Goal: Task Accomplishment & Management: Complete application form

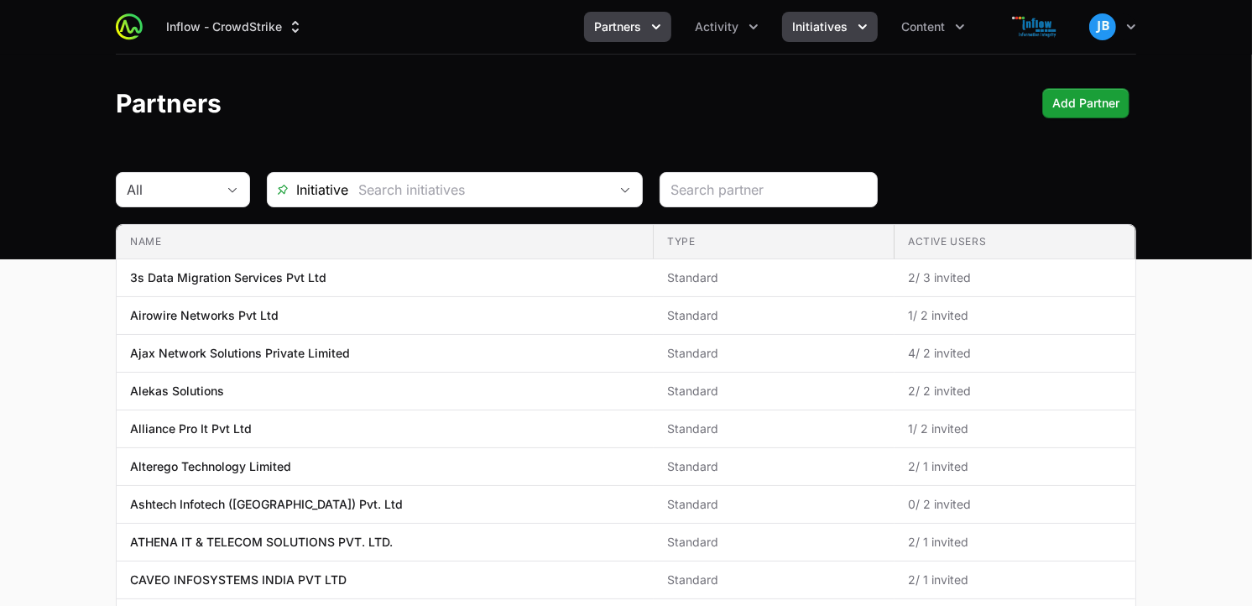
click at [828, 29] on span "Initiatives" at bounding box center [819, 26] width 55 height 17
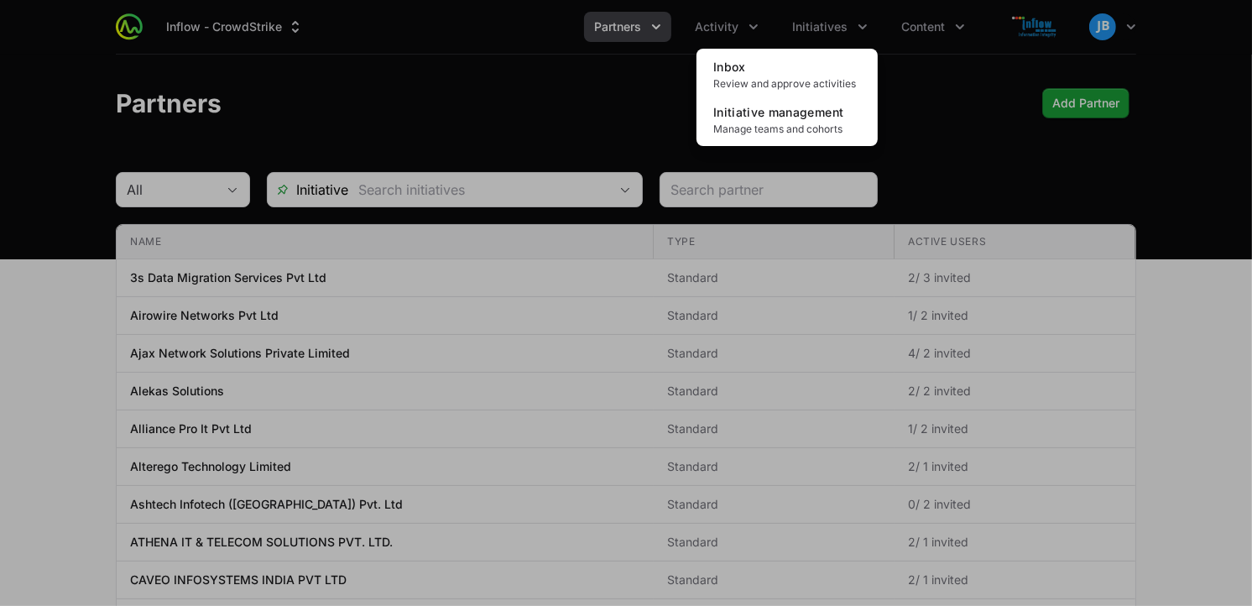
click at [733, 18] on div "Initiatives menu" at bounding box center [626, 303] width 1252 height 606
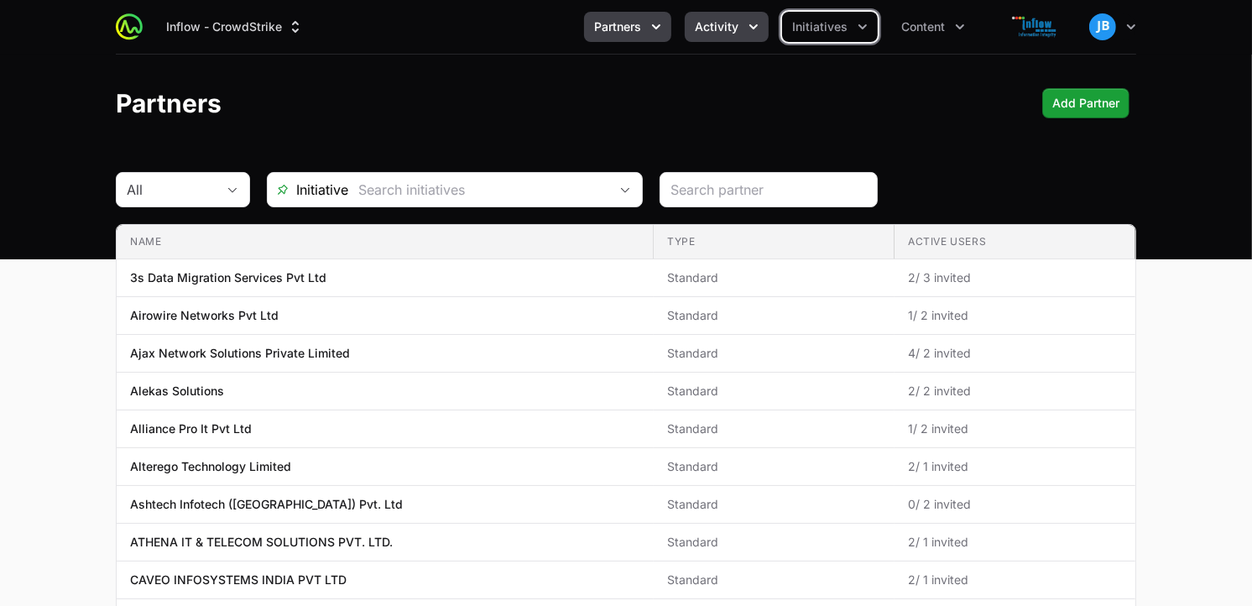
click at [734, 30] on span "Activity" at bounding box center [717, 26] width 44 height 17
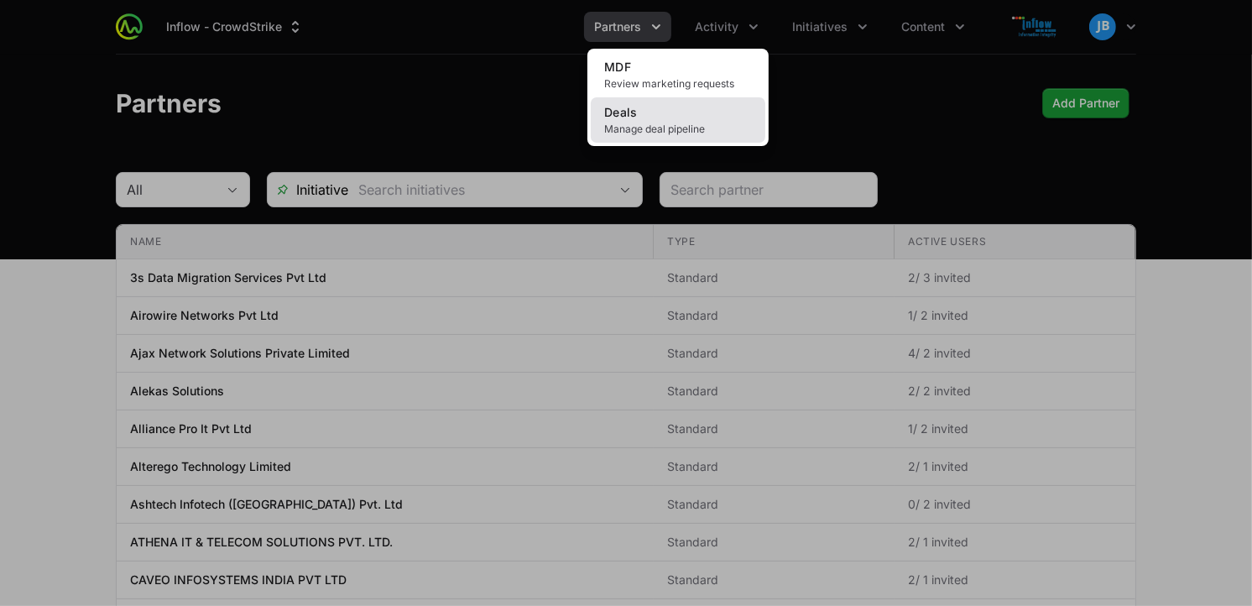
click at [666, 112] on link "Deals Manage deal pipeline" at bounding box center [678, 119] width 175 height 45
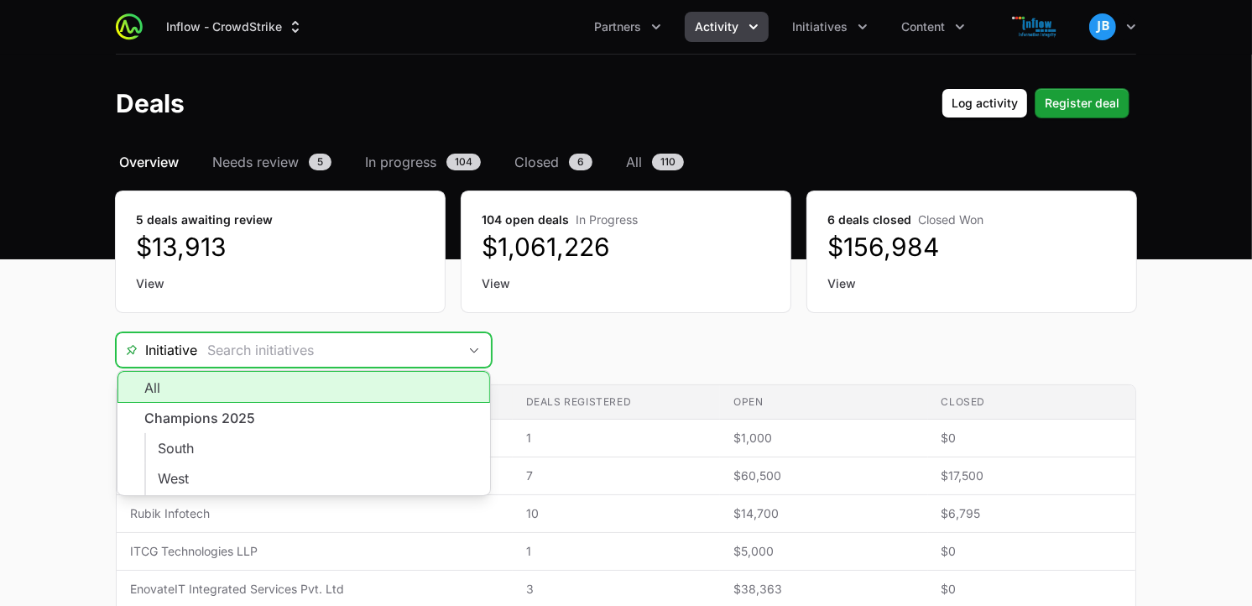
click at [341, 348] on input "Deals Filters" at bounding box center [327, 350] width 260 height 34
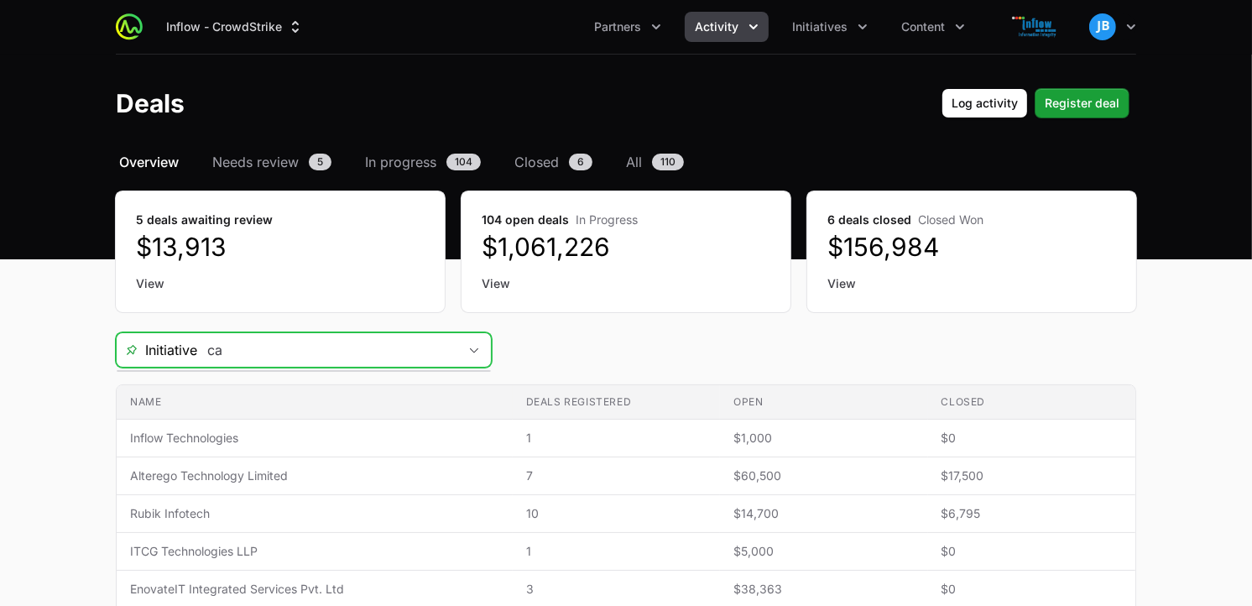
type input "c"
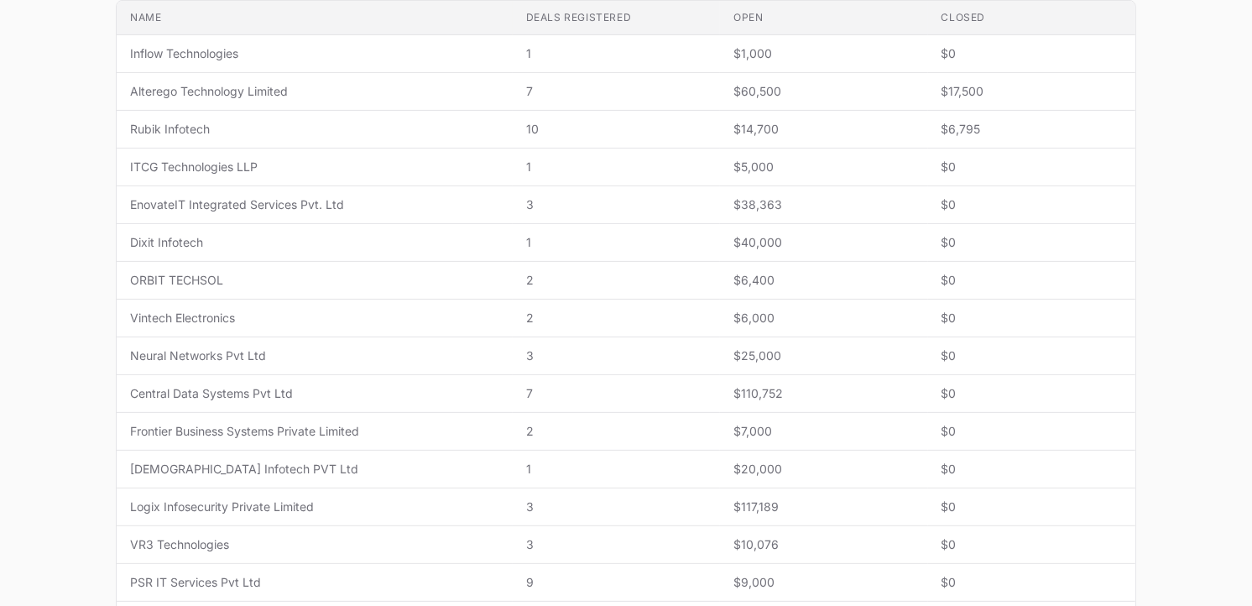
scroll to position [379, 0]
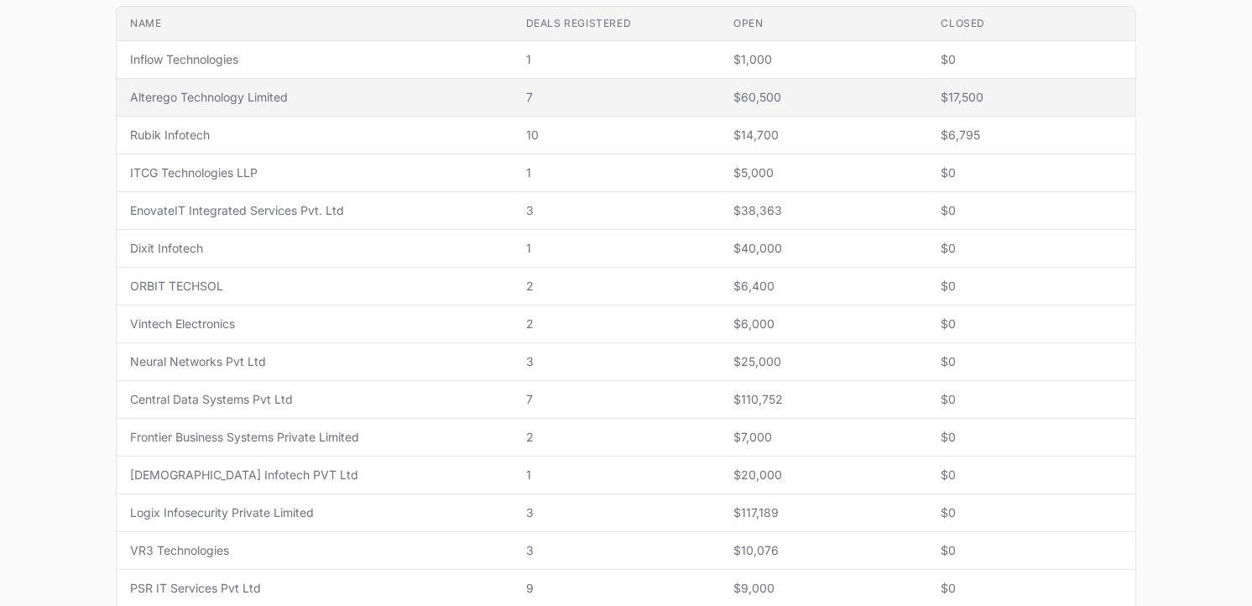
click at [307, 109] on td "Name Alterego Technology Limited" at bounding box center [315, 98] width 396 height 38
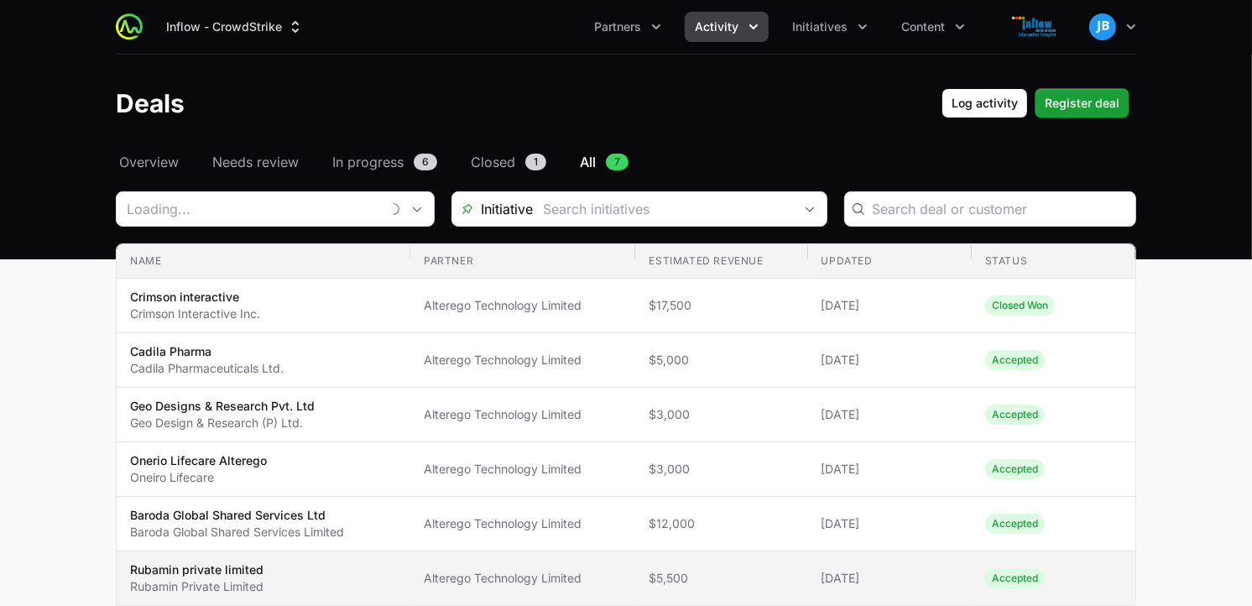
type input "Alterego Technology Limited"
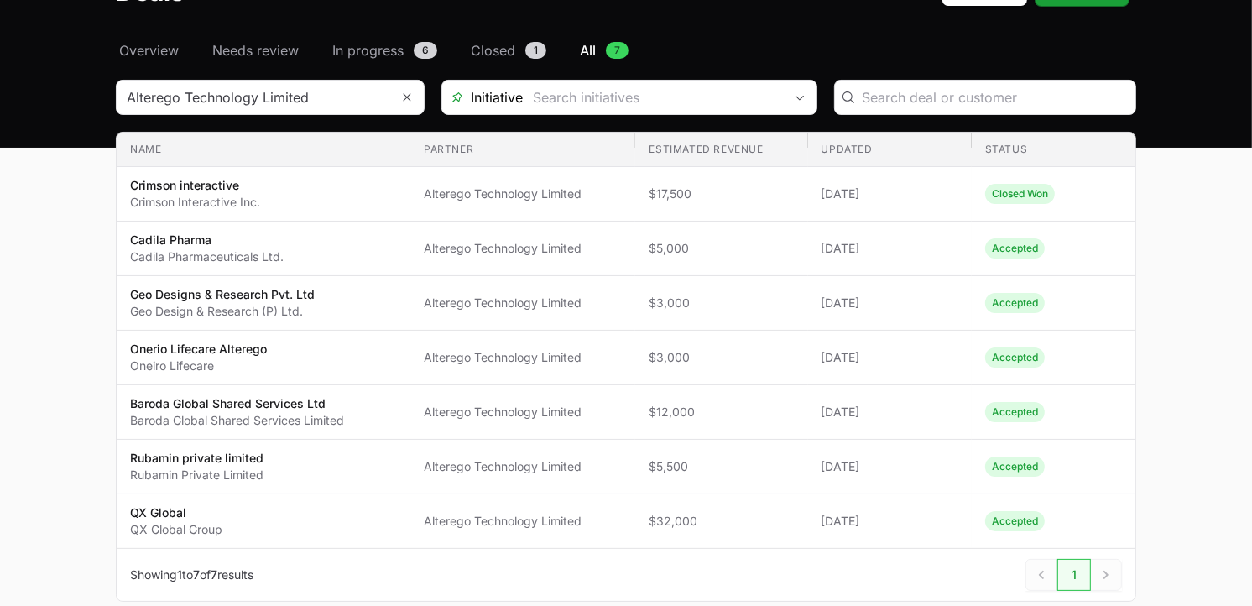
scroll to position [102, 0]
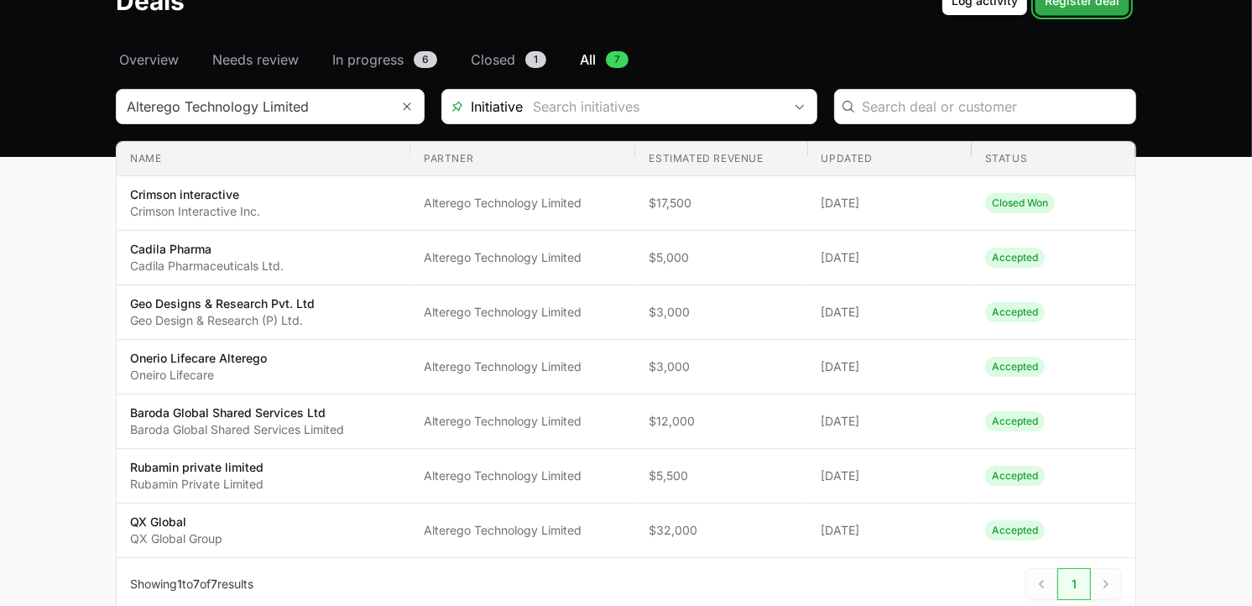
click at [1078, 10] on span "Register deal" at bounding box center [1082, 1] width 75 height 20
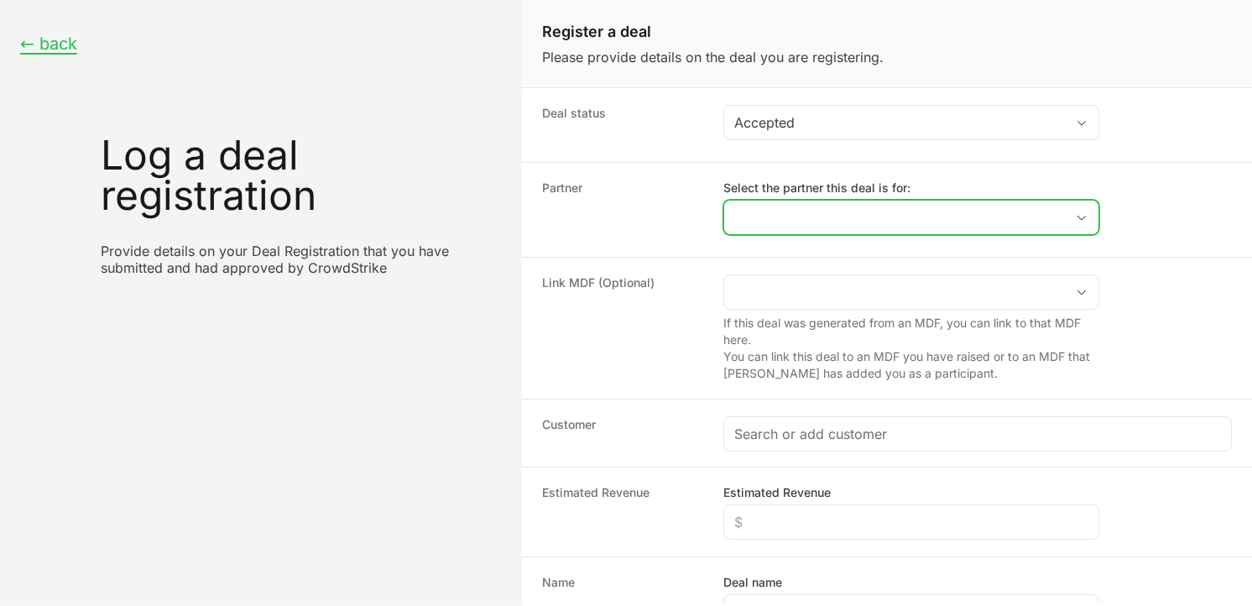
click at [885, 212] on input "Select the partner this deal is for:" at bounding box center [894, 218] width 341 height 34
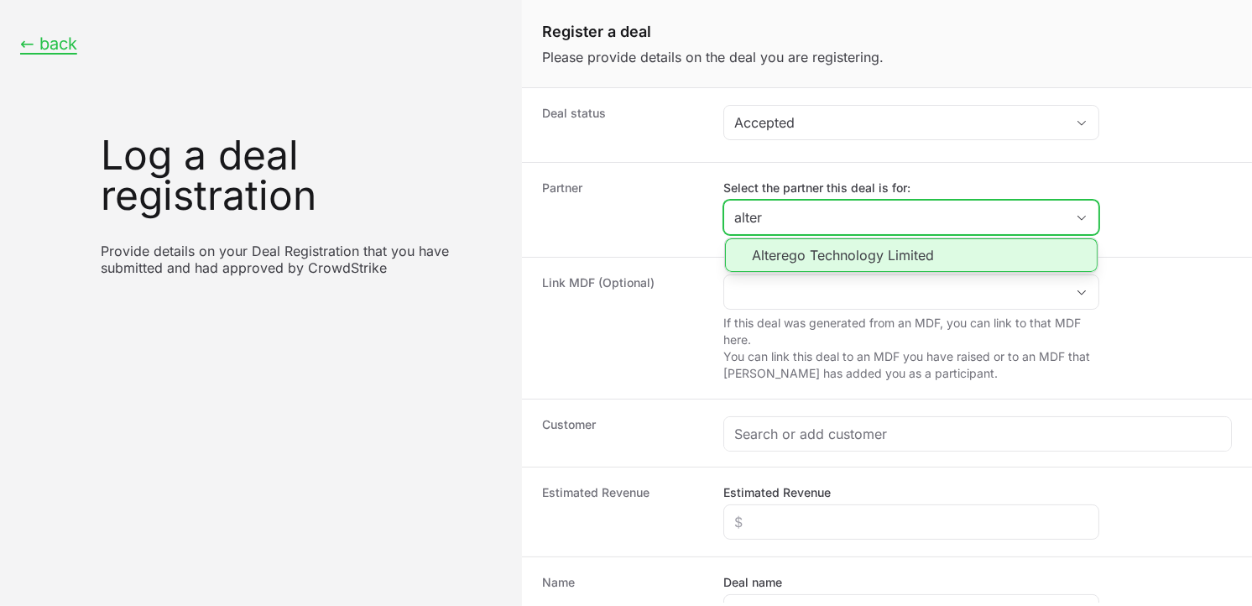
click at [827, 258] on li "Alterego Technology Limited" at bounding box center [911, 255] width 373 height 34
type input "Alterego Technology Limited"
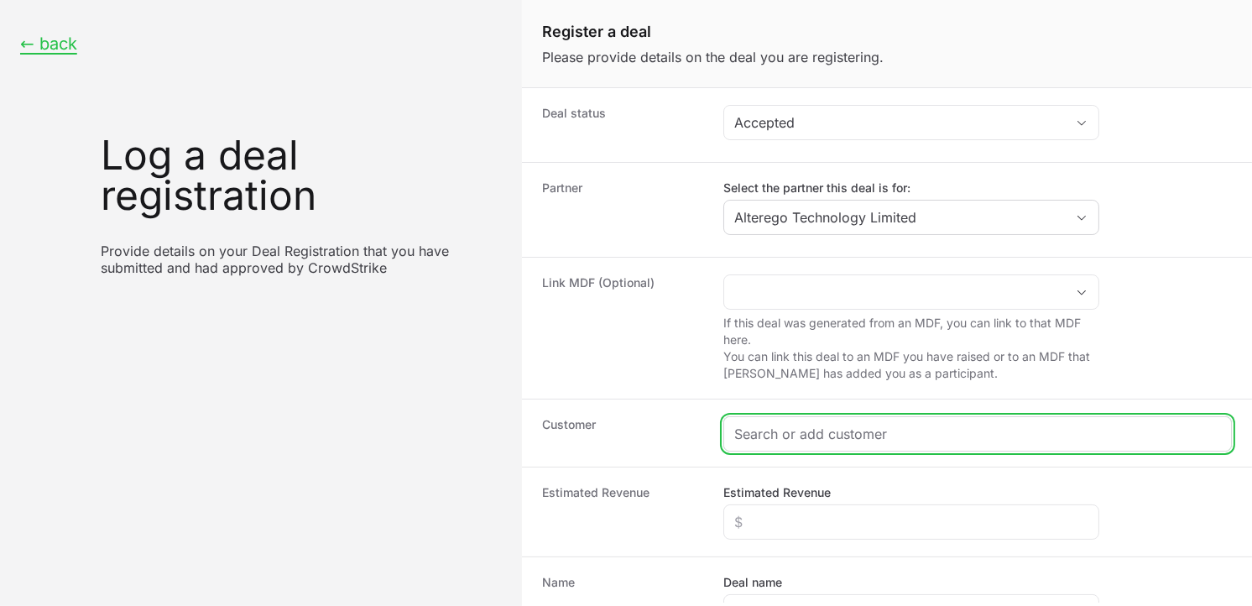
click at [812, 435] on input "Create activity form" at bounding box center [977, 434] width 487 height 20
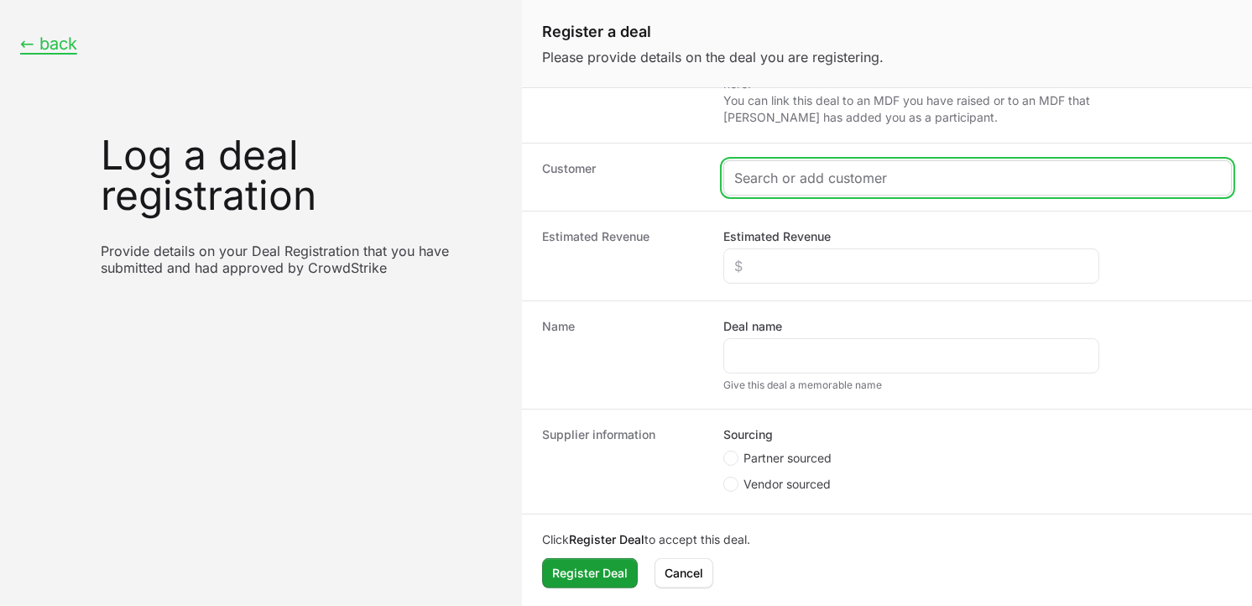
scroll to position [260, 0]
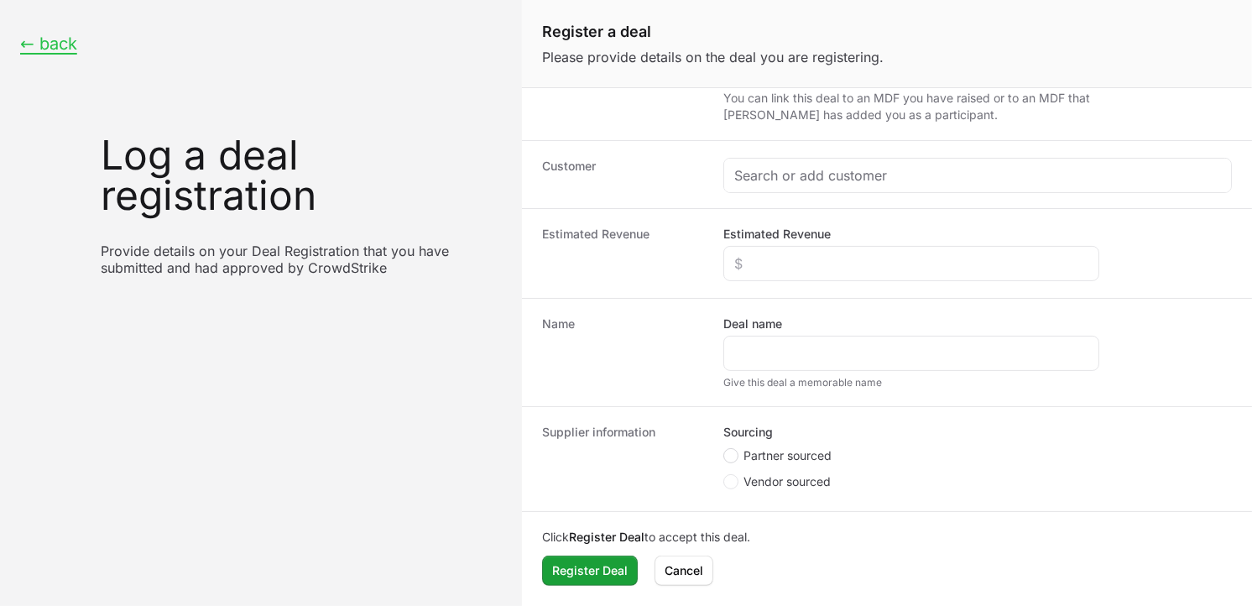
click at [732, 454] on circle "Create activity form" at bounding box center [731, 455] width 7 height 7
radio input "true"
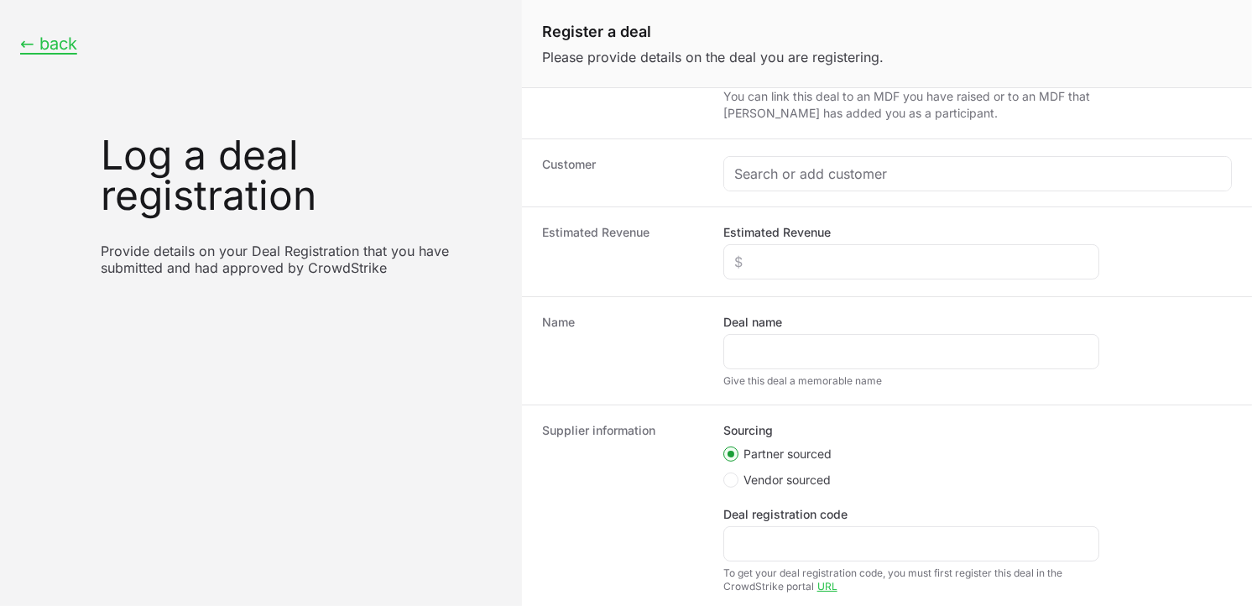
scroll to position [129, 0]
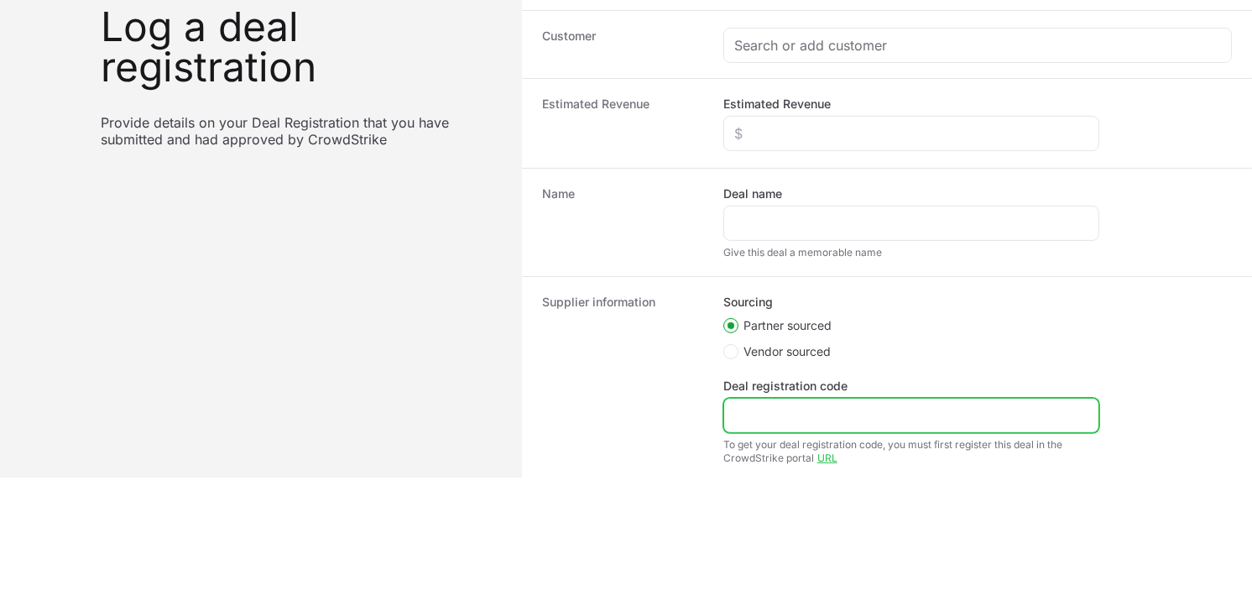
click at [794, 413] on input "Deal registration code" at bounding box center [911, 415] width 354 height 20
paste input "DR-7c078c1e"
type input "DR-7c078c1e"
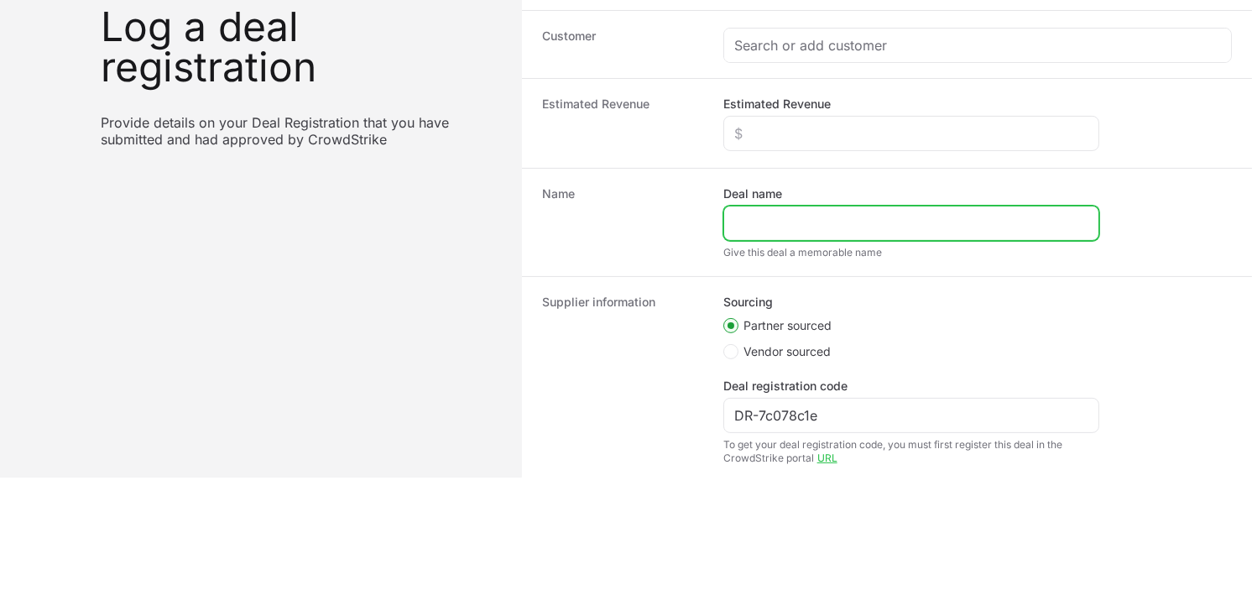
click at [764, 222] on input "Deal name" at bounding box center [911, 223] width 354 height 20
paste input "Meghmani Organics Limited"
type input "Meghmani Organics Limited"
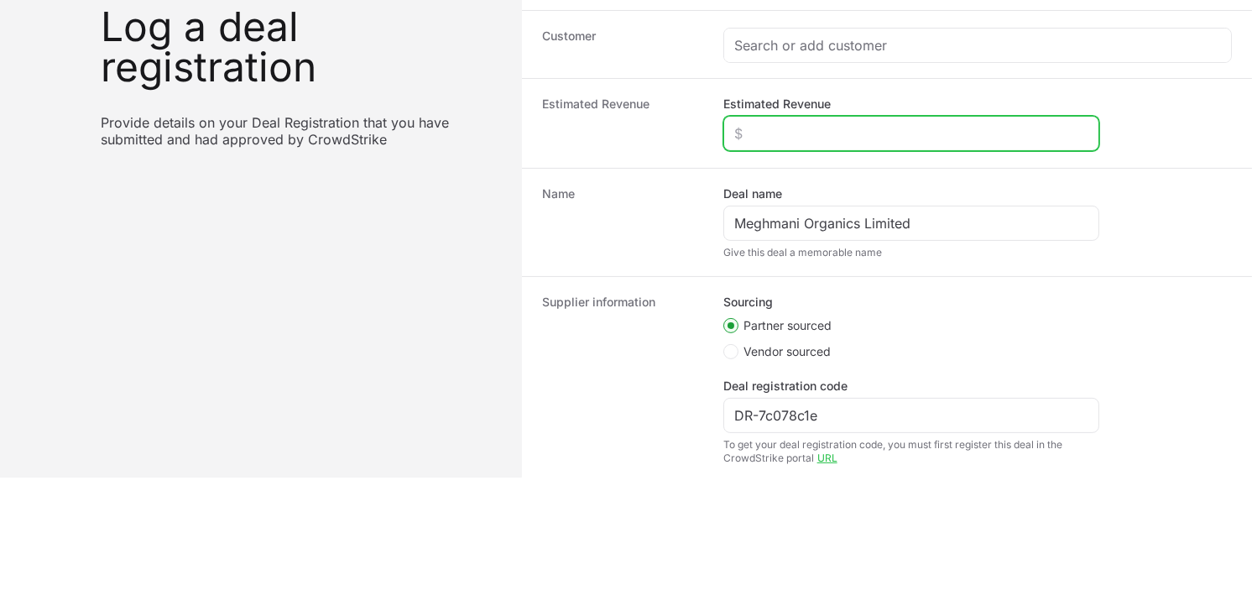
click at [776, 127] on input "Estimated Revenue" at bounding box center [911, 133] width 354 height 20
type input "$10,000"
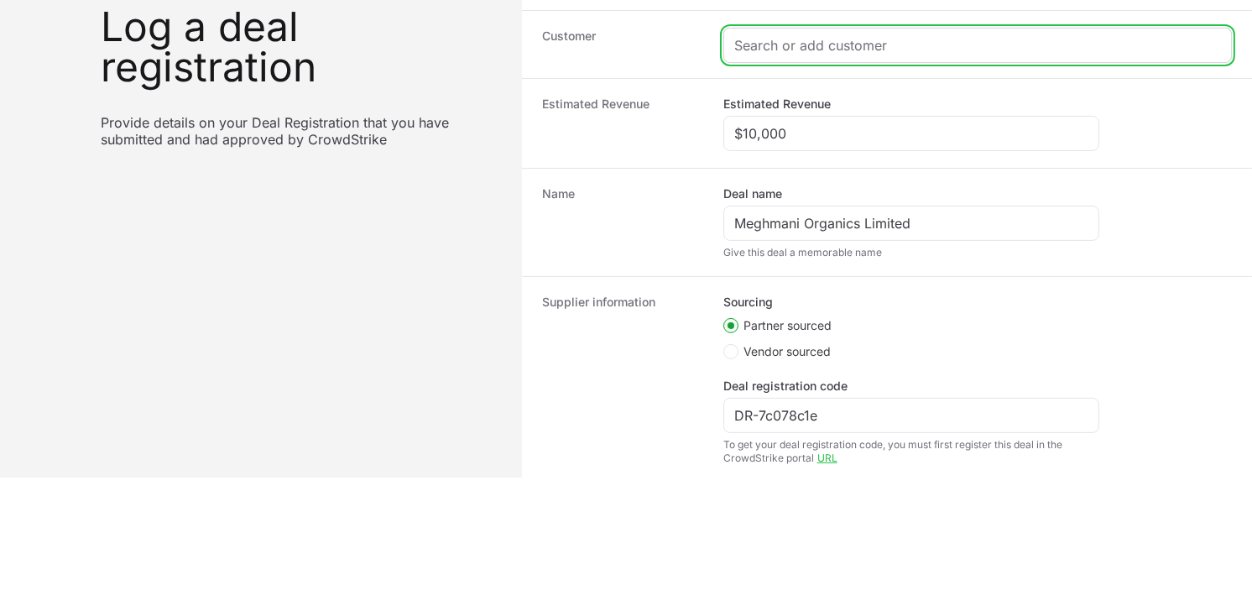
click at [785, 45] on input "Create activity form" at bounding box center [977, 45] width 487 height 20
paste input "Meghmani Organics Limited"
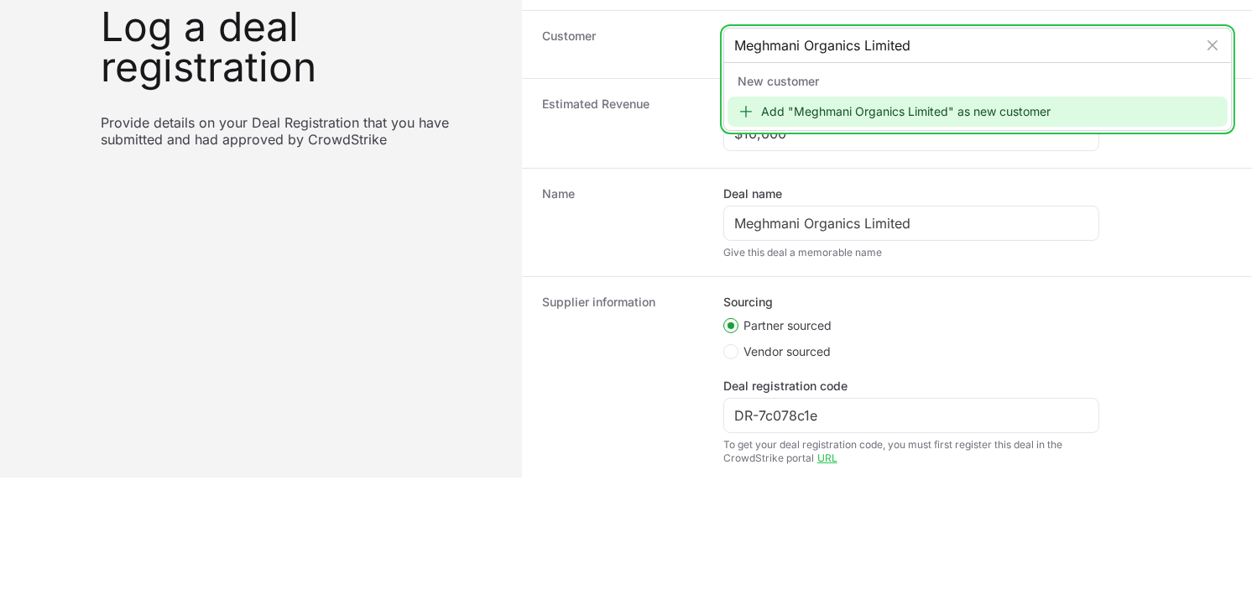
type input "Meghmani Organics Limited"
click at [811, 109] on div "Add "Meghmani Organics Limited" as new customer" at bounding box center [978, 112] width 500 height 30
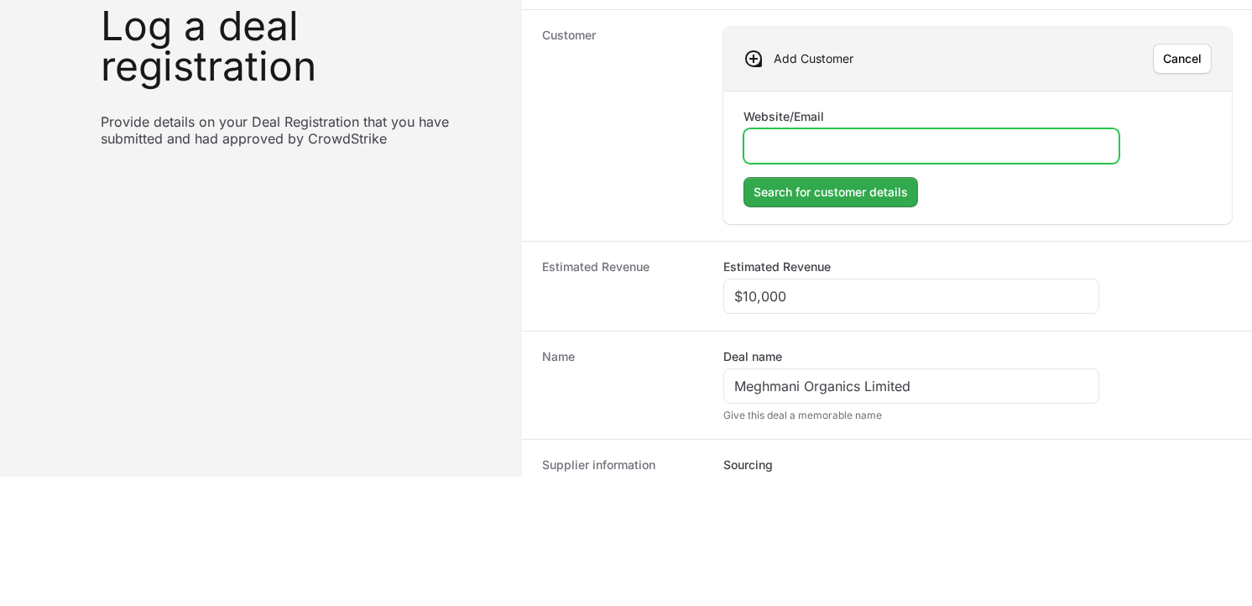
paste input "[URL][DOMAIN_NAME]"
type input "[URL][DOMAIN_NAME]"
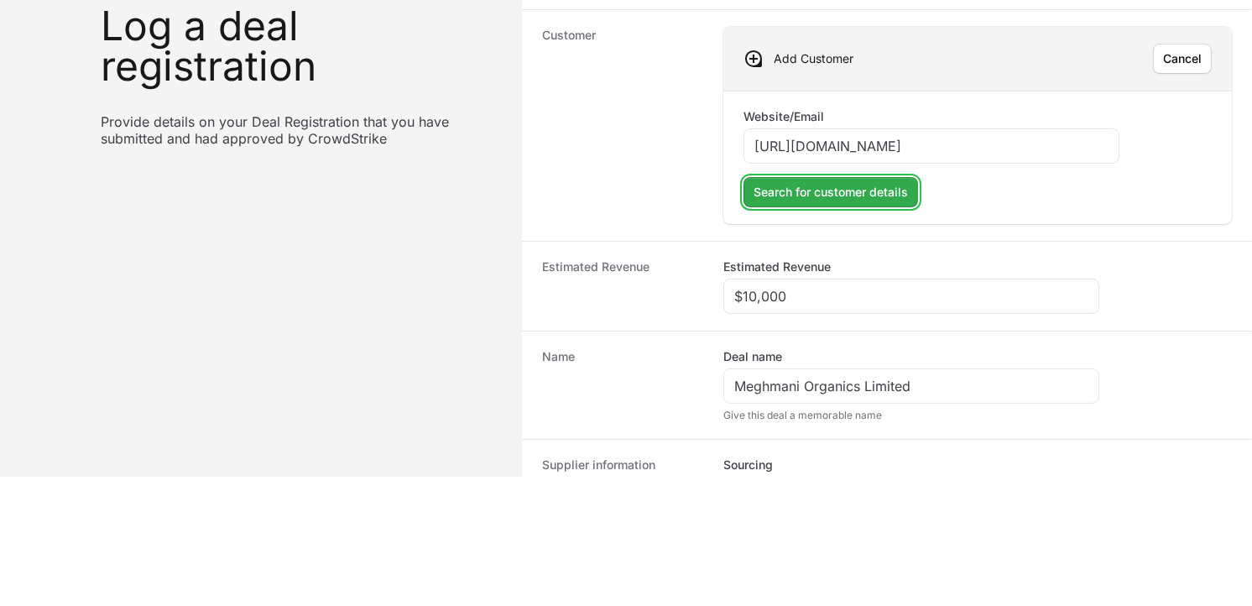
click at [850, 188] on span "Search for customer details" at bounding box center [831, 192] width 154 height 20
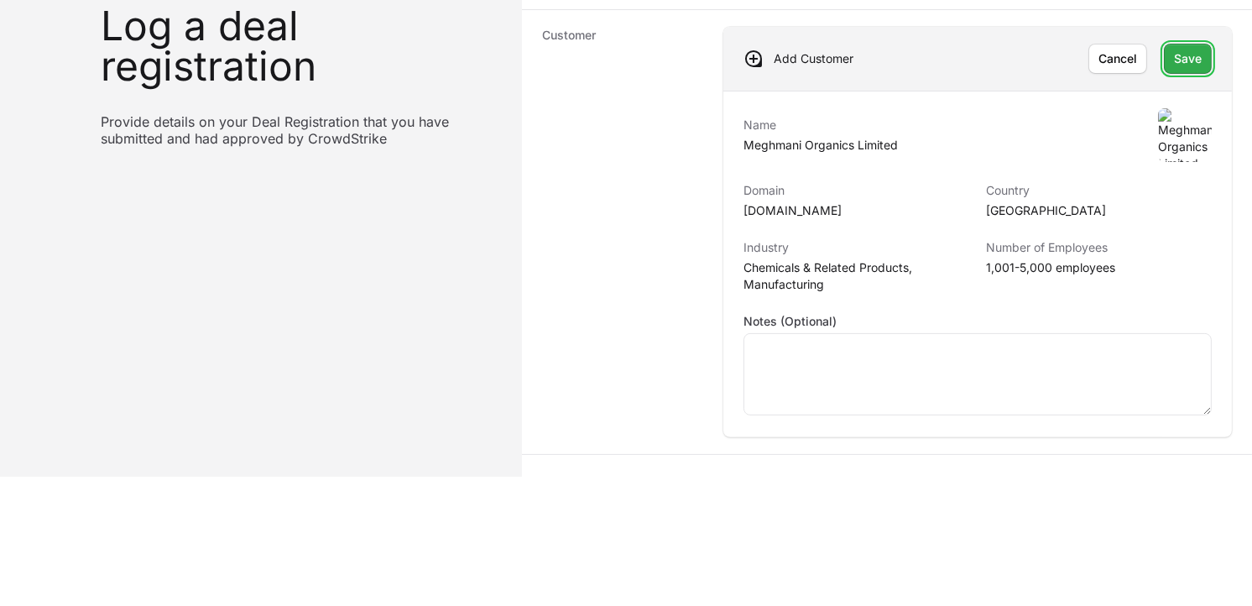
click at [1182, 55] on span "Save" at bounding box center [1188, 59] width 28 height 20
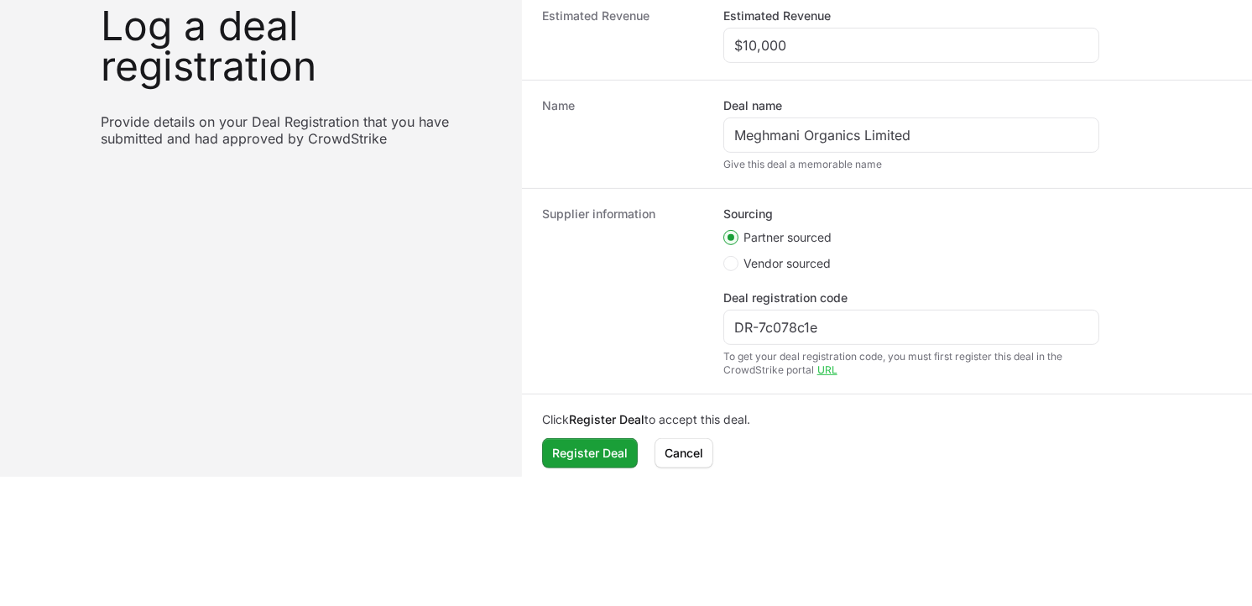
scroll to position [472, 0]
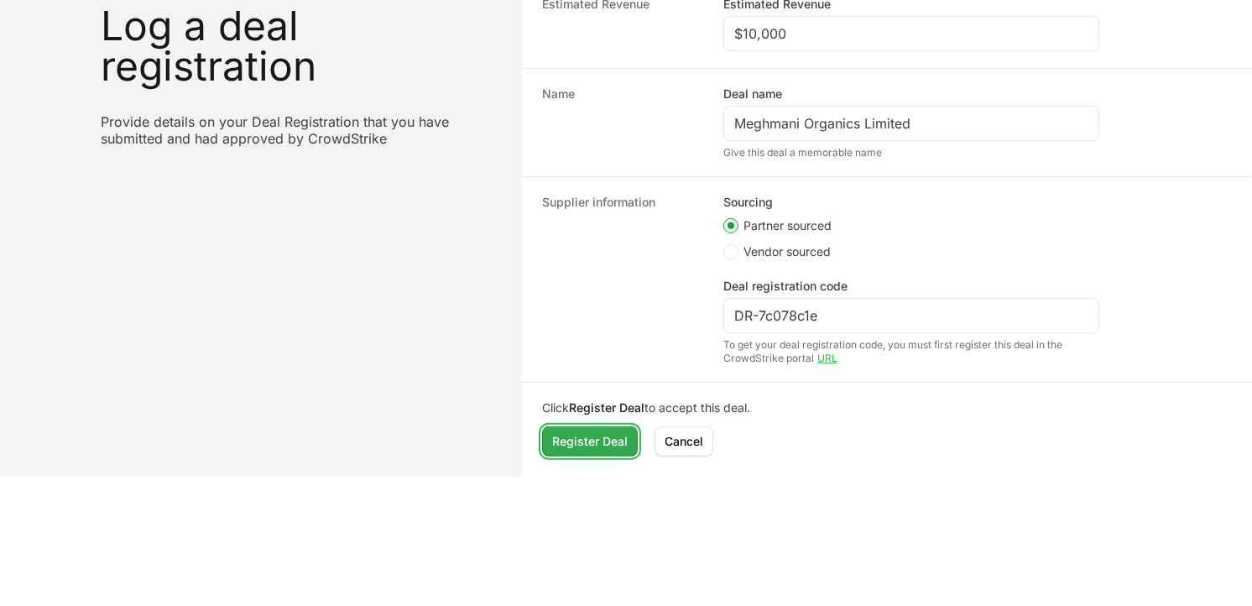
click at [619, 434] on span "Register Deal" at bounding box center [590, 441] width 76 height 20
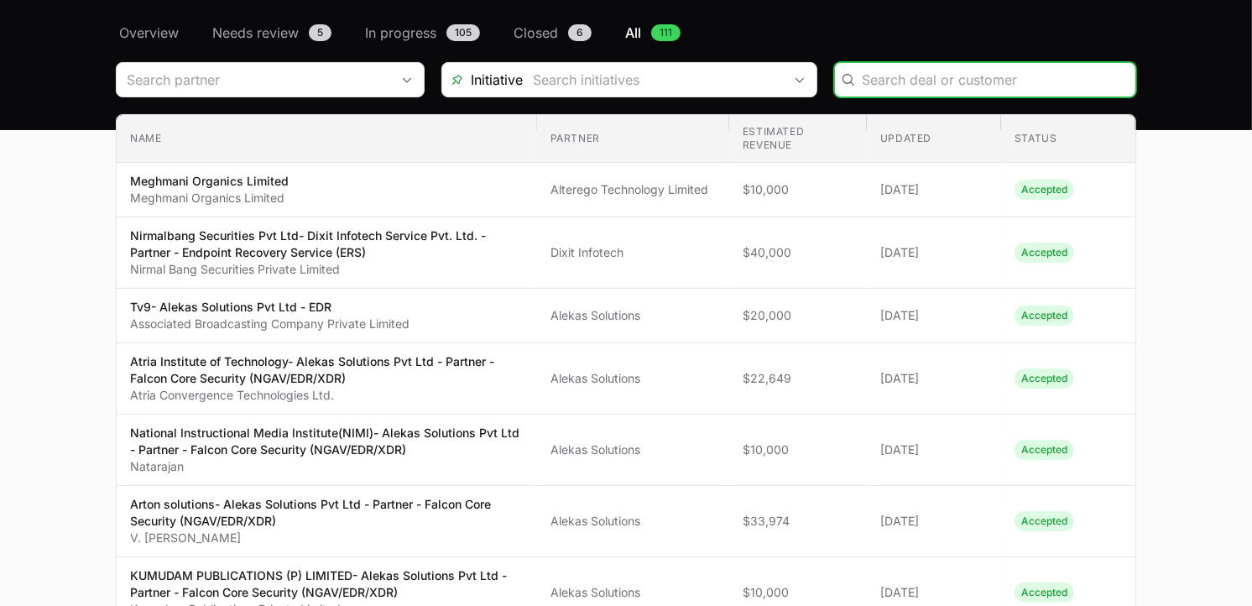
click at [893, 70] on input "Deals Filters" at bounding box center [994, 80] width 264 height 20
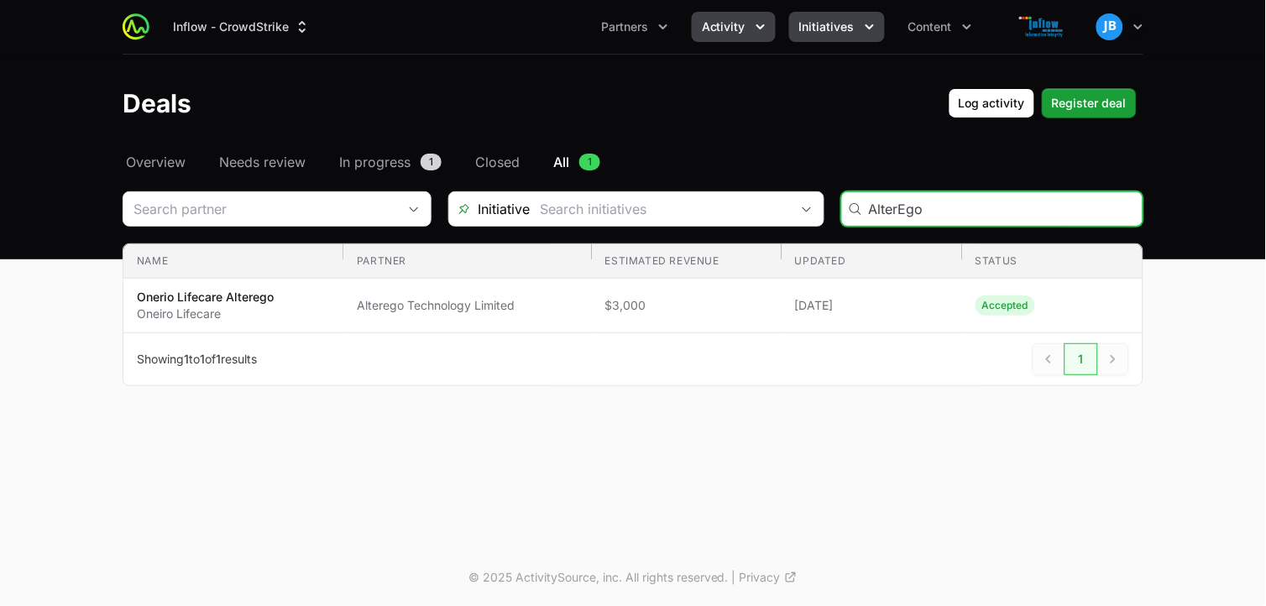
click at [875, 27] on icon "Initiatives menu" at bounding box center [869, 26] width 17 height 17
type input "AlterEgo"
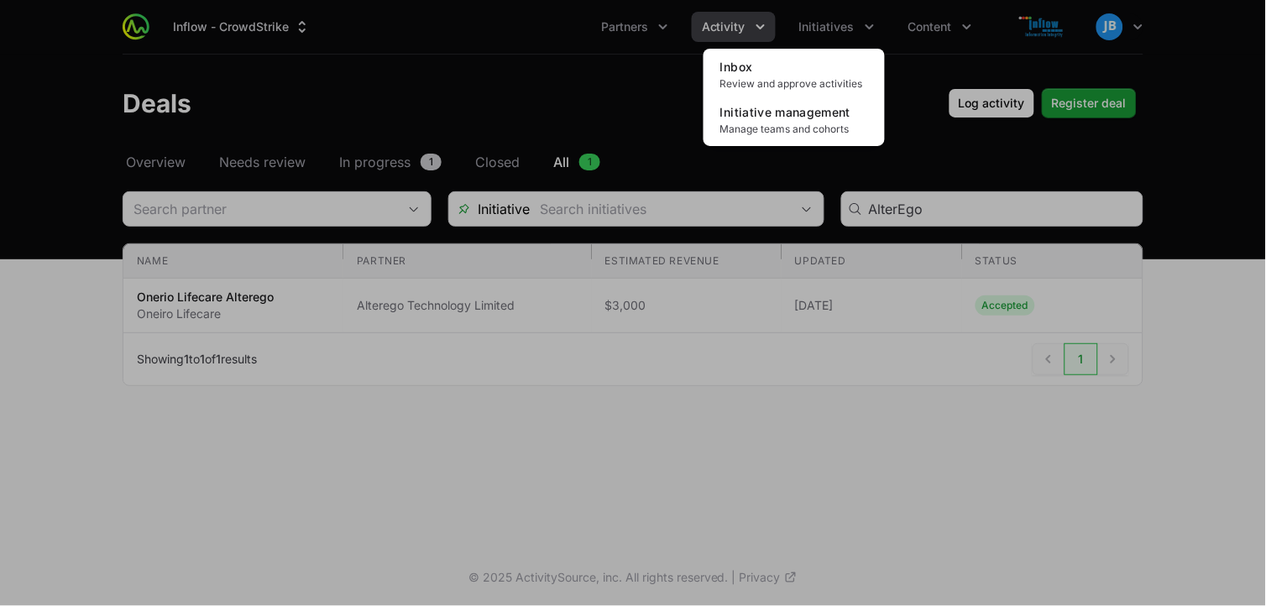
click at [759, 29] on div "Initiatives menu" at bounding box center [633, 303] width 1266 height 606
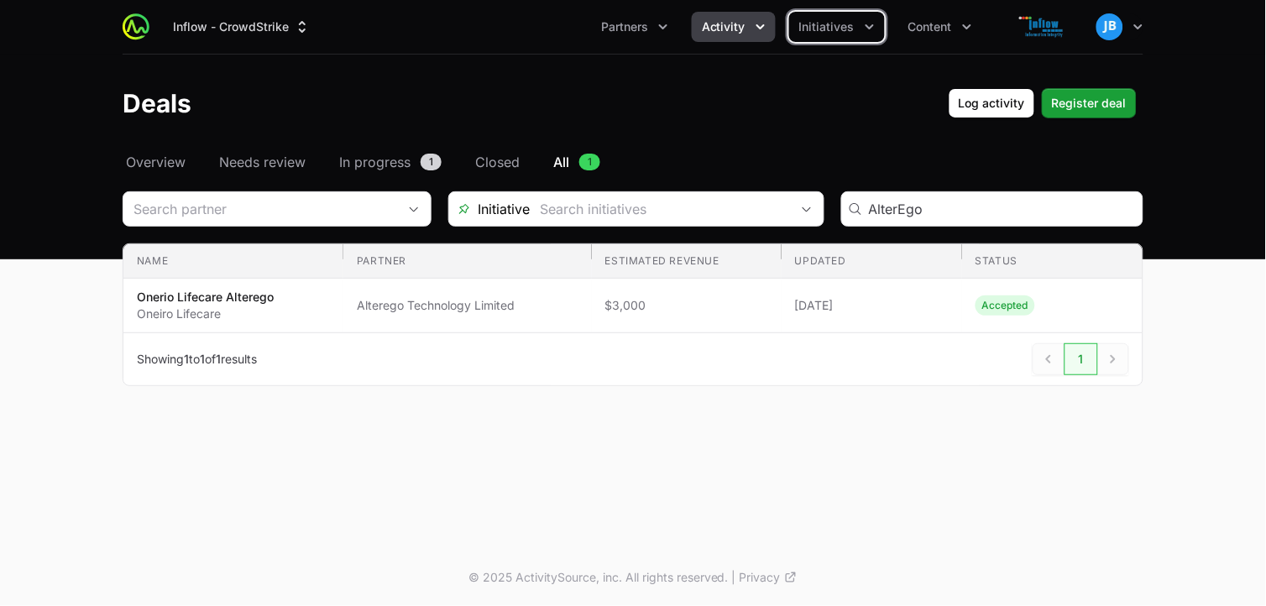
click at [761, 26] on icon "Activity menu" at bounding box center [760, 26] width 17 height 17
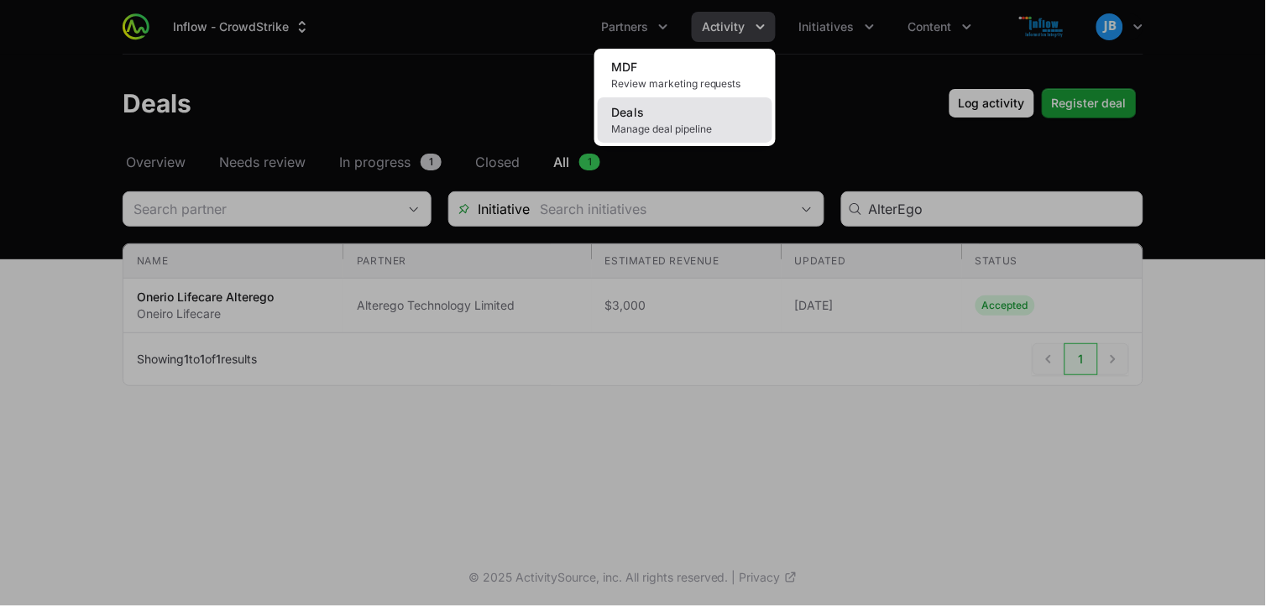
click at [708, 105] on link "Deals Manage deal pipeline" at bounding box center [685, 119] width 175 height 45
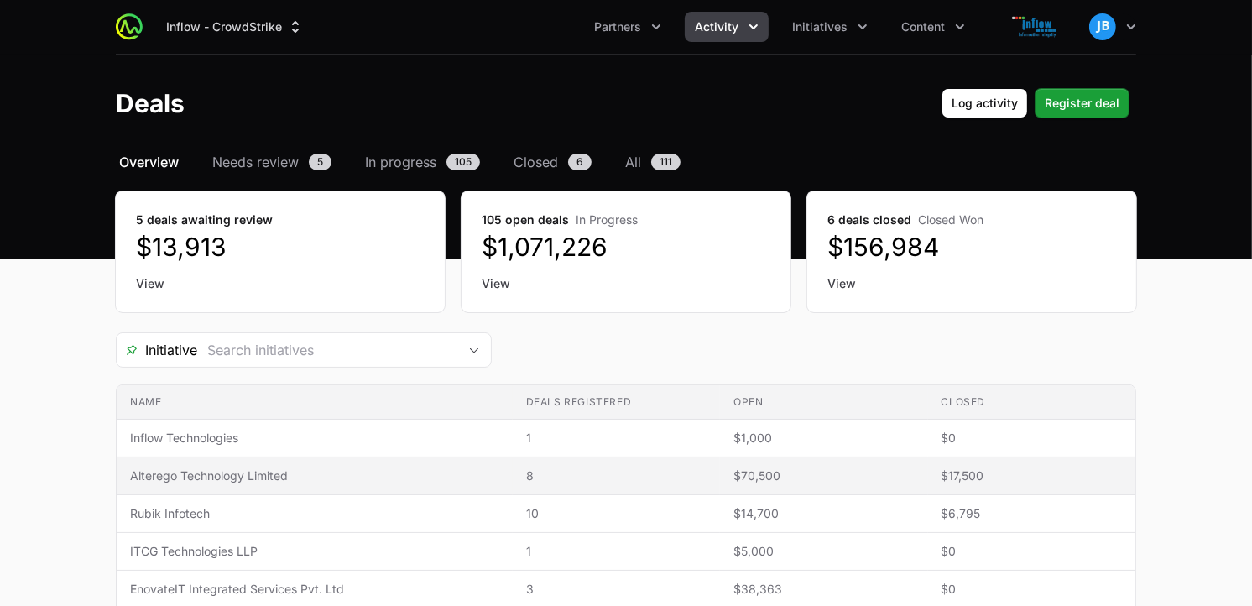
click at [307, 474] on span "Alterego Technology Limited" at bounding box center [314, 476] width 369 height 17
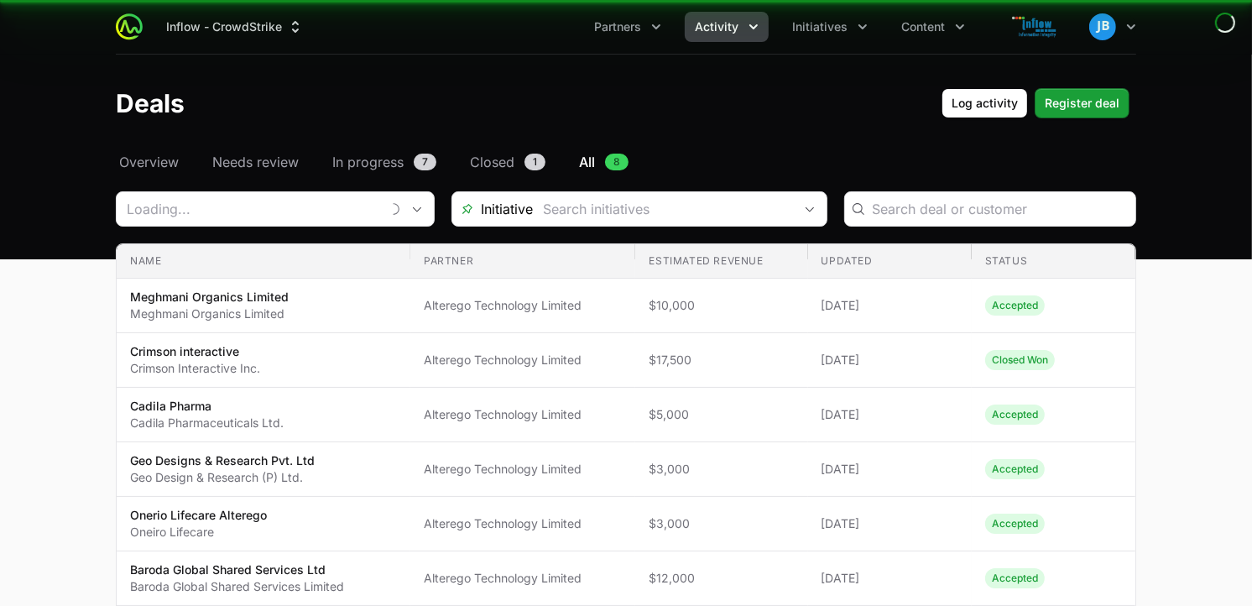
type input "Alterego Technology Limited"
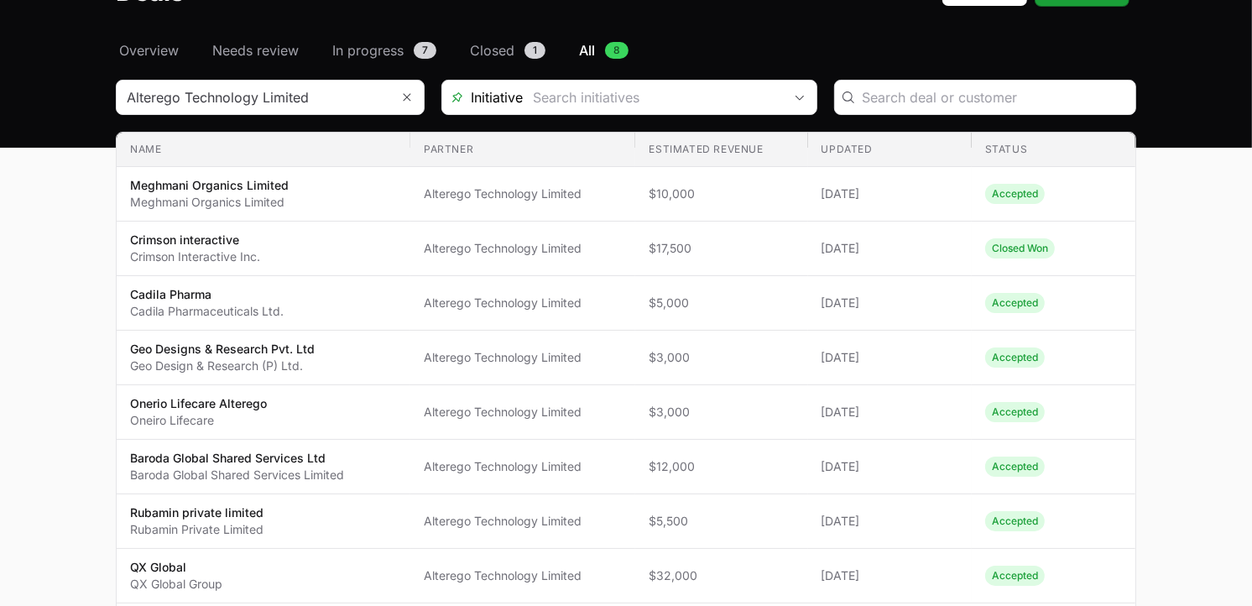
scroll to position [90, 0]
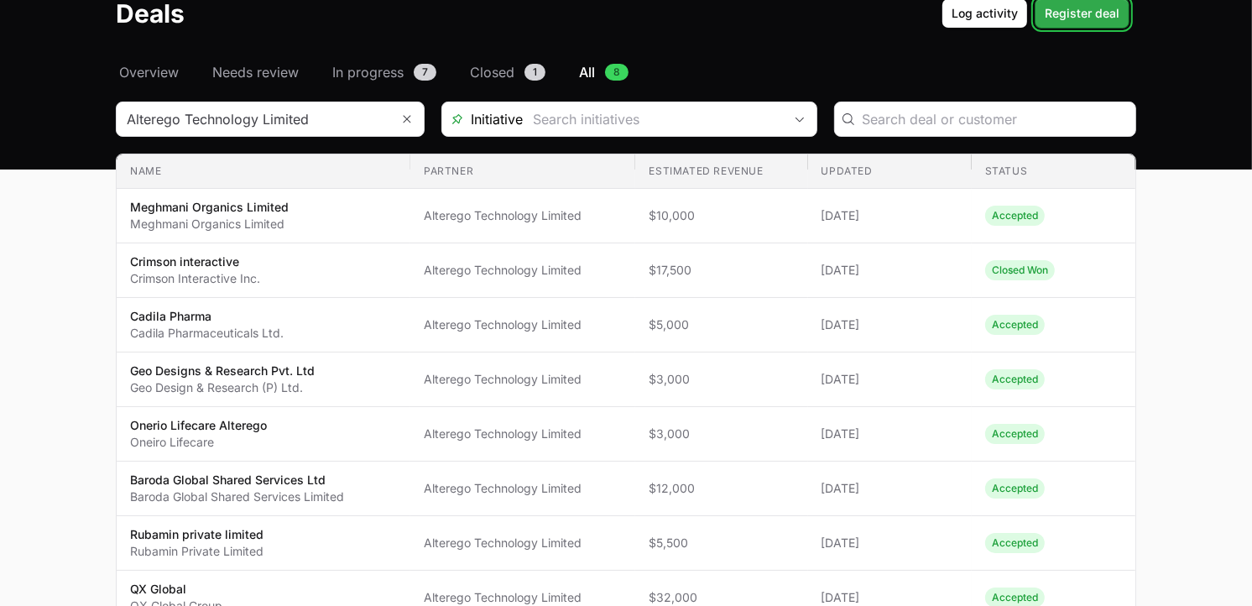
click at [1084, 1] on button "Register deal" at bounding box center [1082, 13] width 95 height 30
click at [1081, 8] on span "Register deal" at bounding box center [1082, 13] width 75 height 20
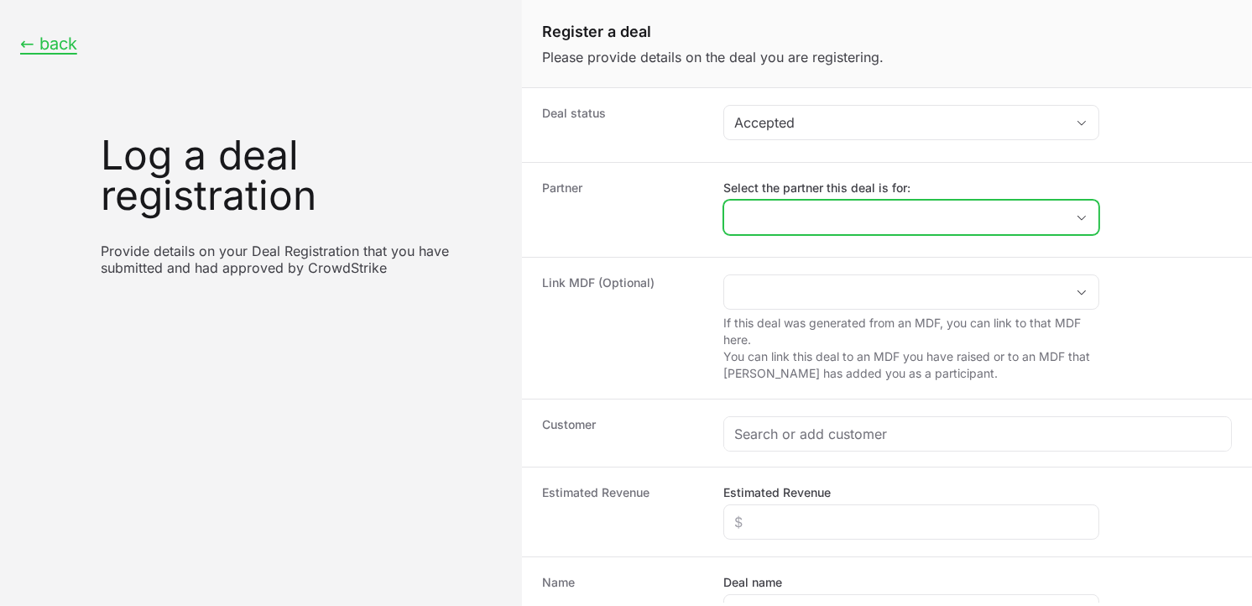
click at [911, 223] on input "Select the partner this deal is for:" at bounding box center [894, 218] width 341 height 34
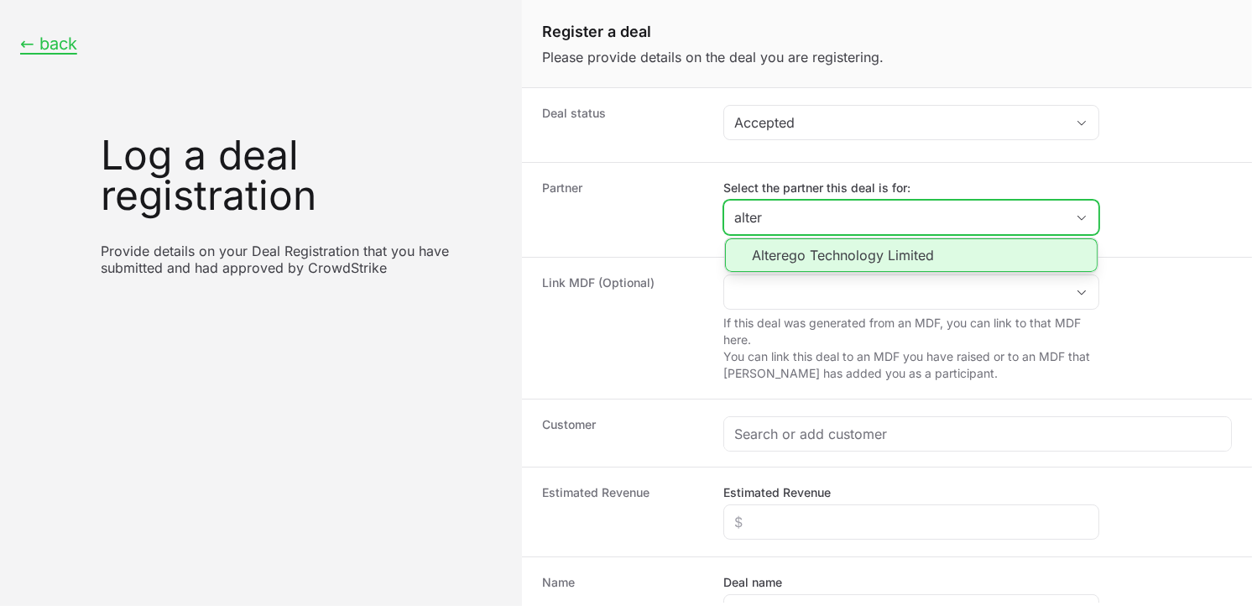
click at [862, 248] on li "Alterego Technology Limited" at bounding box center [911, 255] width 373 height 34
type input "Alterego Technology Limited"
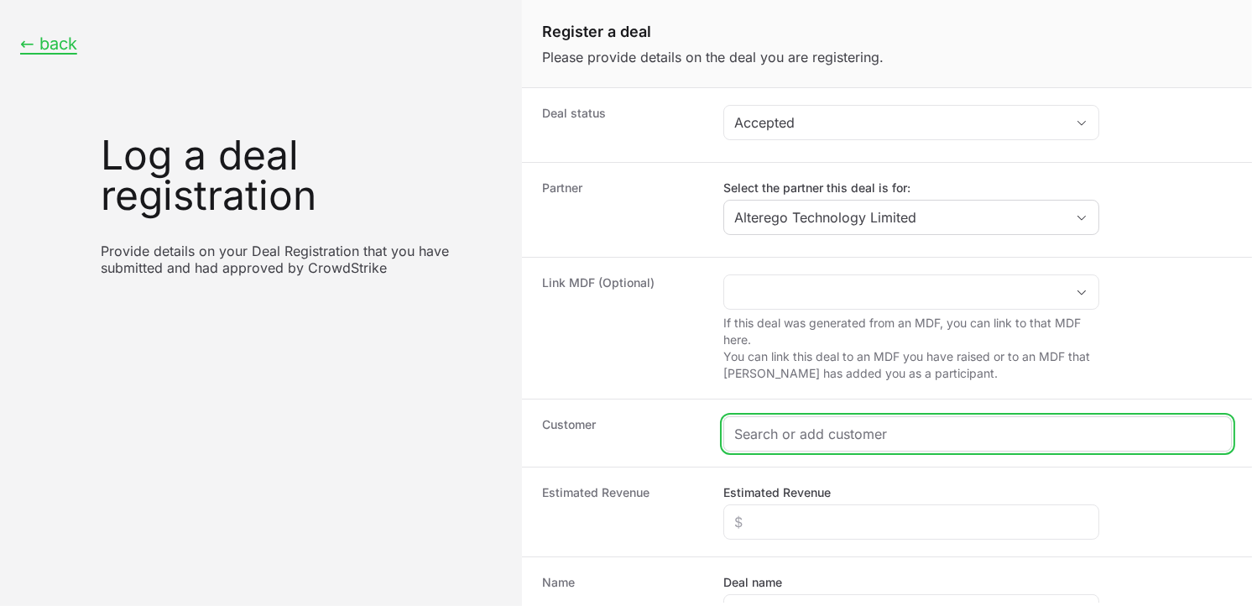
click at [778, 428] on input "Create activity form" at bounding box center [977, 434] width 487 height 20
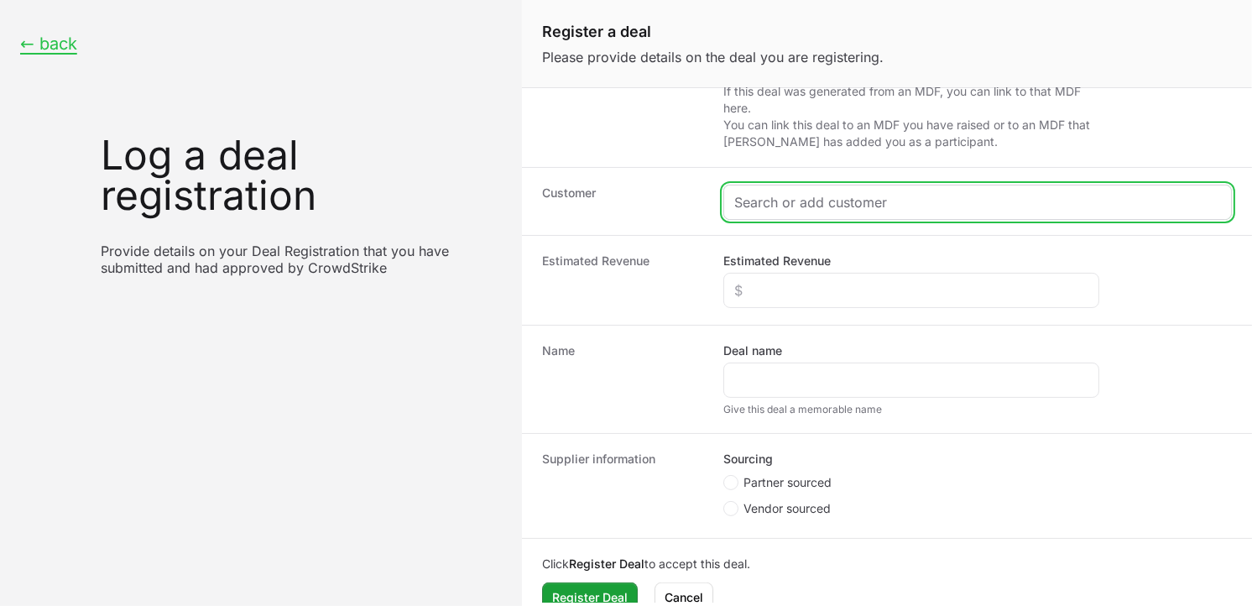
scroll to position [242, 0]
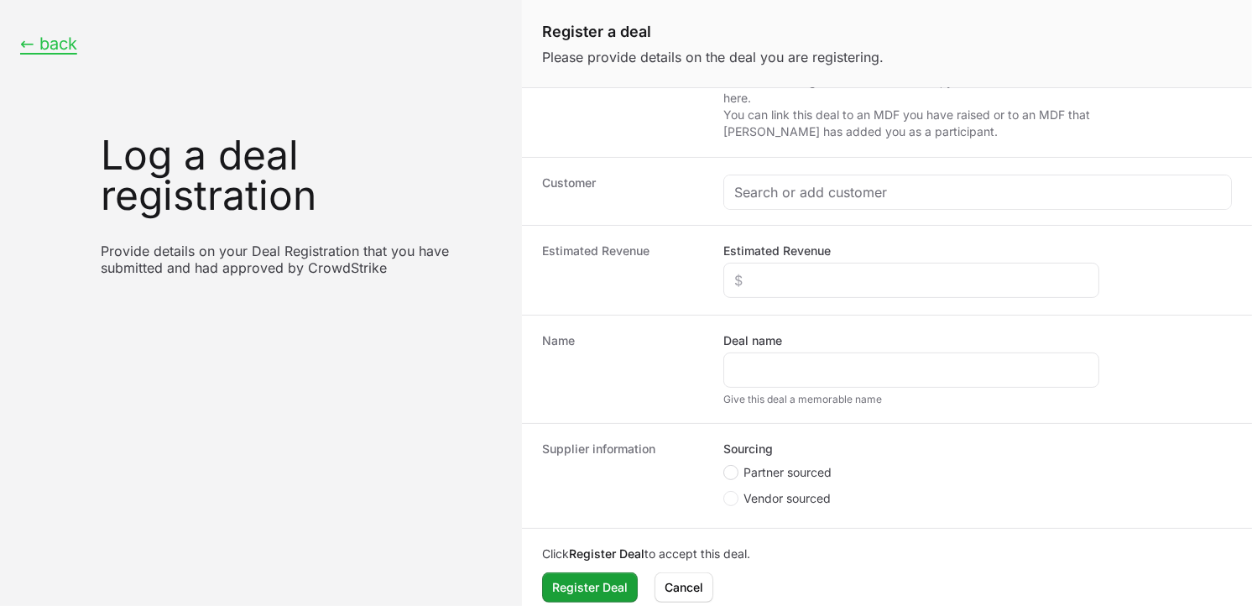
click at [734, 472] on span "Create activity form" at bounding box center [731, 472] width 15 height 15
radio input "true"
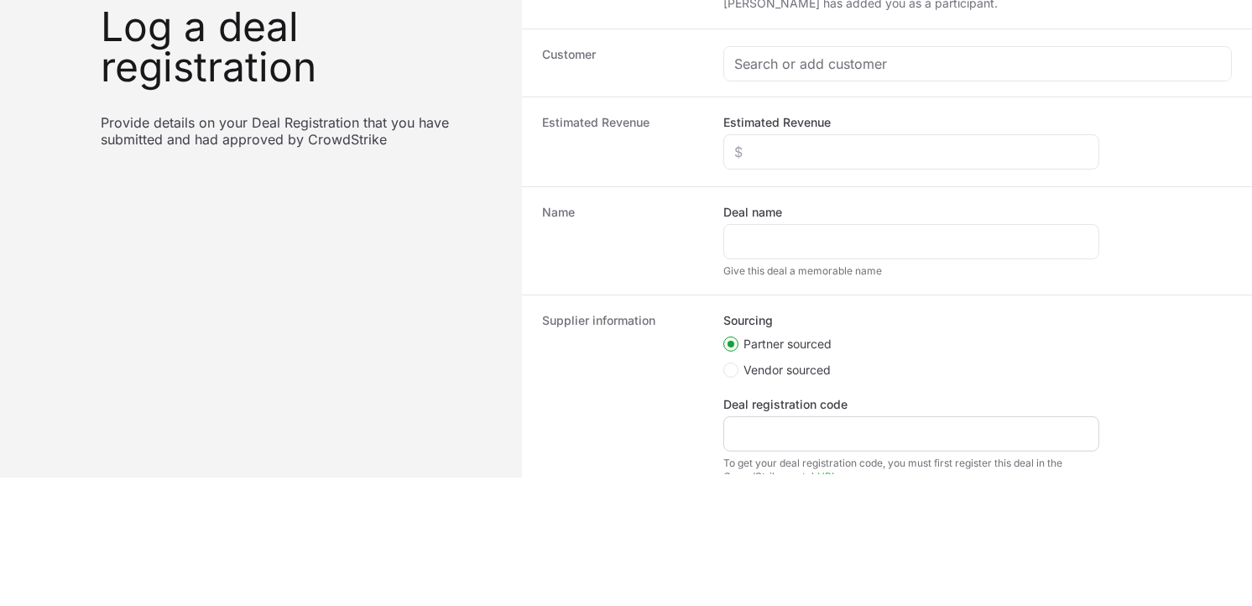
click at [792, 447] on div "Create activity form" at bounding box center [912, 433] width 376 height 35
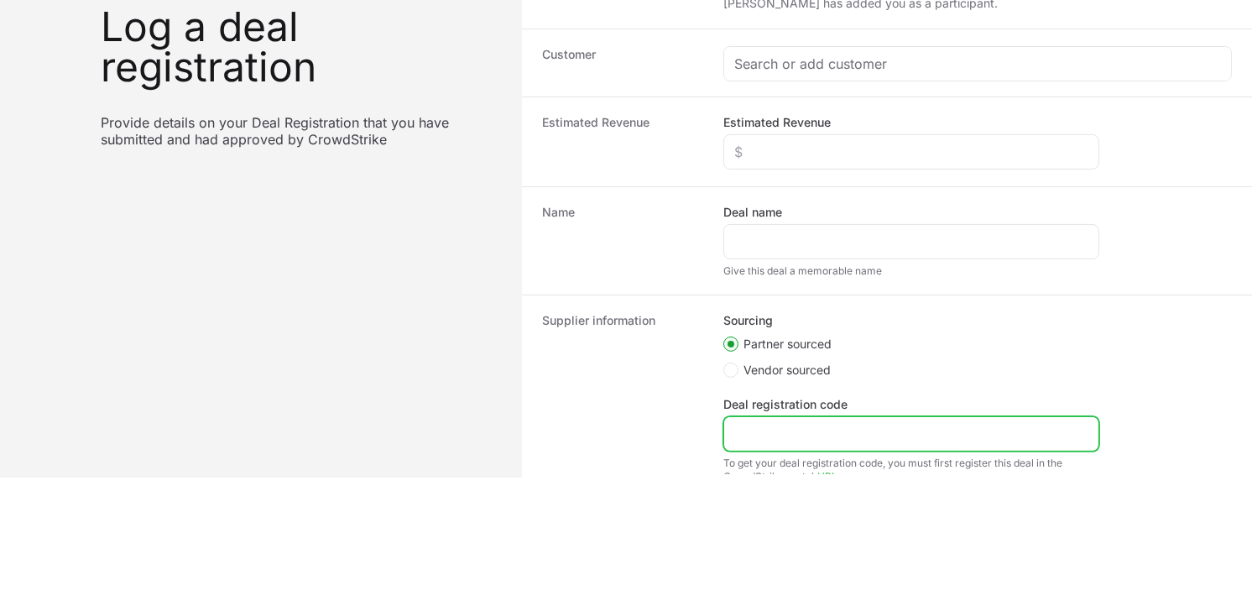
click at [794, 442] on input "Deal registration code" at bounding box center [911, 434] width 354 height 20
paste input "DR-a43b7f75"
type input "DR-a43b7f75"
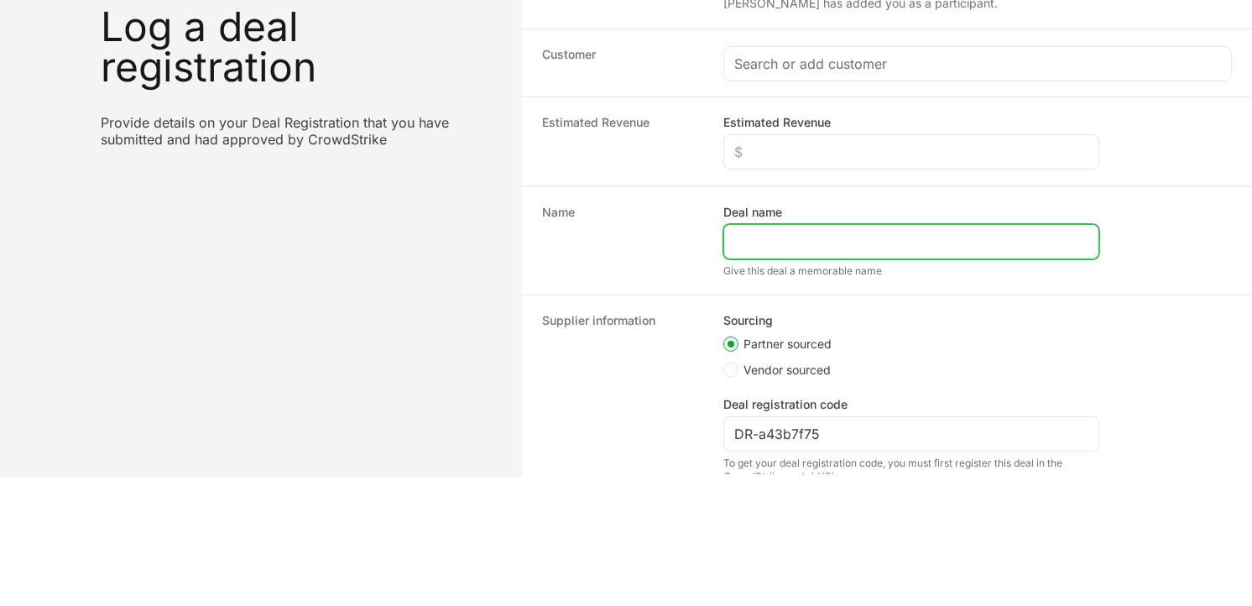
click at [760, 233] on input "Deal name" at bounding box center [911, 242] width 354 height 20
paste input "CRIMSON INTERACTIVE PRIVATE LIMITED"
type input "CRIMSON INTERACTIVE PRIVATE LIMITED"
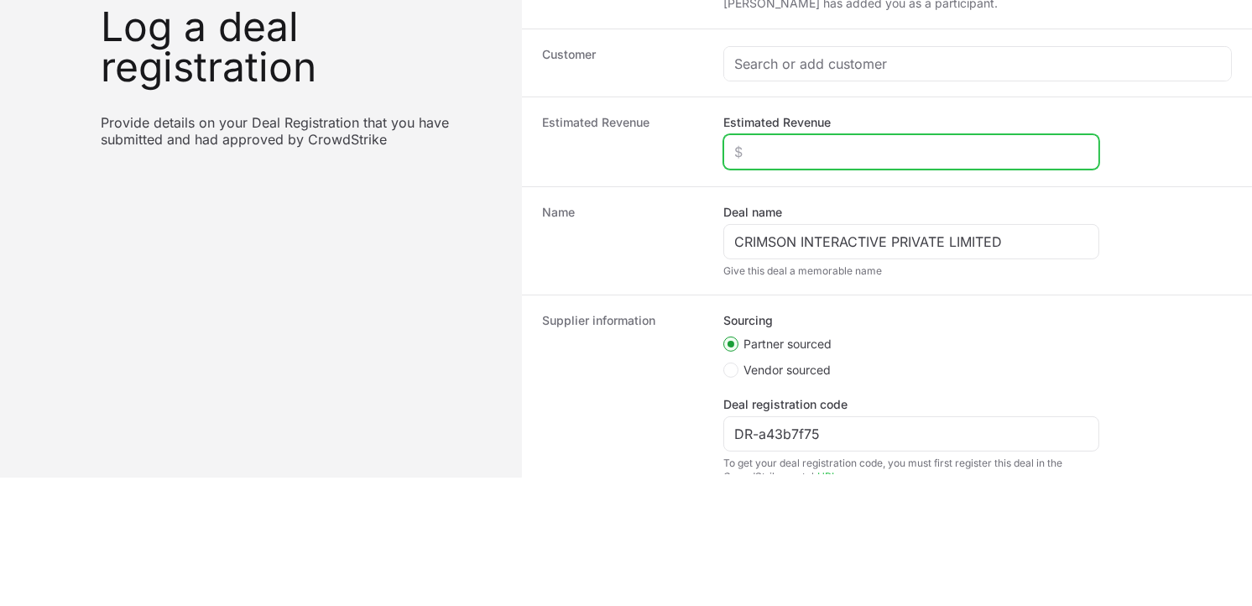
click at [802, 154] on input "Estimated Revenue" at bounding box center [911, 152] width 354 height 20
type input "$10,000"
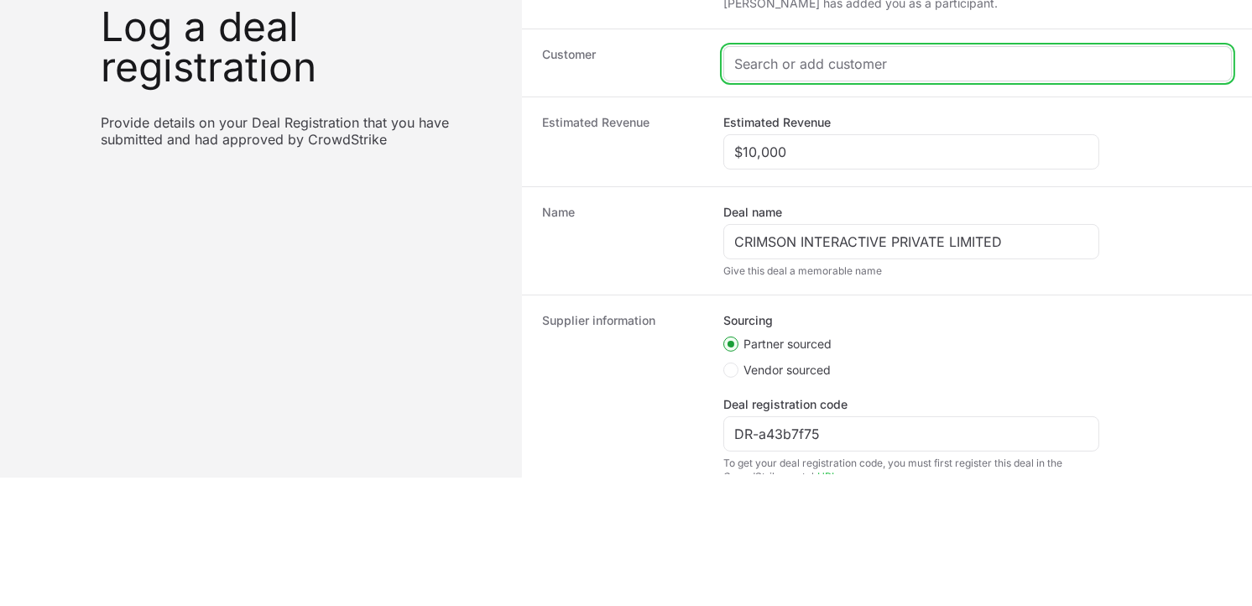
click at [797, 71] on input "Create activity form" at bounding box center [977, 64] width 487 height 20
paste input "[URL][DOMAIN_NAME]"
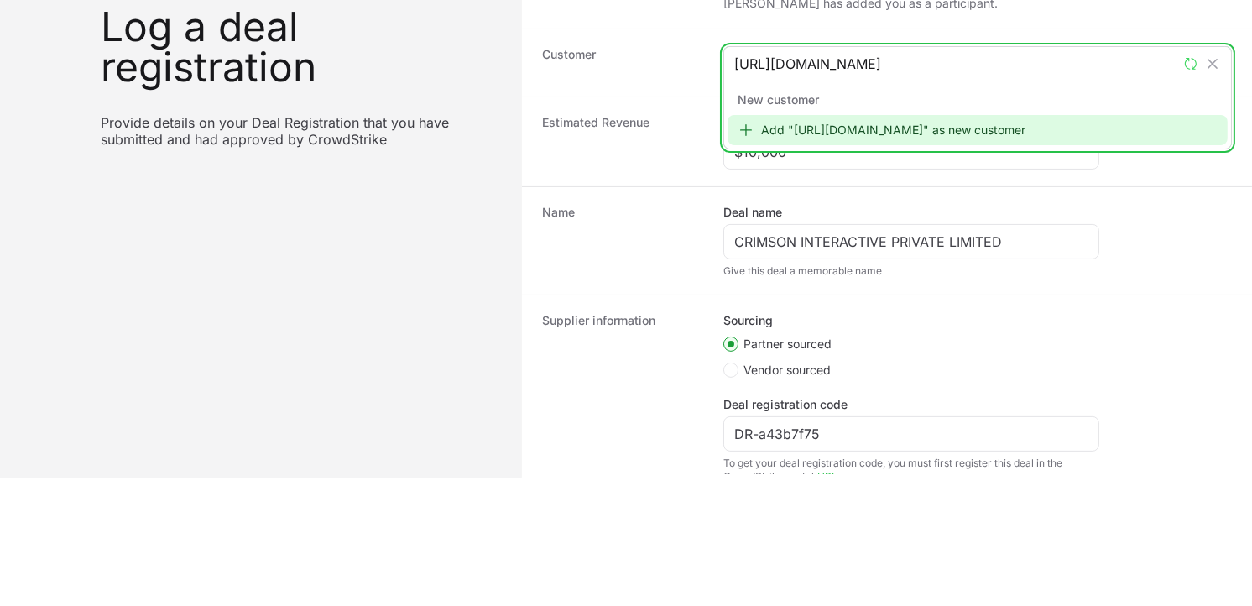
type input "[URL][DOMAIN_NAME]"
click at [823, 126] on div "Add "[URL][DOMAIN_NAME]" as new customer" at bounding box center [978, 130] width 500 height 30
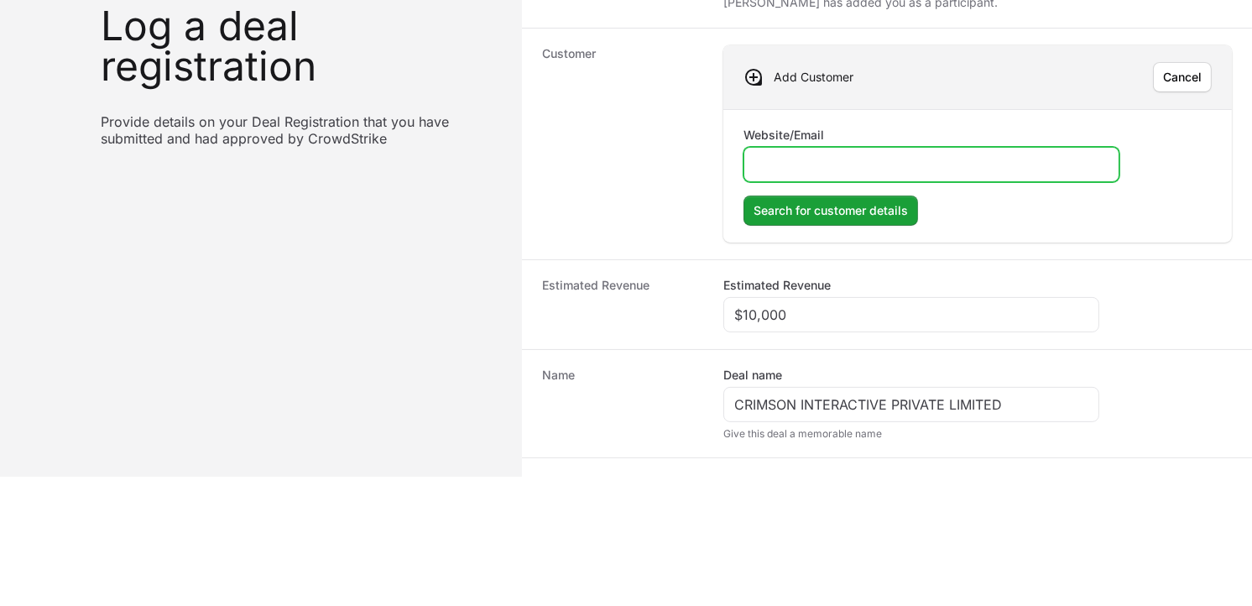
click at [817, 157] on input "Website/Email" at bounding box center [932, 164] width 354 height 20
paste input "[URL][DOMAIN_NAME]"
type input "[URL][DOMAIN_NAME]"
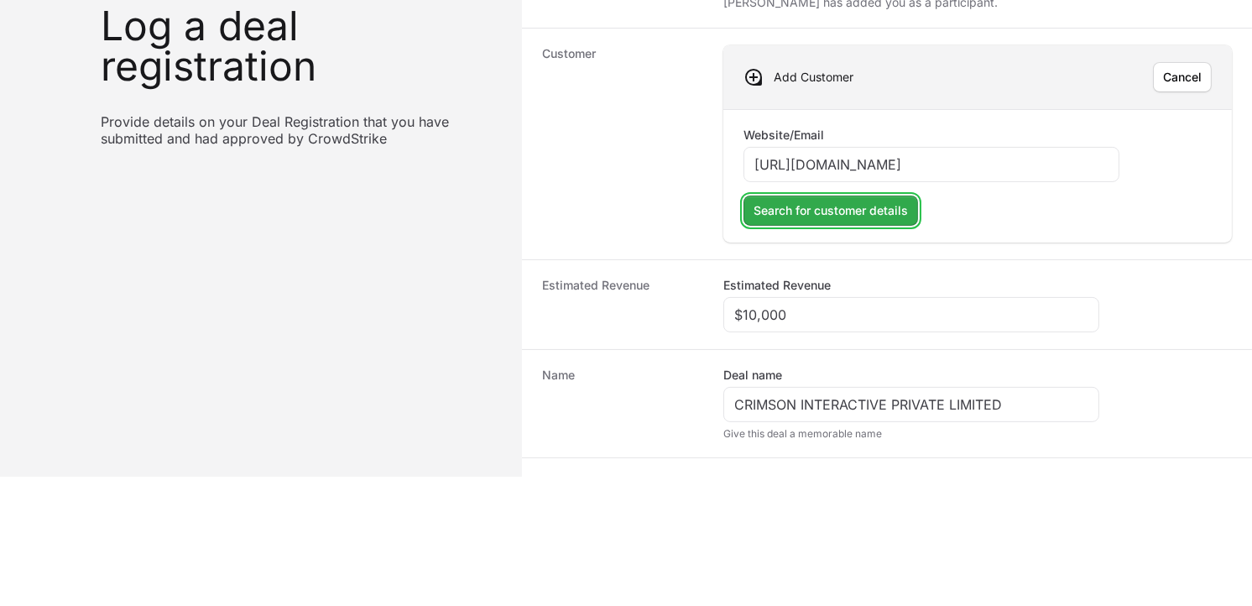
click at [792, 206] on span "Search for customer details" at bounding box center [831, 211] width 154 height 20
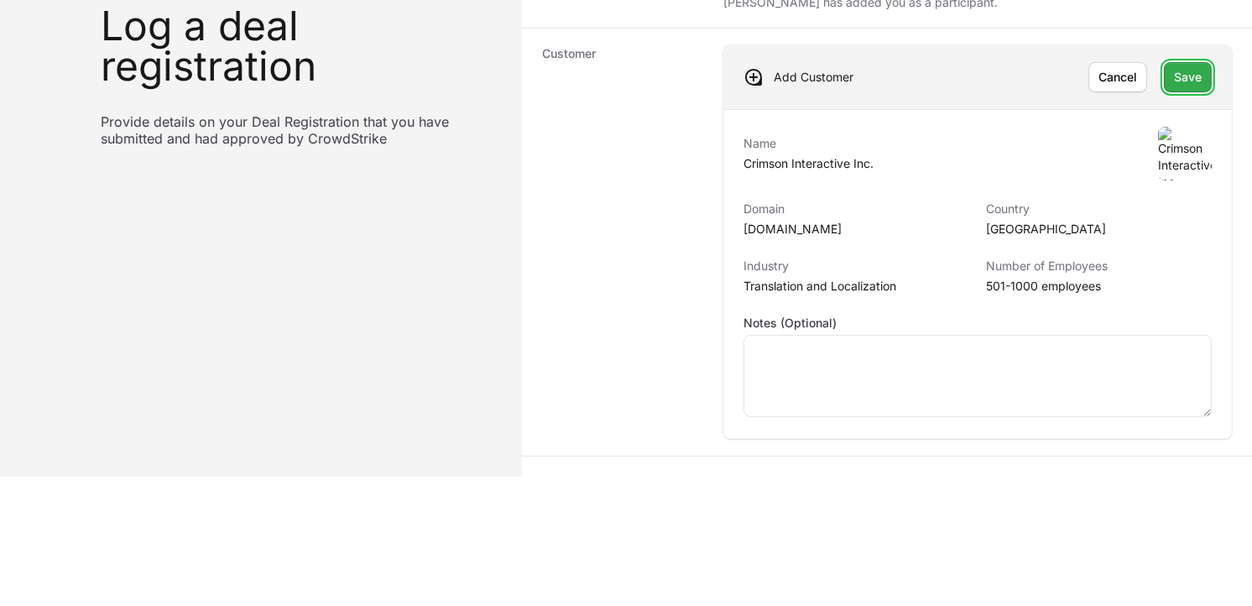
click at [1174, 79] on span "Save" at bounding box center [1188, 77] width 28 height 20
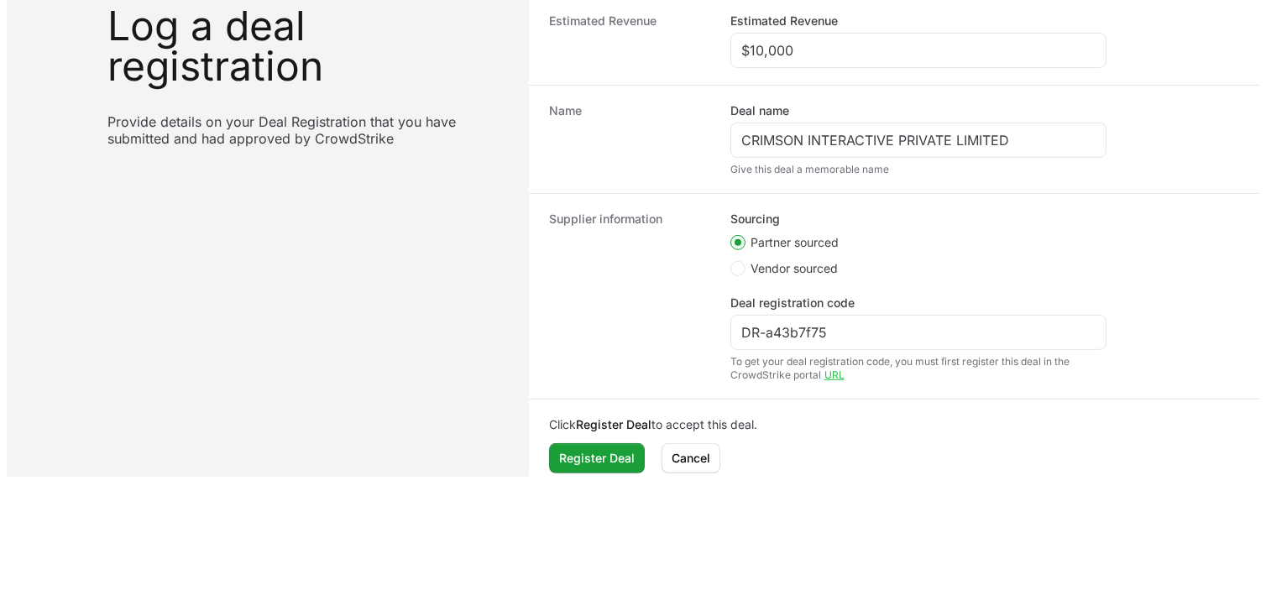
scroll to position [472, 0]
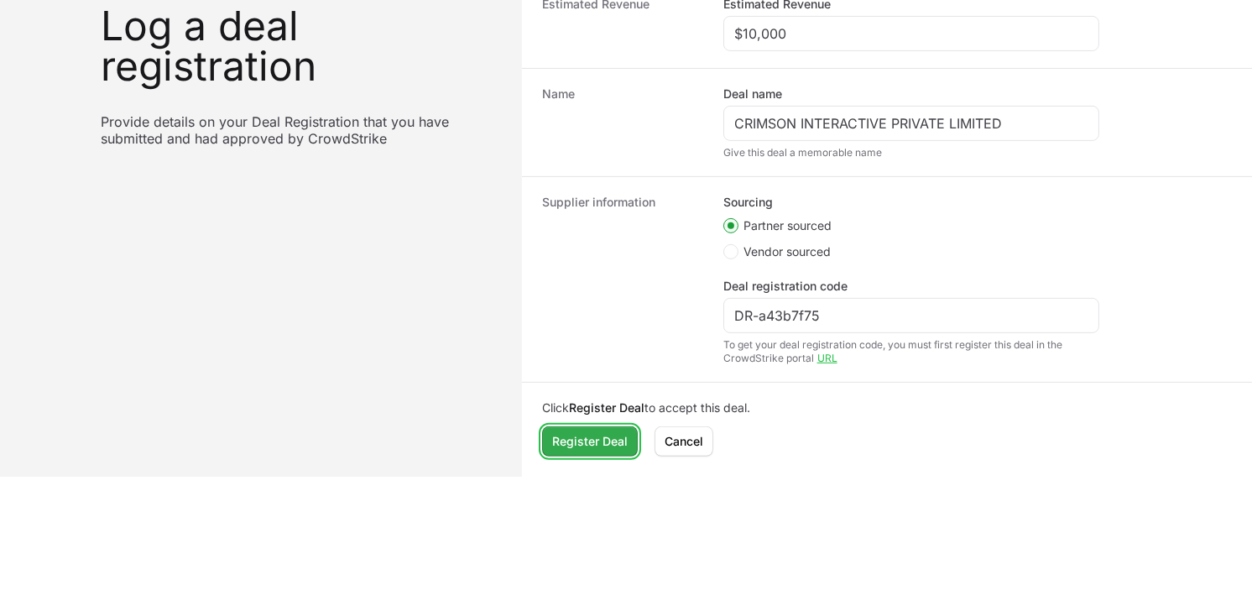
click at [619, 431] on span "Register Deal" at bounding box center [590, 441] width 76 height 20
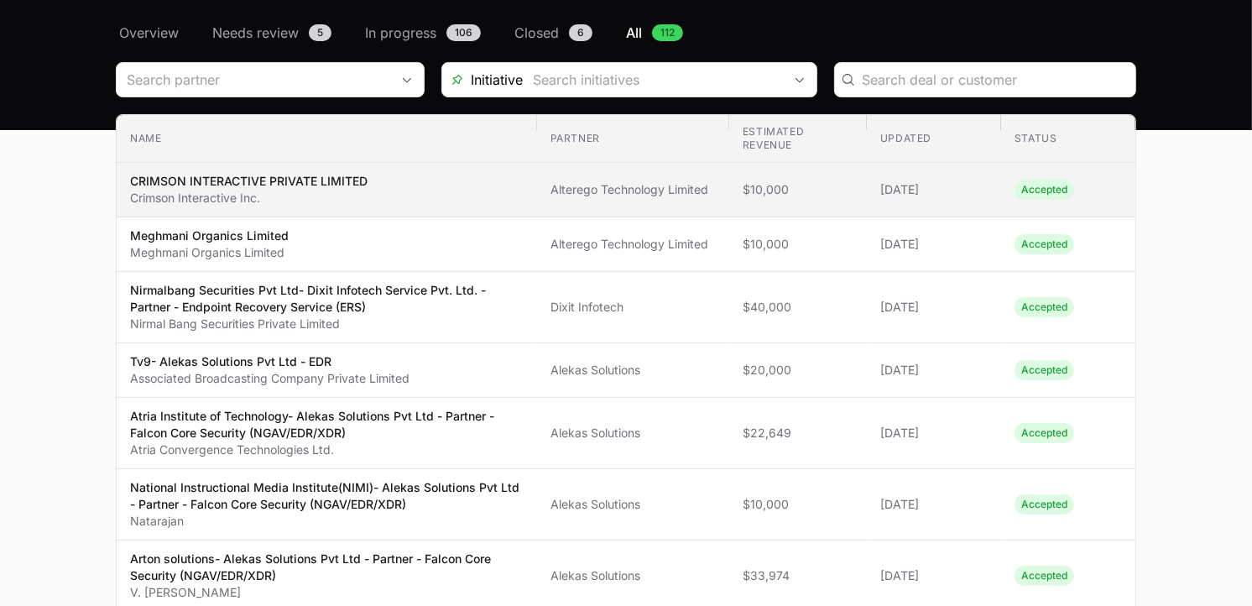
click at [421, 196] on span "CRIMSON INTERACTIVE PRIVATE LIMITED Crimson Interactive Inc." at bounding box center [327, 190] width 394 height 34
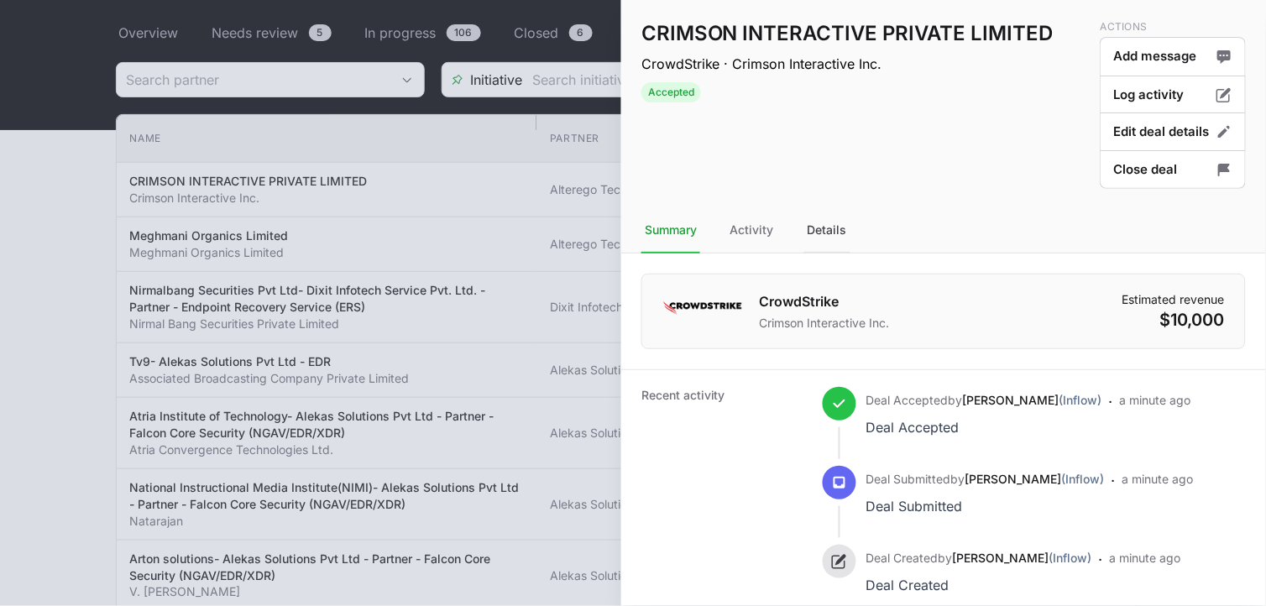
click at [840, 230] on div "Details" at bounding box center [827, 230] width 46 height 45
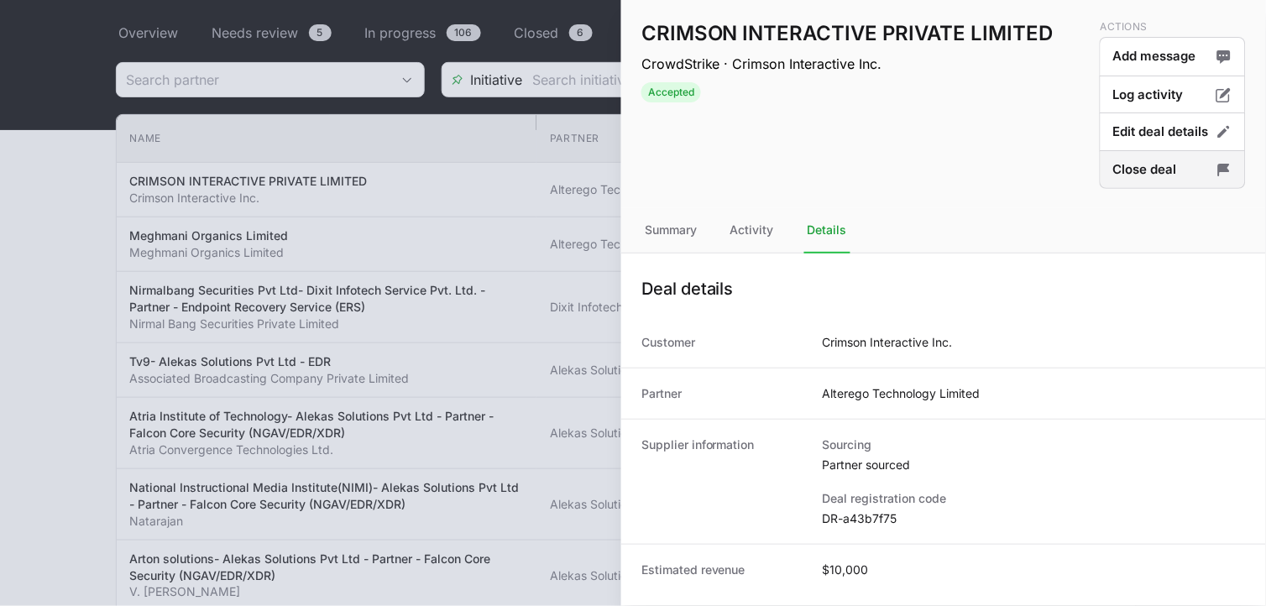
click at [1194, 169] on button "Close deal" at bounding box center [1173, 169] width 146 height 39
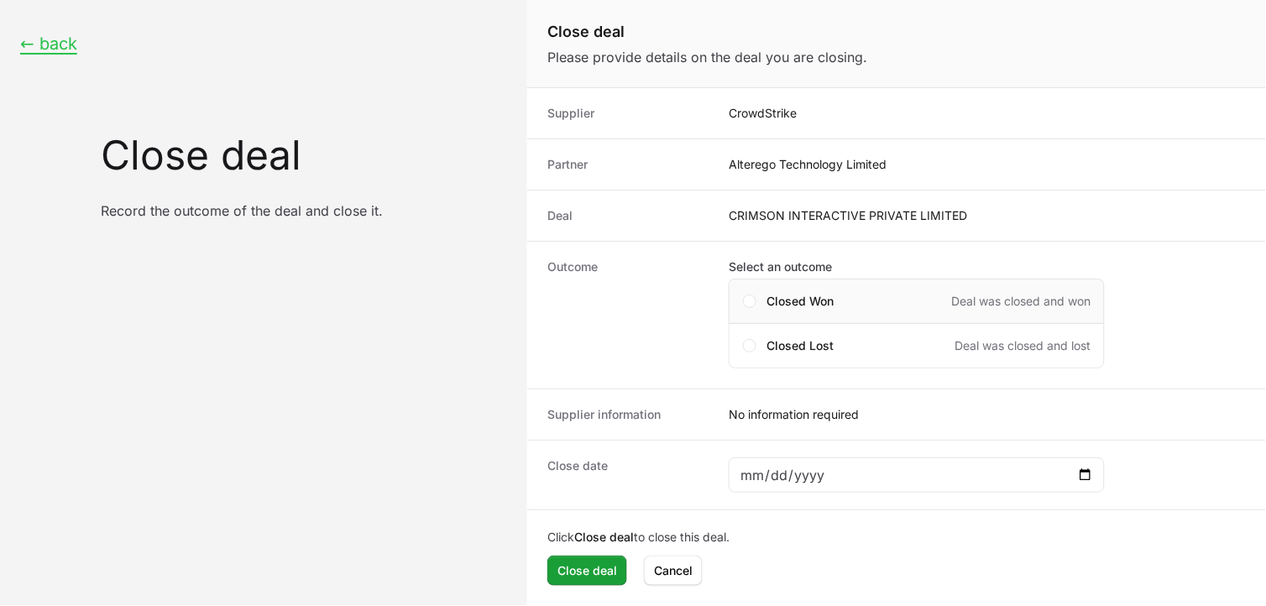
click at [757, 297] on div "Closed Won Deal was closed and won" at bounding box center [917, 301] width 376 height 45
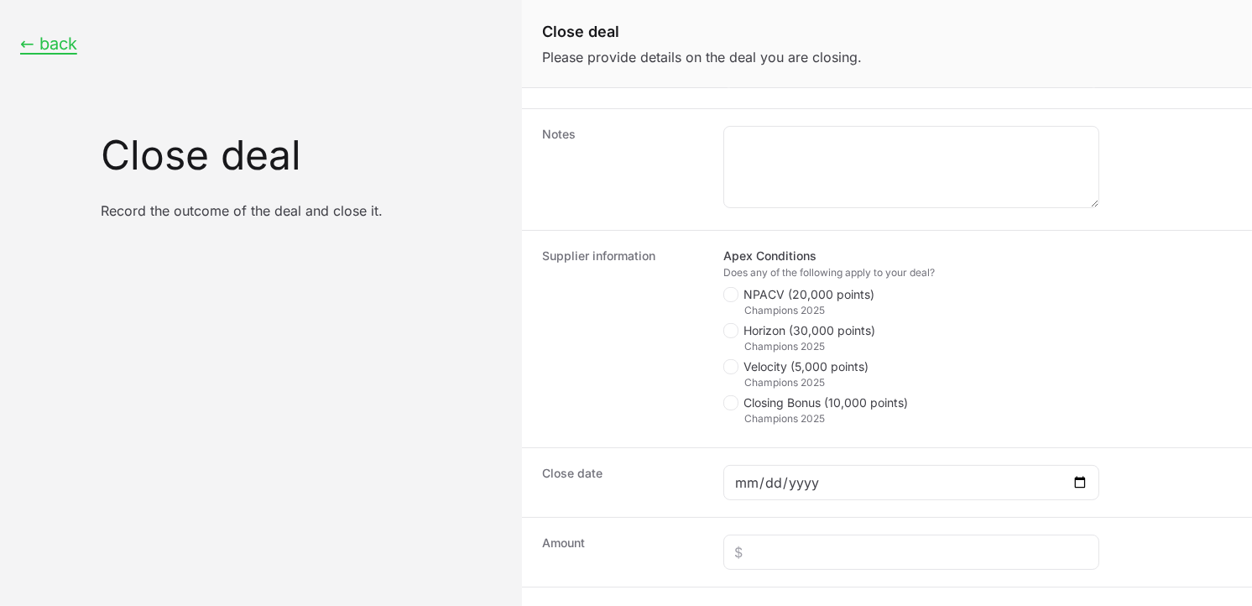
scroll to position [290, 0]
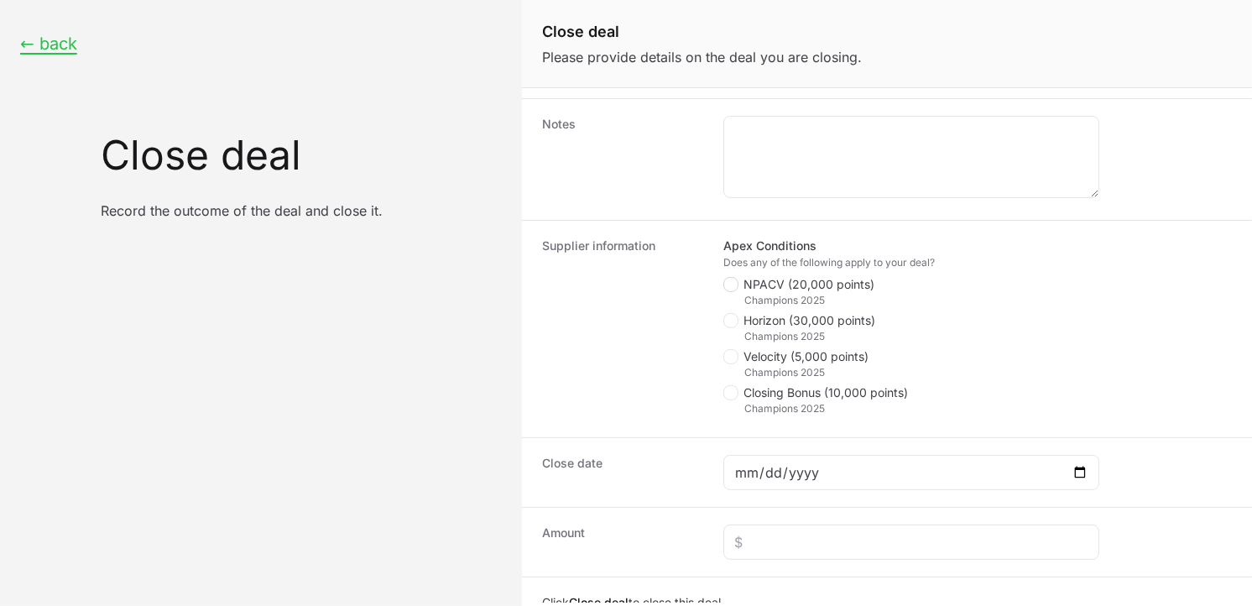
click at [728, 285] on polygon "Close deal form" at bounding box center [730, 285] width 9 height 8
click at [725, 567] on input "NPACV (20,000 points)" at bounding box center [725, 568] width 2 height 2
checkbox input "true"
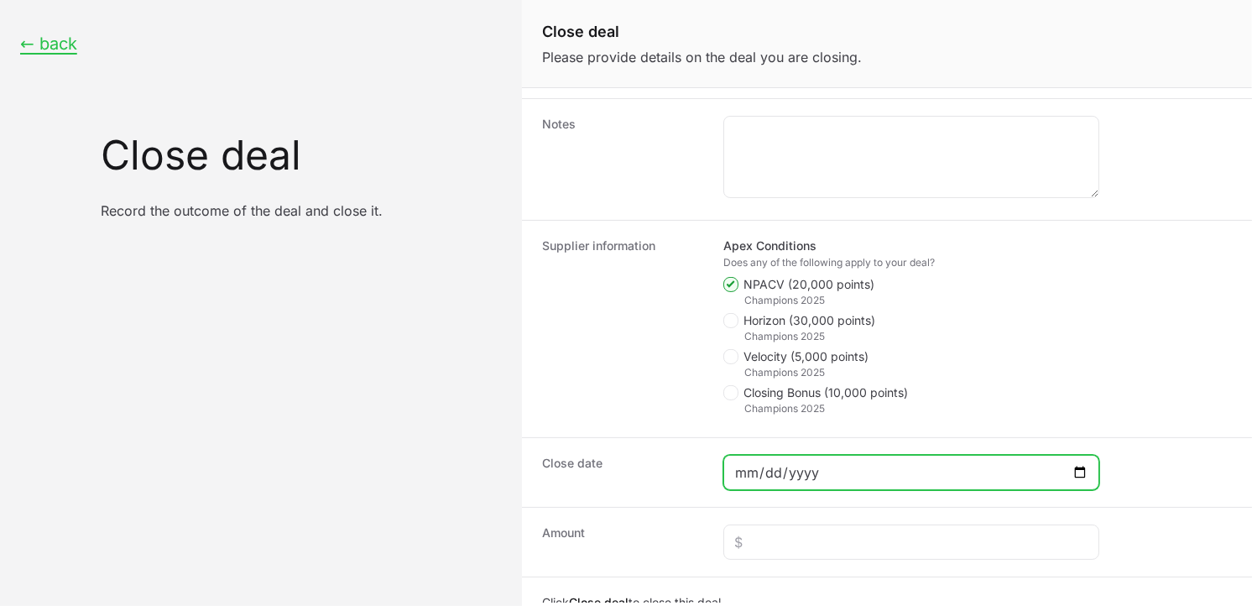
click at [813, 470] on input "Close deal form" at bounding box center [911, 473] width 354 height 20
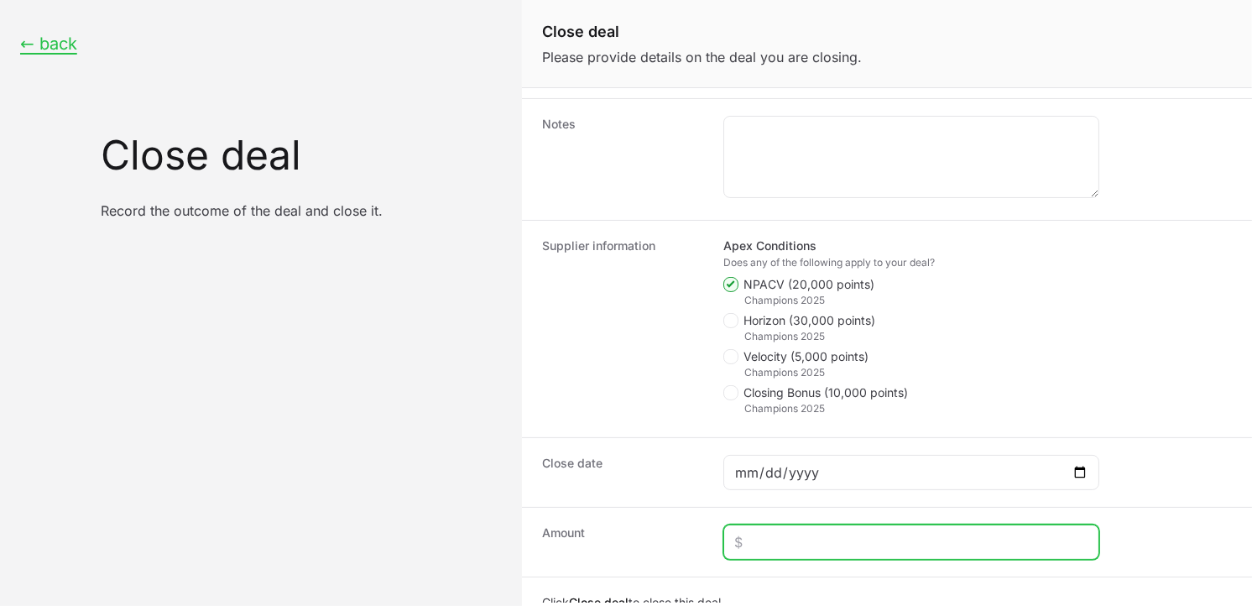
click at [782, 539] on input "Close deal form" at bounding box center [911, 542] width 354 height 20
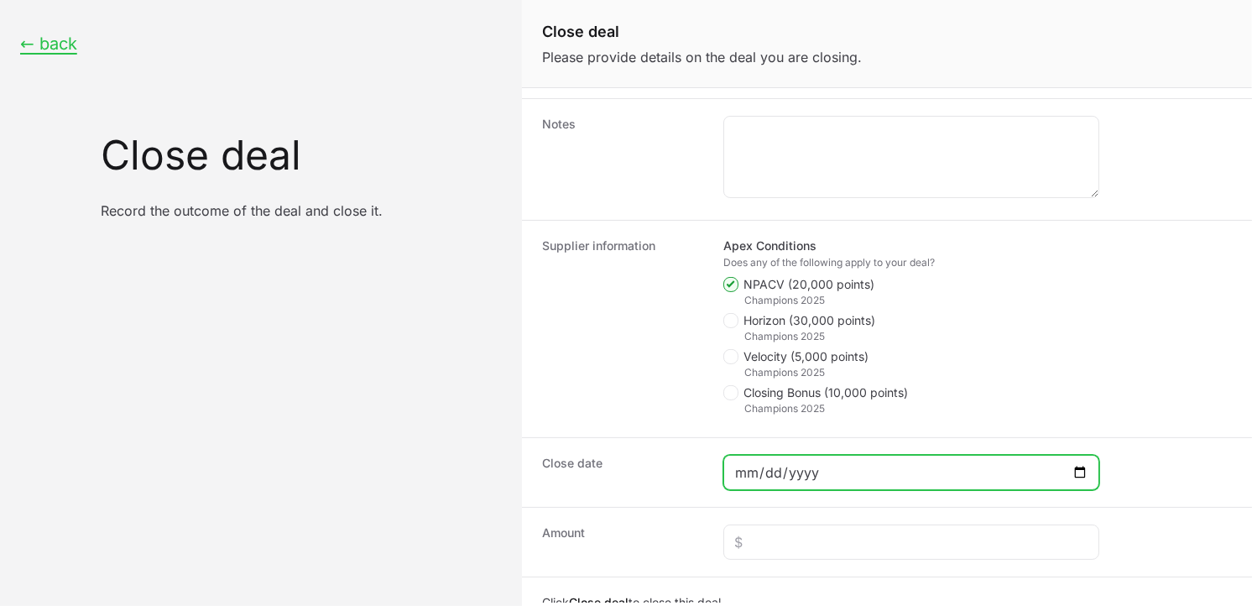
click at [1077, 471] on input "Close deal form" at bounding box center [911, 473] width 354 height 20
type input "[DATE]"
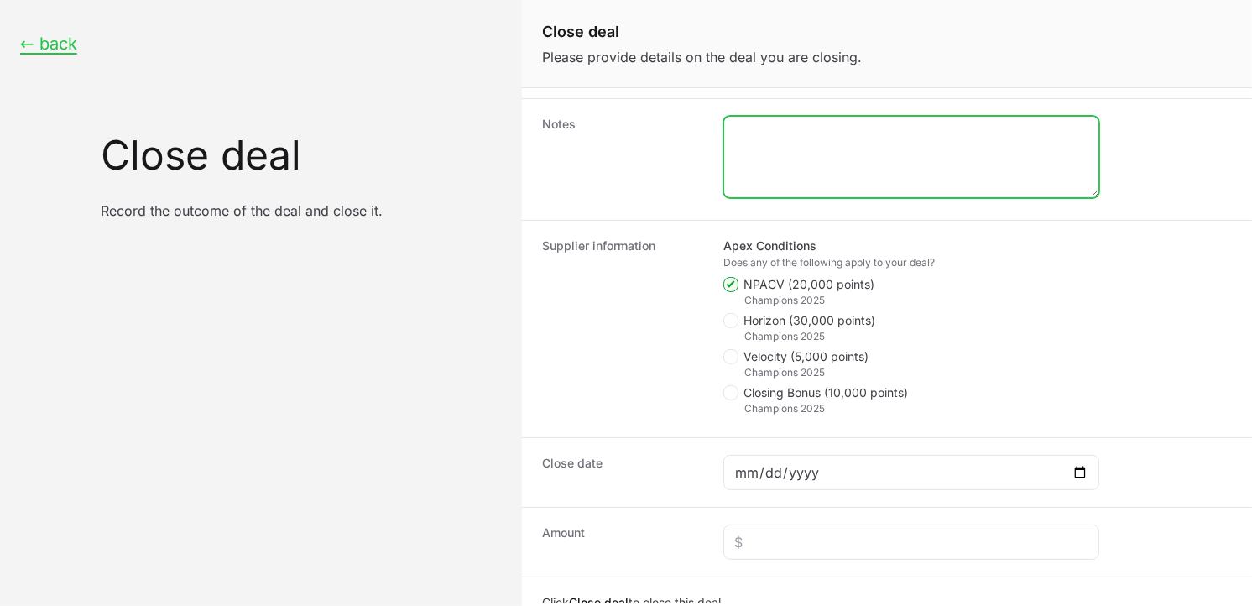
click at [810, 161] on textarea "Close deal form" at bounding box center [911, 157] width 374 height 81
type textarea "Enterprise 550 Qty"
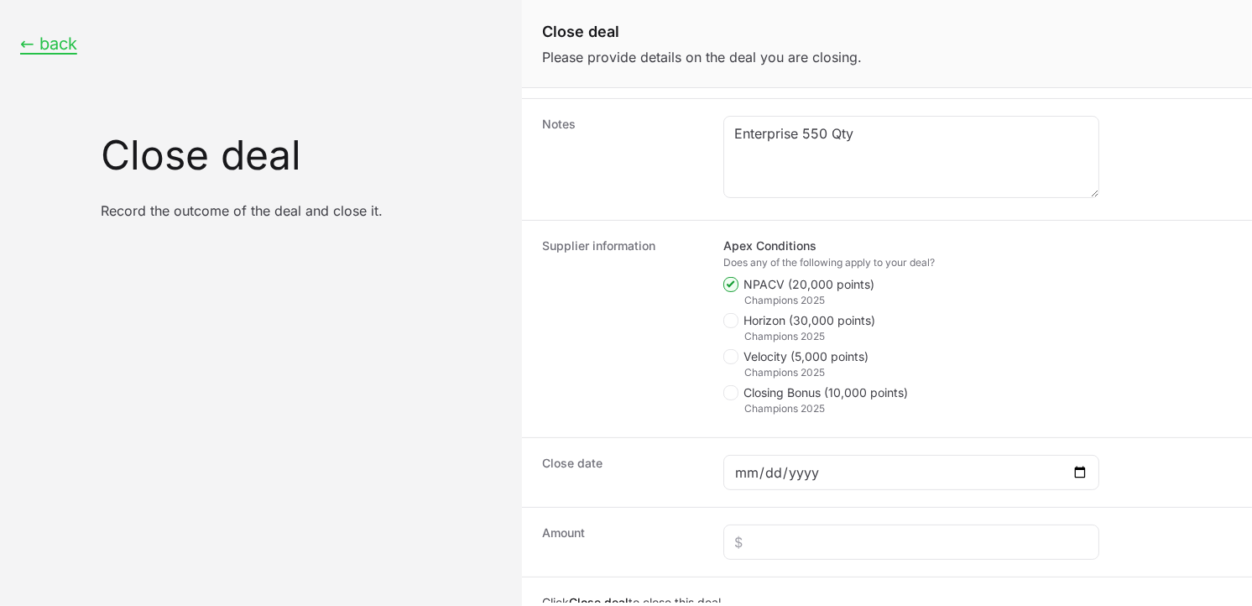
click at [618, 604] on div "Close deal Please provide details on the deal you are closing. Supplier CrowdSt…" at bounding box center [887, 303] width 730 height 606
click at [615, 605] on html "← back Close deal Record the outcome of the deal and close it. Close deal Pleas…" at bounding box center [626, 303] width 1252 height 606
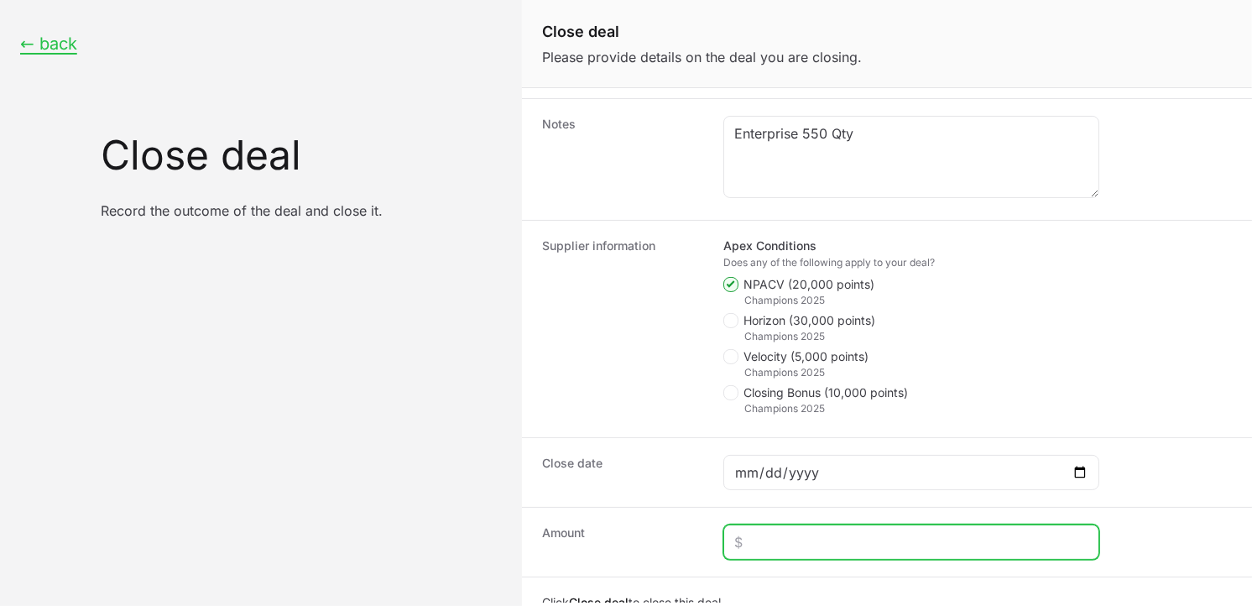
click at [787, 542] on input "Close deal form" at bounding box center [911, 542] width 354 height 20
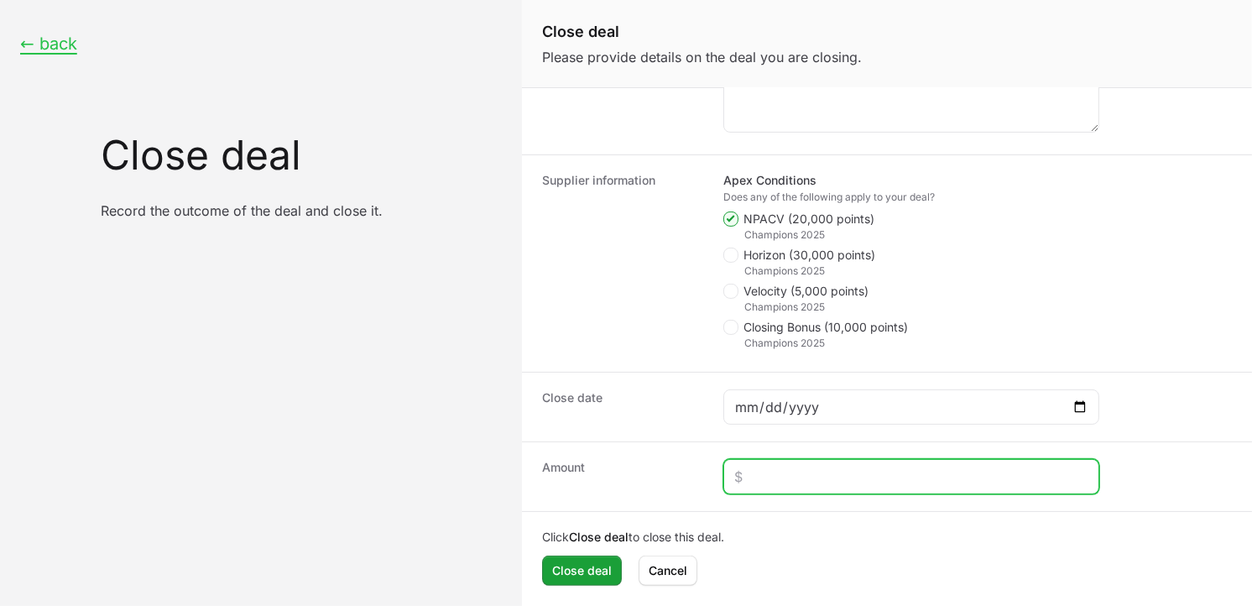
click at [793, 468] on input "Close deal form" at bounding box center [911, 477] width 354 height 20
type input "$16,256"
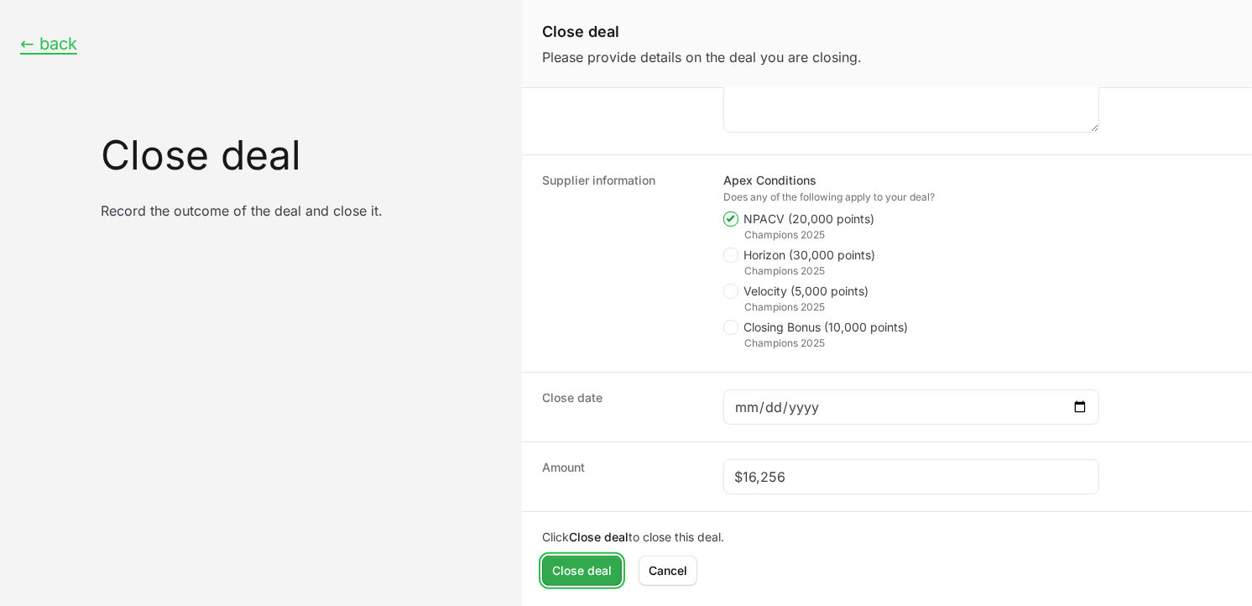
click at [567, 583] on button "Close deal" at bounding box center [582, 571] width 80 height 30
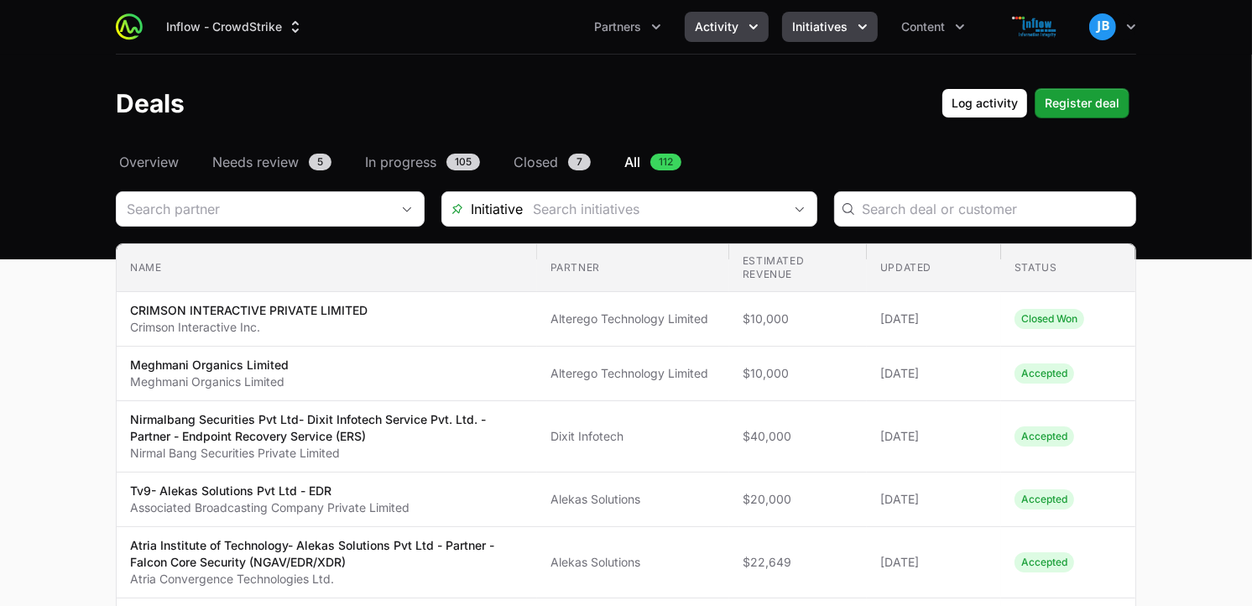
click at [865, 34] on icon "Initiatives menu" at bounding box center [863, 26] width 17 height 17
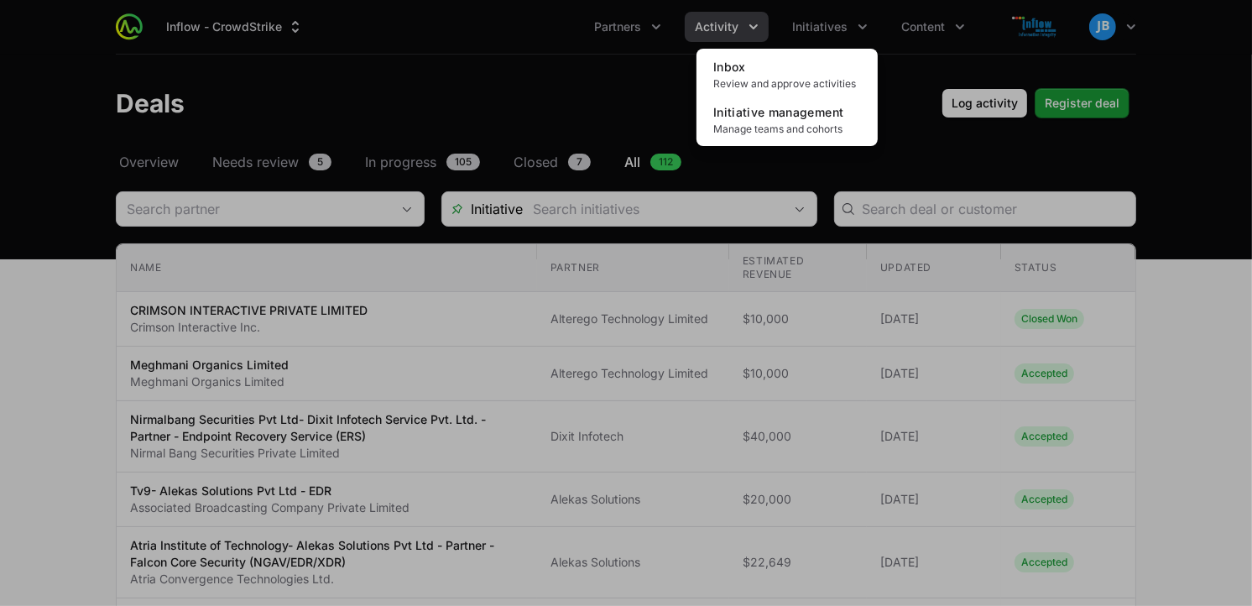
click at [755, 29] on div "Initiatives menu" at bounding box center [626, 303] width 1252 height 606
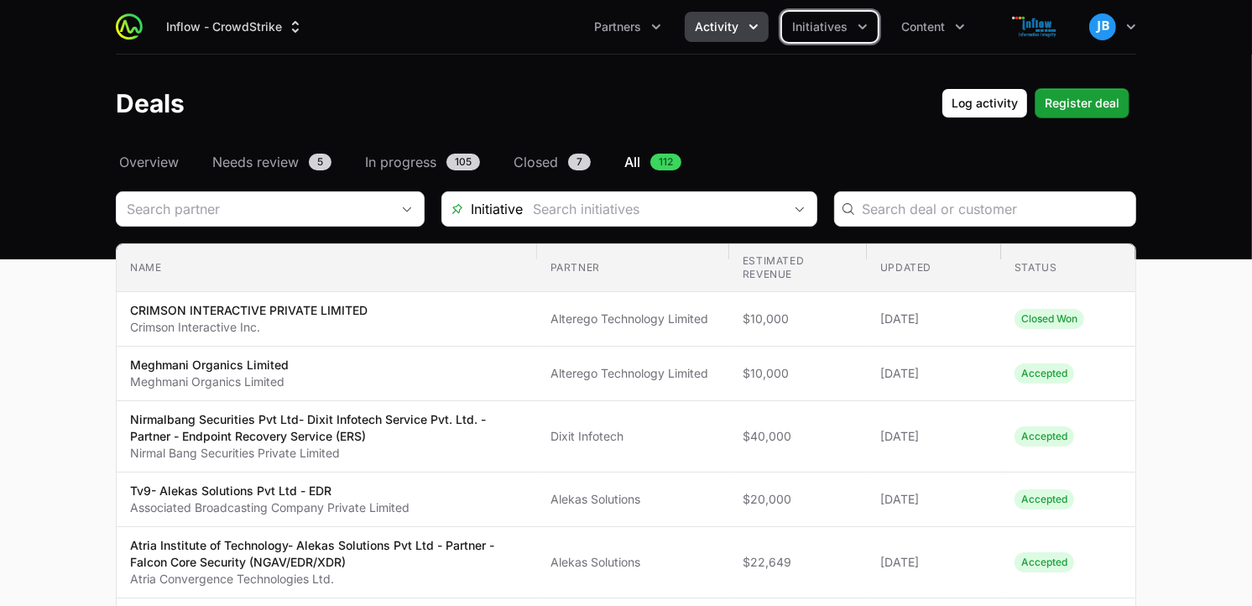
click at [751, 19] on icon "Activity menu" at bounding box center [753, 26] width 17 height 17
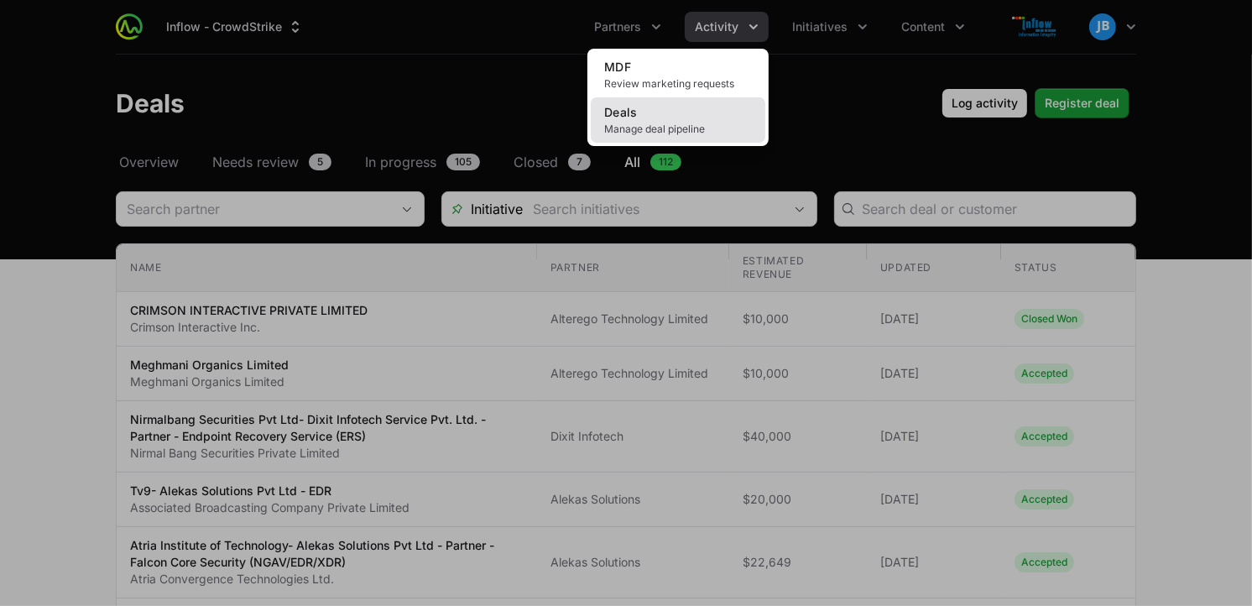
click at [695, 123] on span "Manage deal pipeline" at bounding box center [678, 129] width 148 height 13
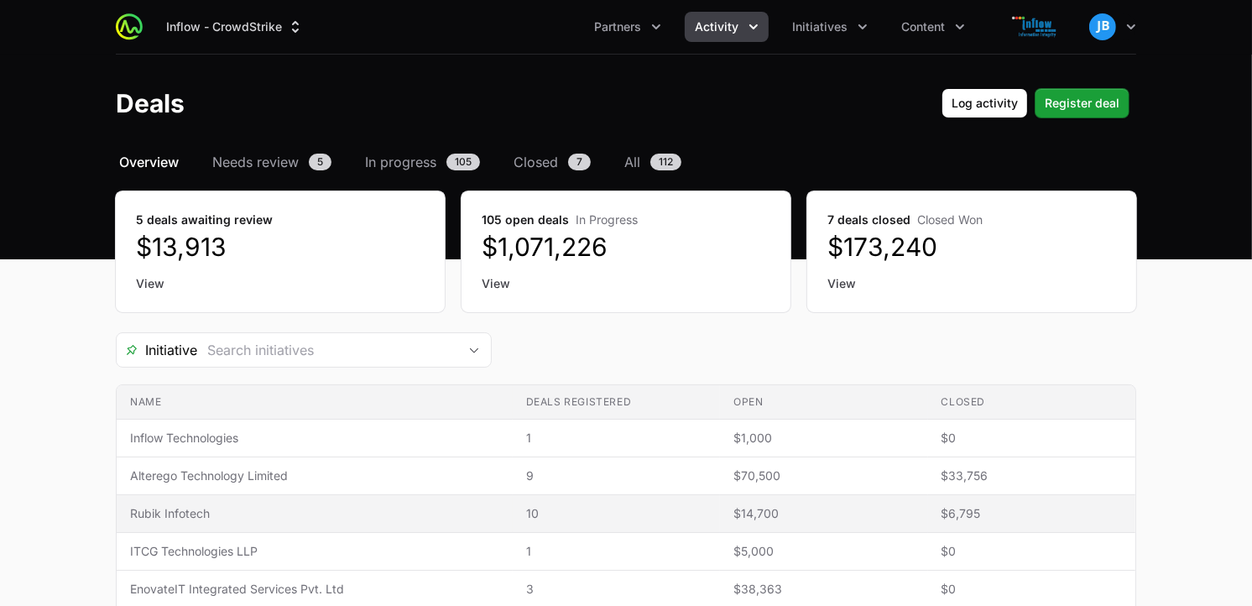
click at [240, 510] on span "Rubik Infotech" at bounding box center [314, 513] width 369 height 17
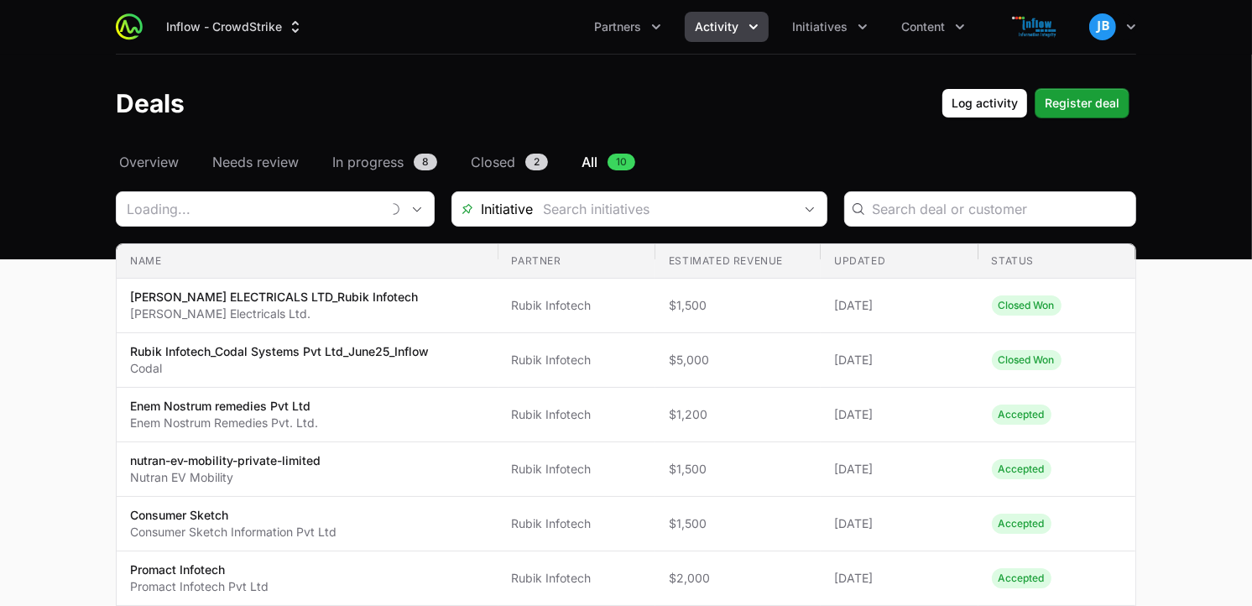
type input "Rubik Infotech"
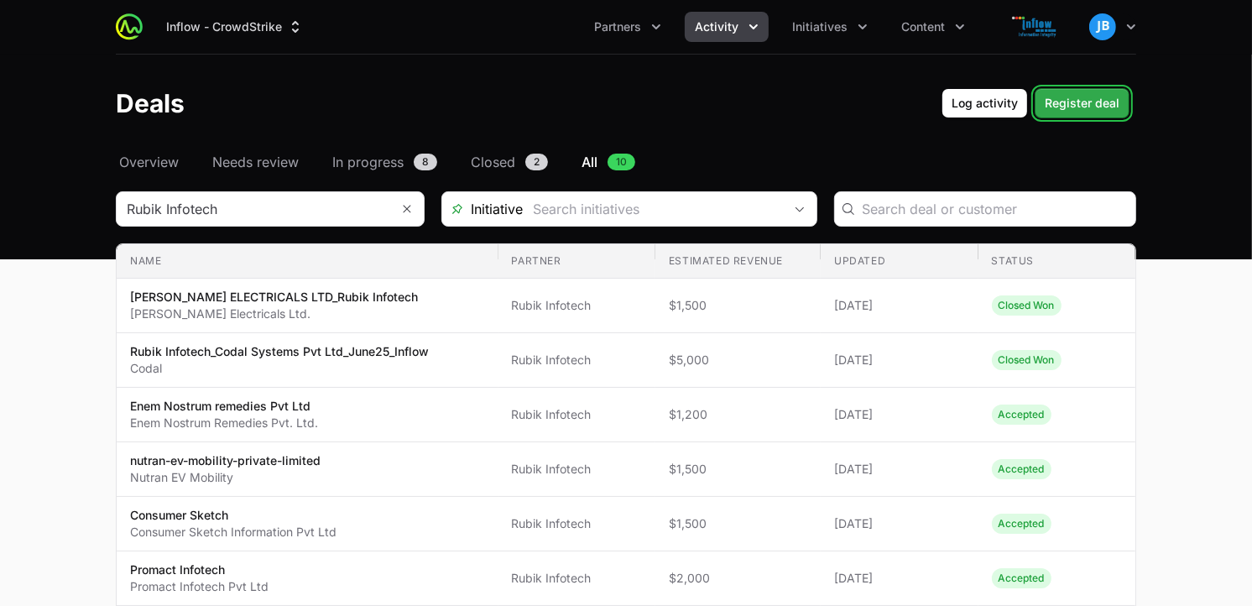
click at [1074, 111] on span "Register deal" at bounding box center [1082, 103] width 75 height 20
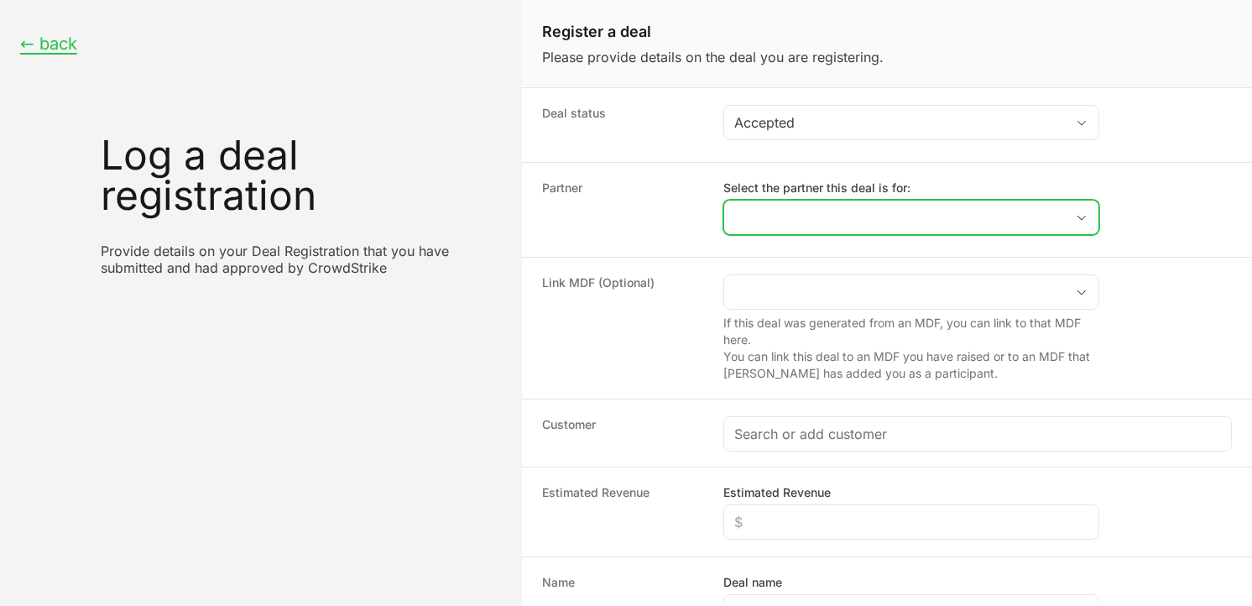
click at [798, 218] on input "Select the partner this deal is for:" at bounding box center [894, 218] width 341 height 34
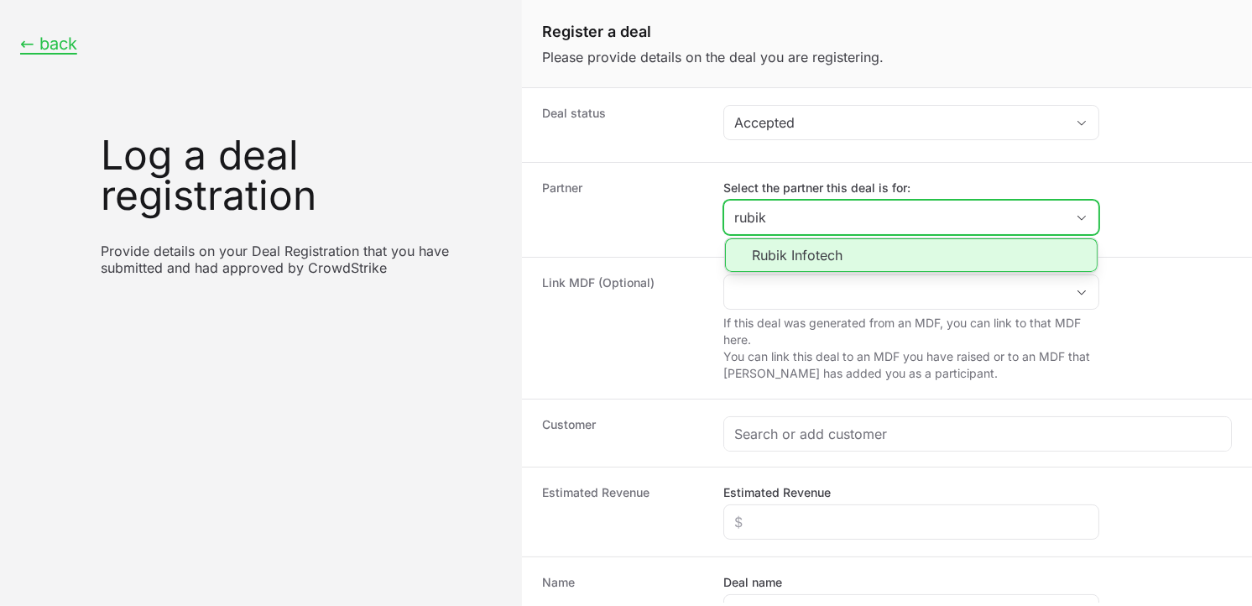
click at [799, 262] on li "Rubik Infotech" at bounding box center [911, 255] width 373 height 34
type input "Rubik Infotech"
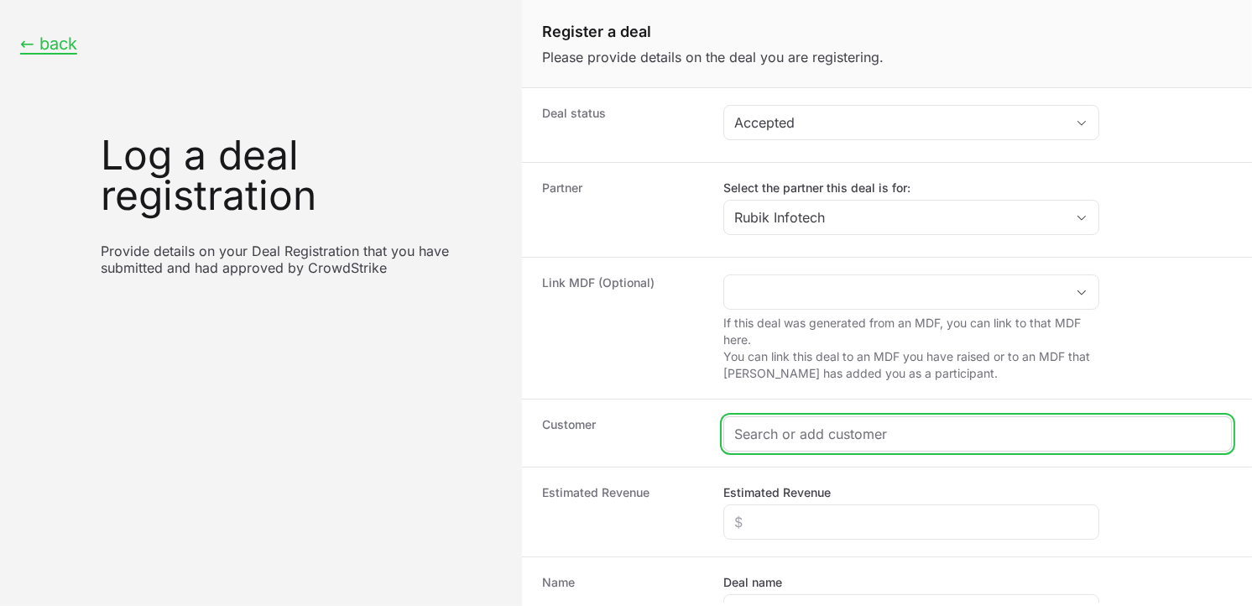
click at [777, 433] on input "Create activity form" at bounding box center [977, 434] width 487 height 20
paste input "[URL][DOMAIN_NAME]"
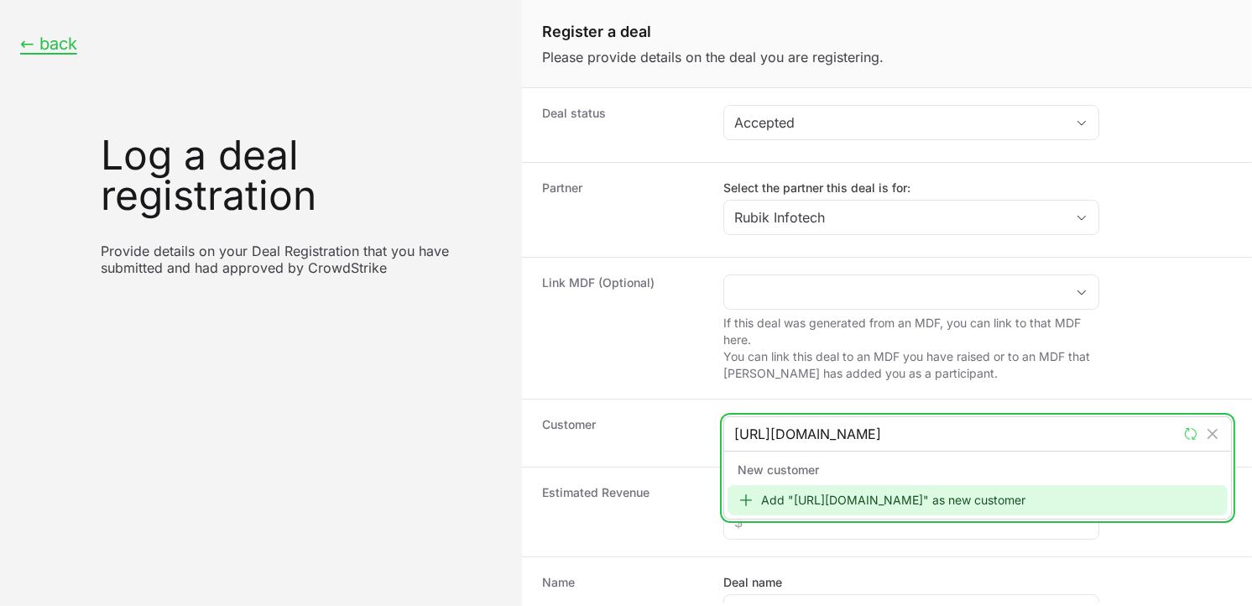
type input "[URL][DOMAIN_NAME]"
click at [799, 491] on div "Add "[URL][DOMAIN_NAME]" as new customer" at bounding box center [978, 500] width 500 height 30
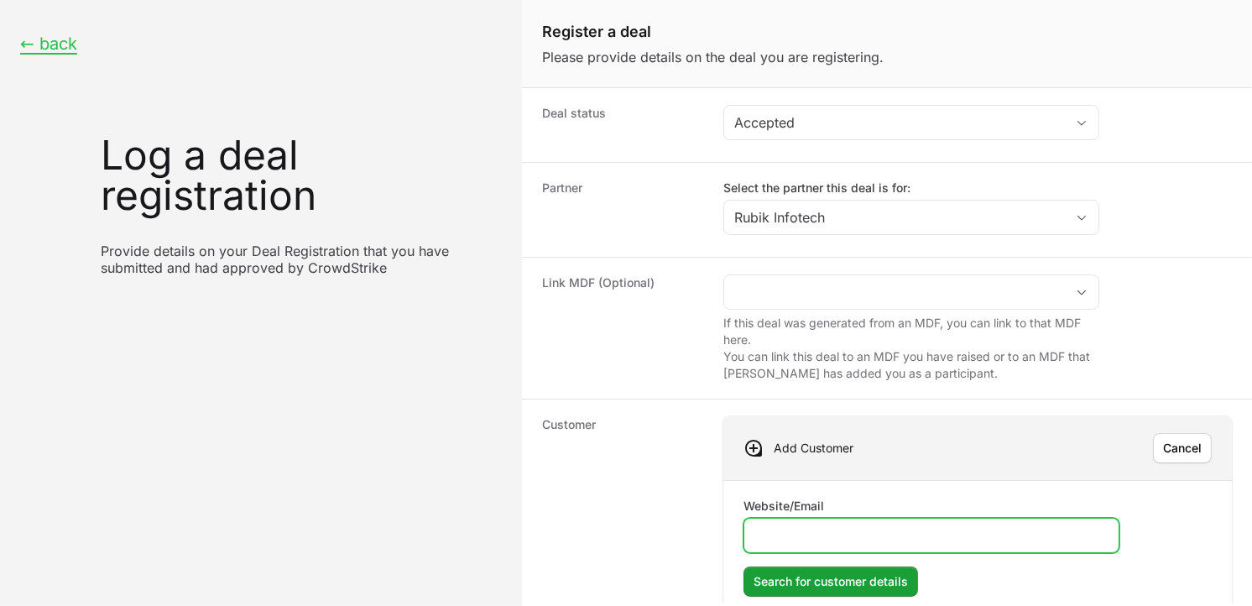
click at [823, 531] on input "Website/Email" at bounding box center [932, 535] width 354 height 20
paste input "[URL][DOMAIN_NAME]"
type input "[URL][DOMAIN_NAME]"
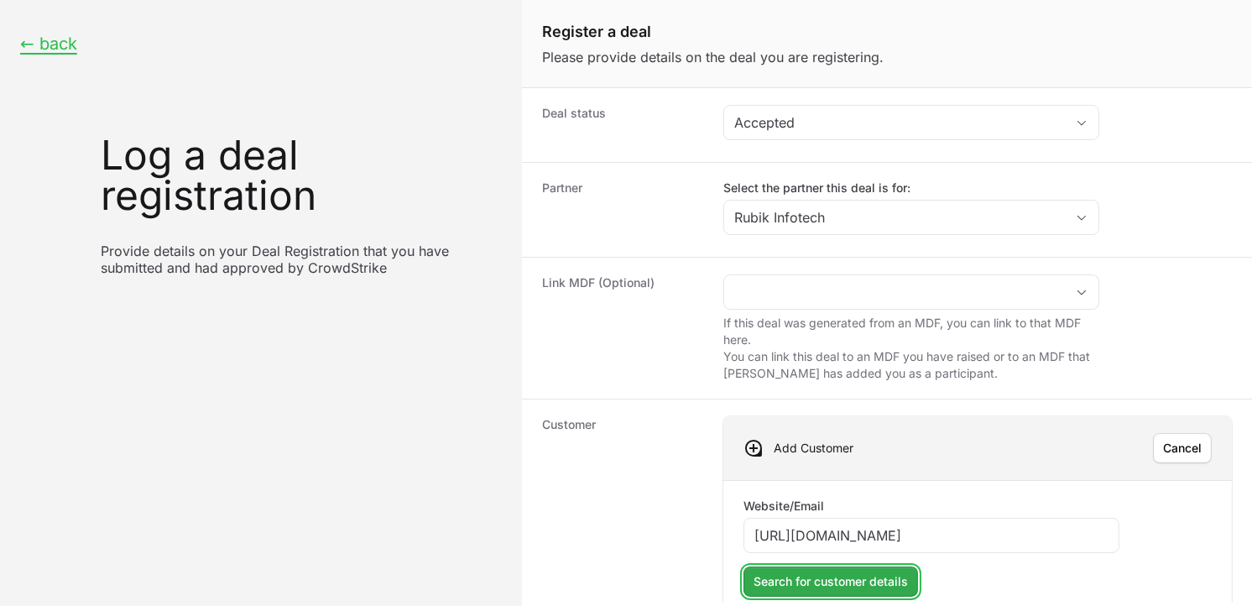
click at [856, 580] on span "Search for customer details" at bounding box center [831, 582] width 154 height 20
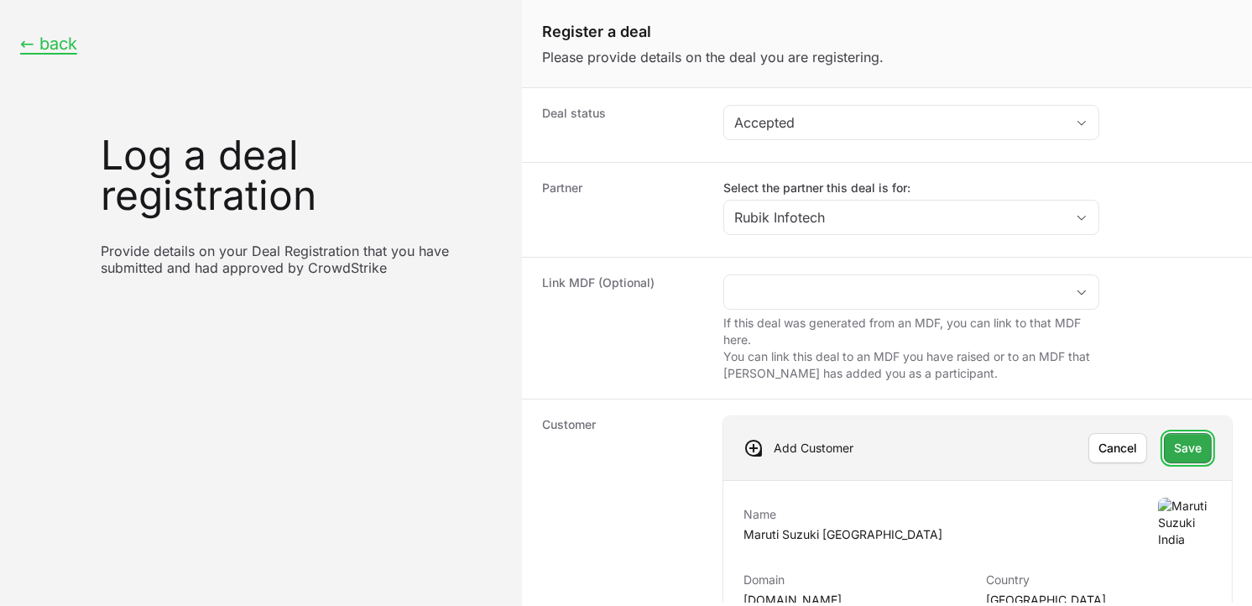
click at [1164, 460] on button "Save" at bounding box center [1188, 448] width 48 height 30
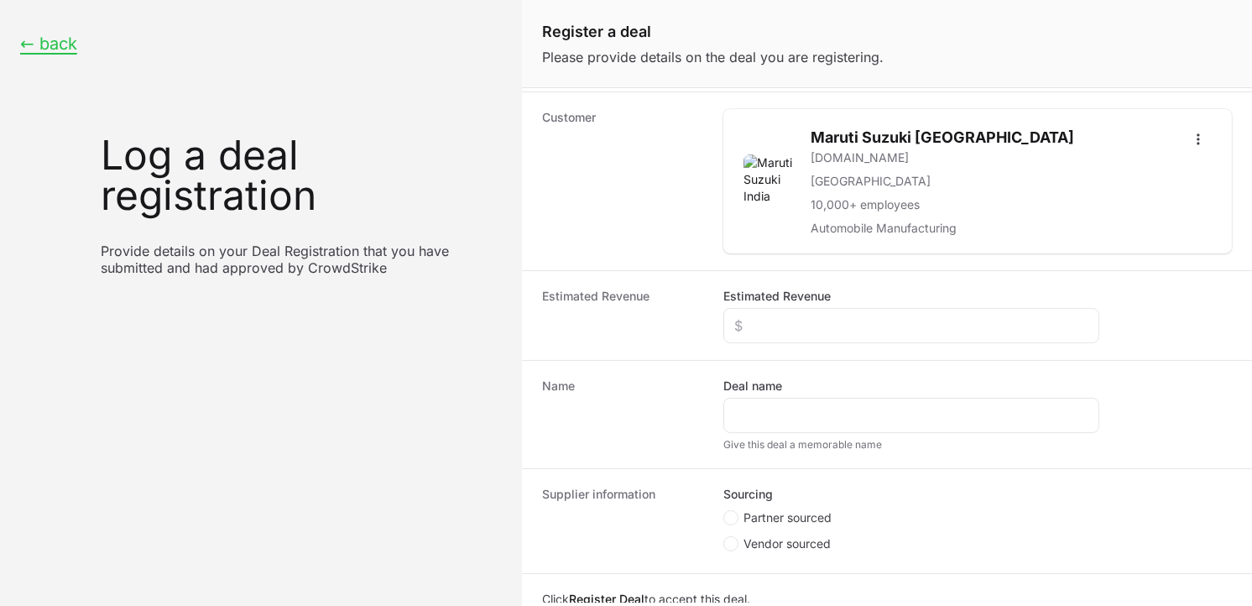
scroll to position [311, 0]
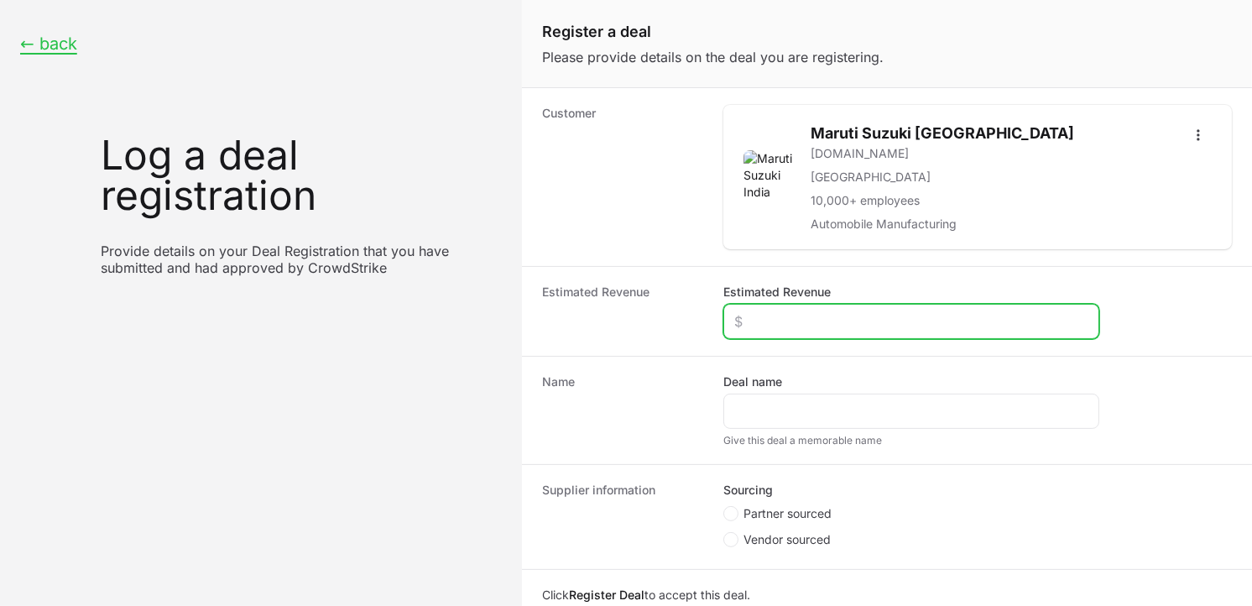
click at [841, 320] on input "Estimated Revenue" at bounding box center [911, 321] width 354 height 20
type input "$10,000"
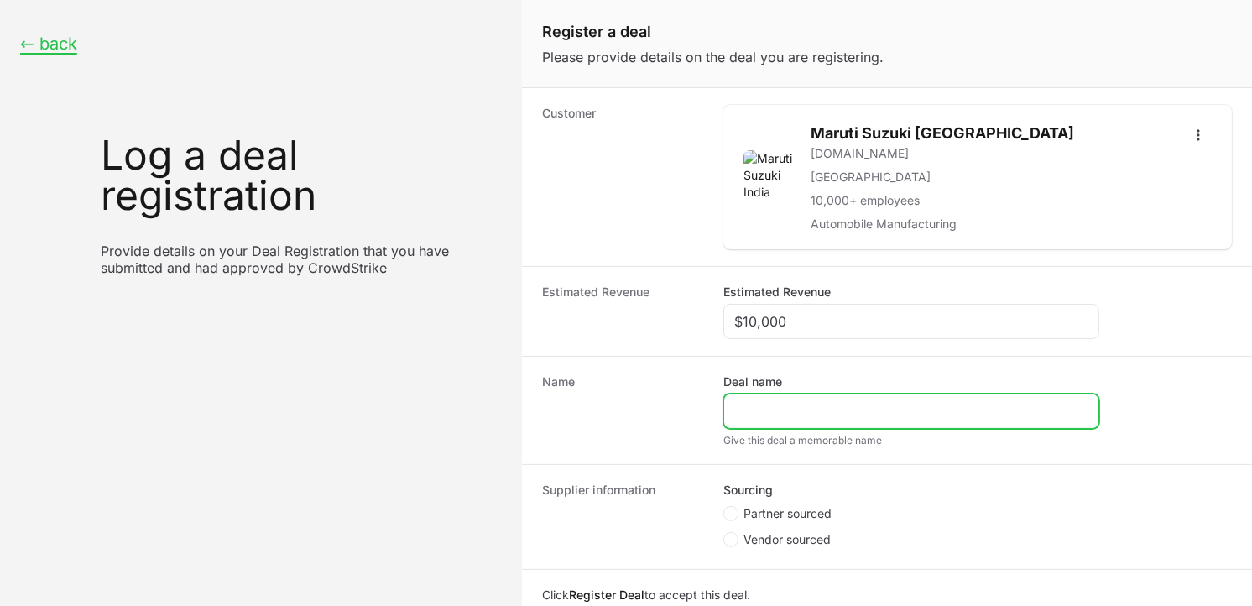
click at [766, 413] on input "Deal name" at bounding box center [911, 411] width 354 height 20
paste input "[URL][DOMAIN_NAME]"
drag, startPoint x: 945, startPoint y: 414, endPoint x: 630, endPoint y: 415, distance: 314.8
click at [630, 415] on div "Name Deal name [URL][DOMAIN_NAME] Give this deal a memorable name" at bounding box center [887, 410] width 730 height 108
paste input "Suzuki Motor Gujarat Pvt Ltd"
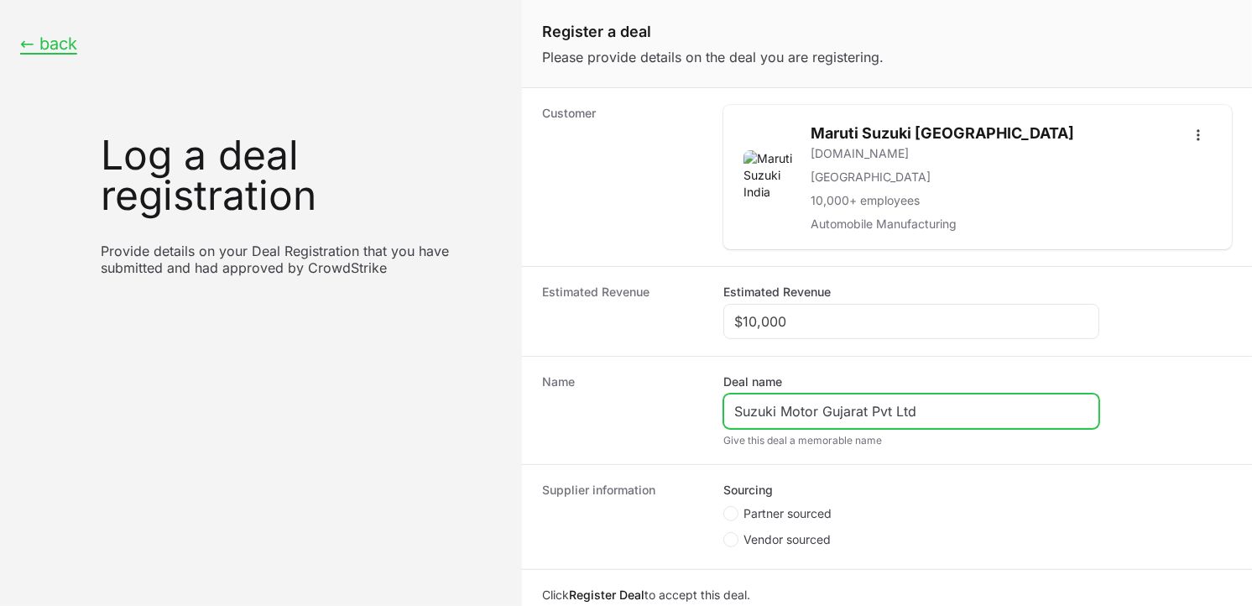
type input "Suzuki Motor Gujarat Pvt Ltd"
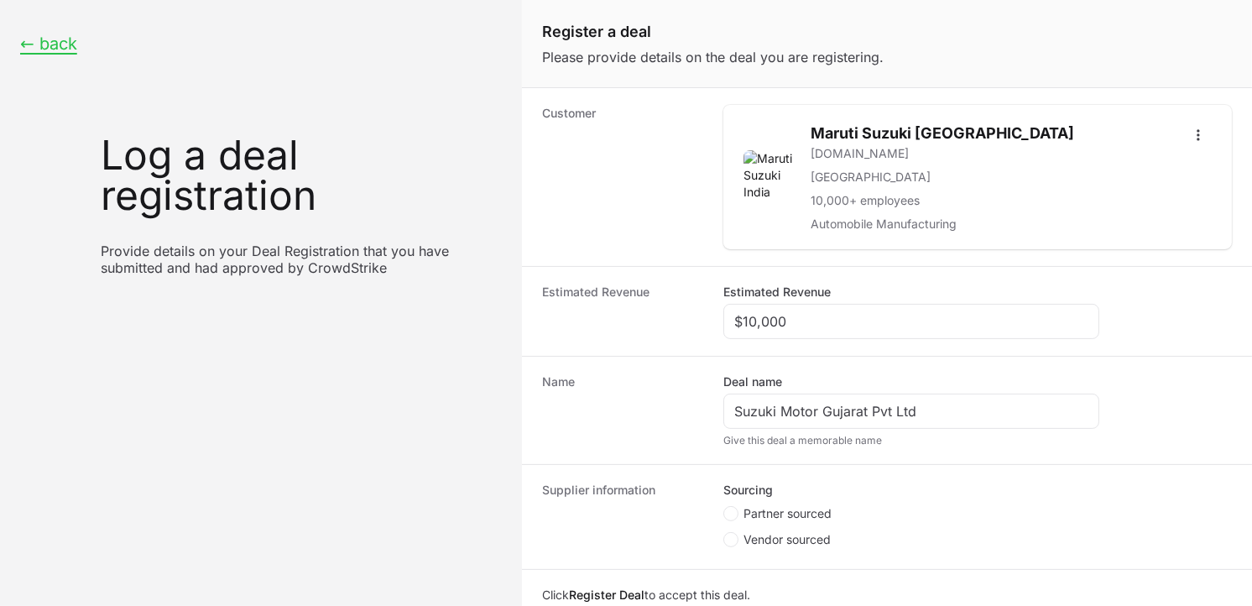
click at [739, 515] on span "Create activity form" at bounding box center [734, 513] width 20 height 15
radio input "true"
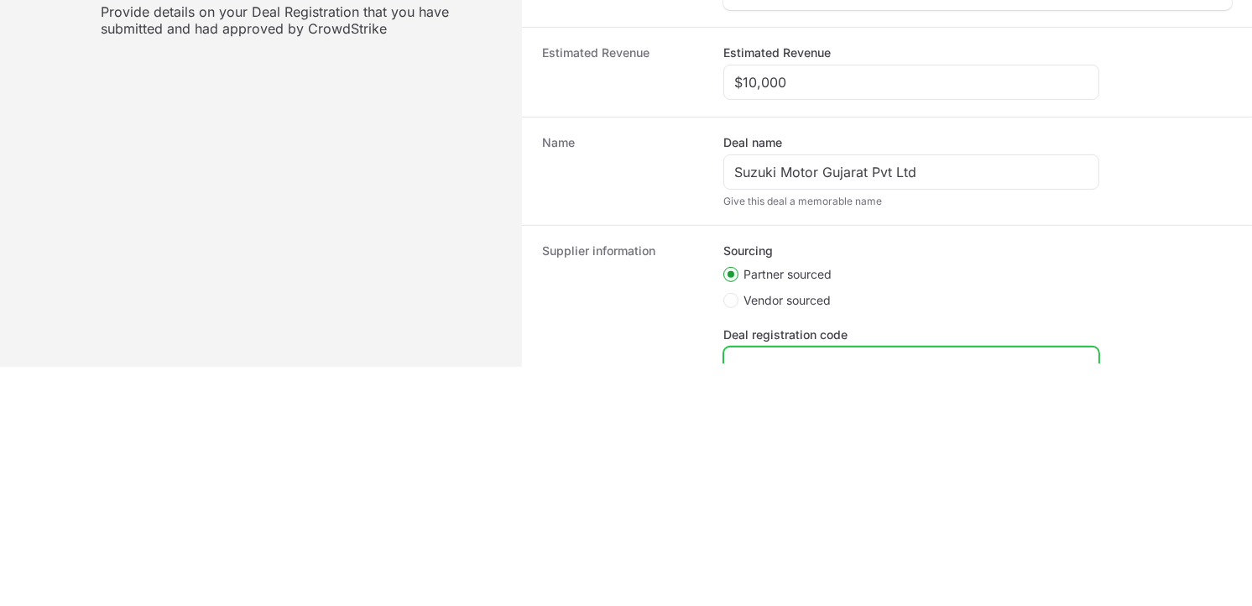
click at [839, 355] on input "Deal registration code" at bounding box center [911, 364] width 354 height 20
paste input "DR-27205786"
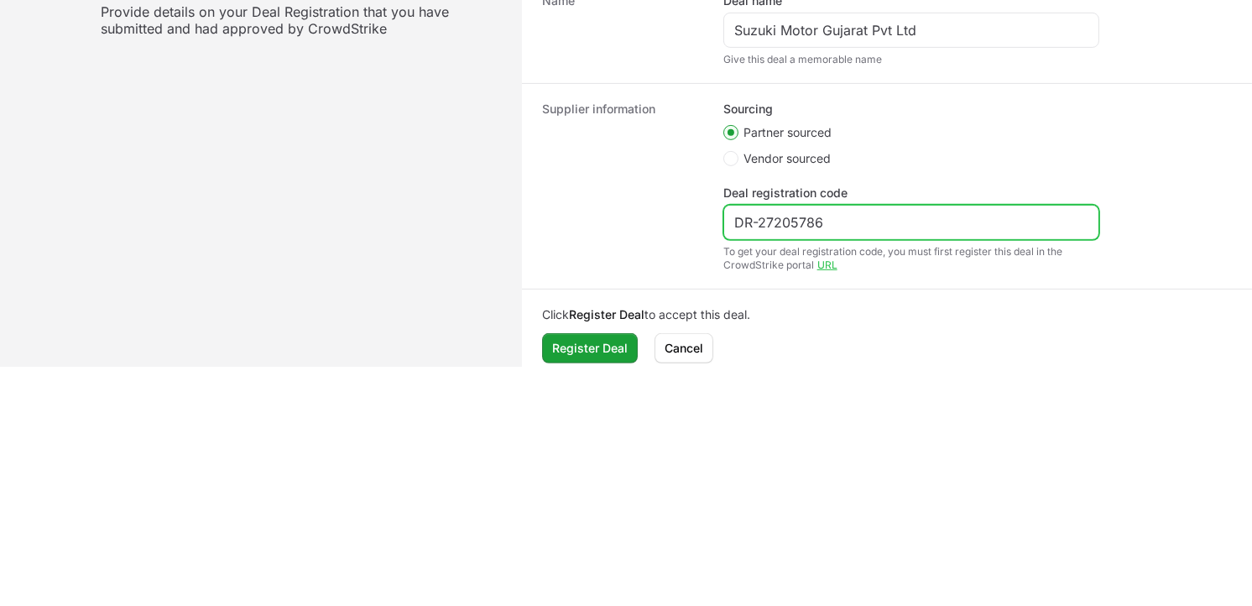
scroll to position [472, 0]
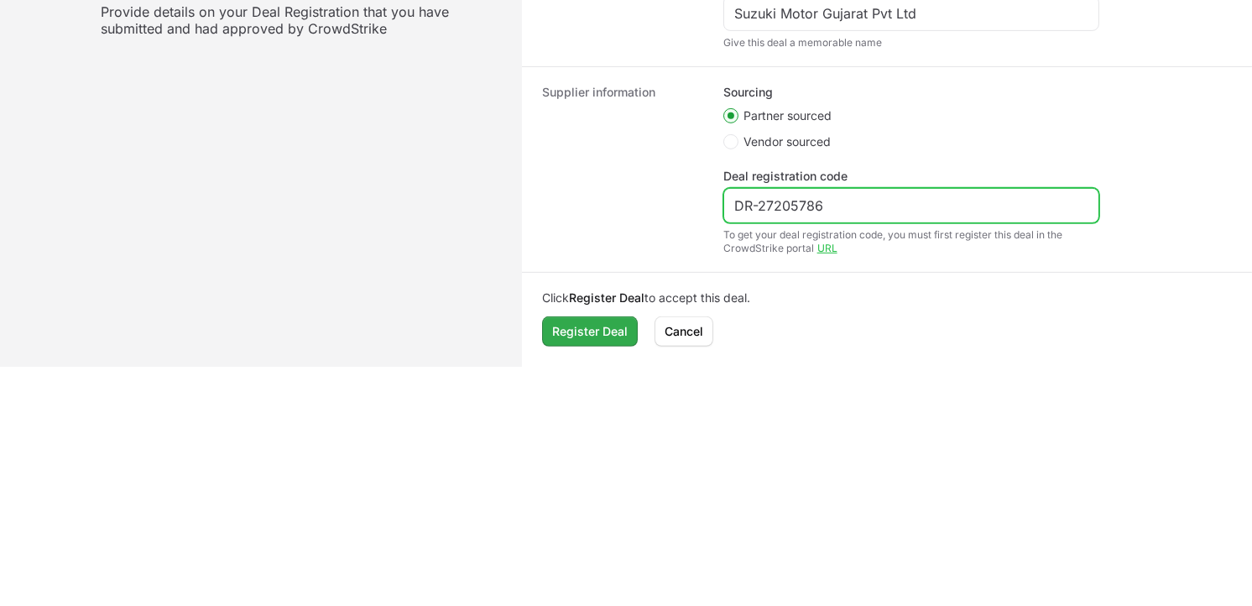
type input "DR-27205786"
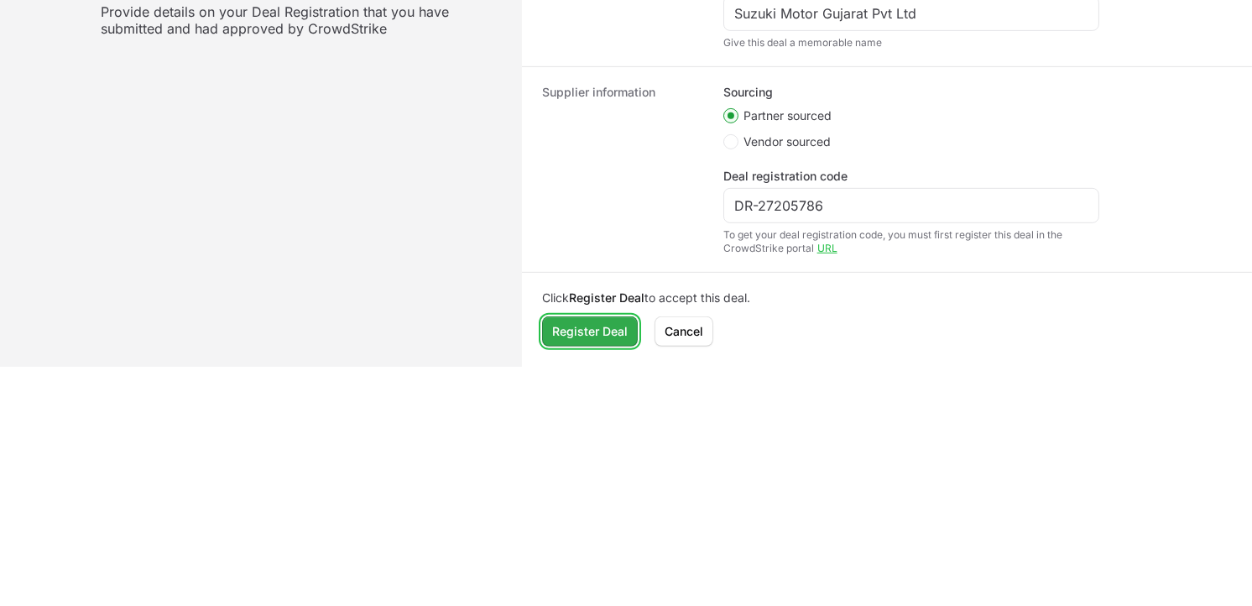
click at [585, 334] on span "Register Deal" at bounding box center [590, 331] width 76 height 20
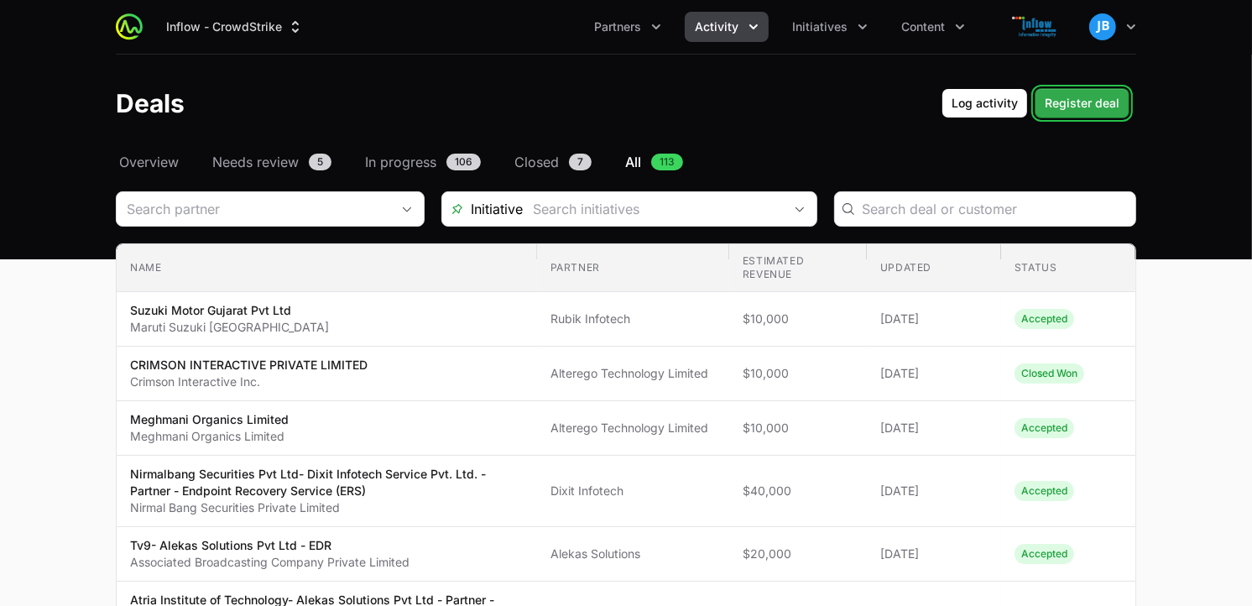
click at [1076, 112] on span "Register deal" at bounding box center [1082, 103] width 75 height 20
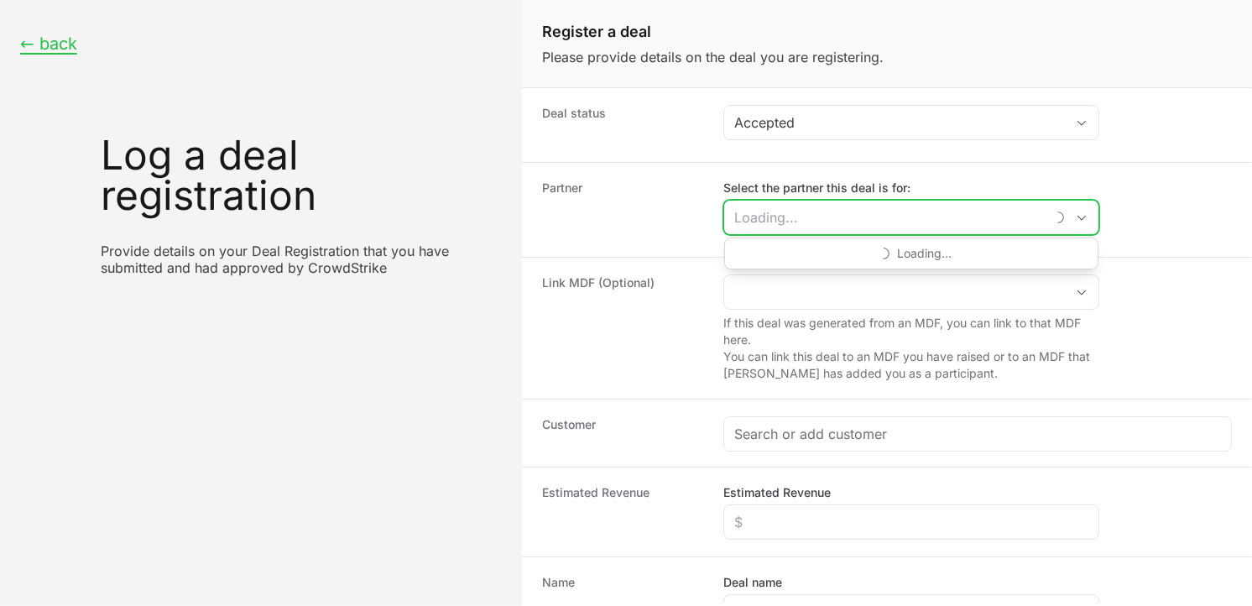
click at [828, 217] on input "Select the partner this deal is for:" at bounding box center [884, 218] width 321 height 34
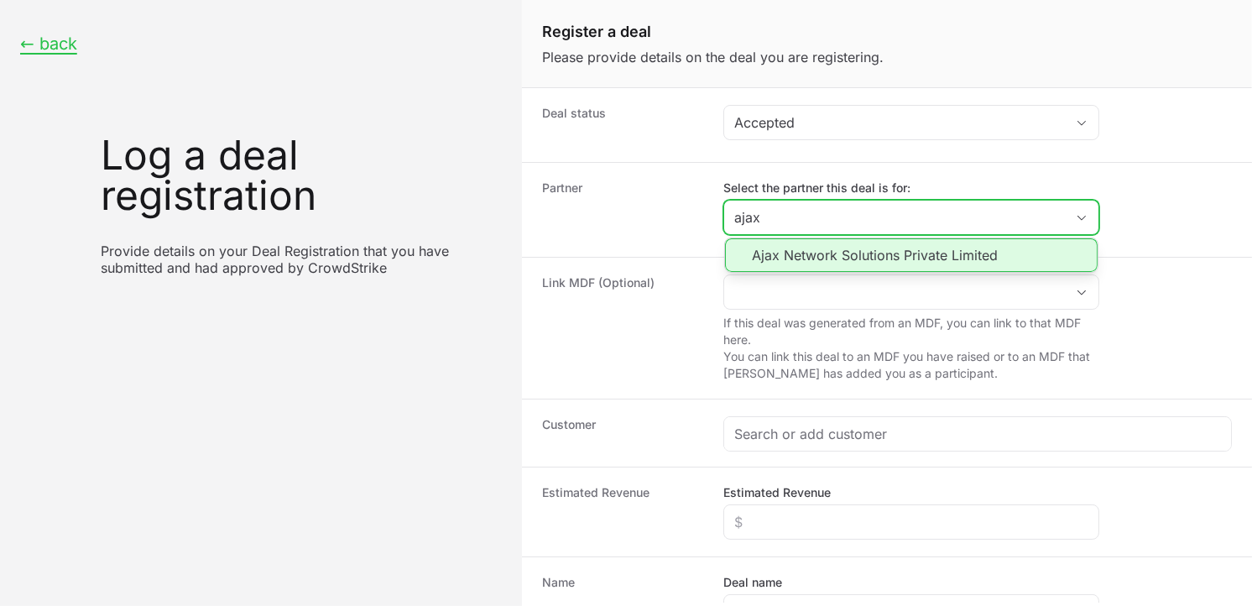
click at [823, 248] on li "Ajax Network Solutions Private Limited" at bounding box center [911, 255] width 373 height 34
type input "Ajax Network Solutions Private Limited"
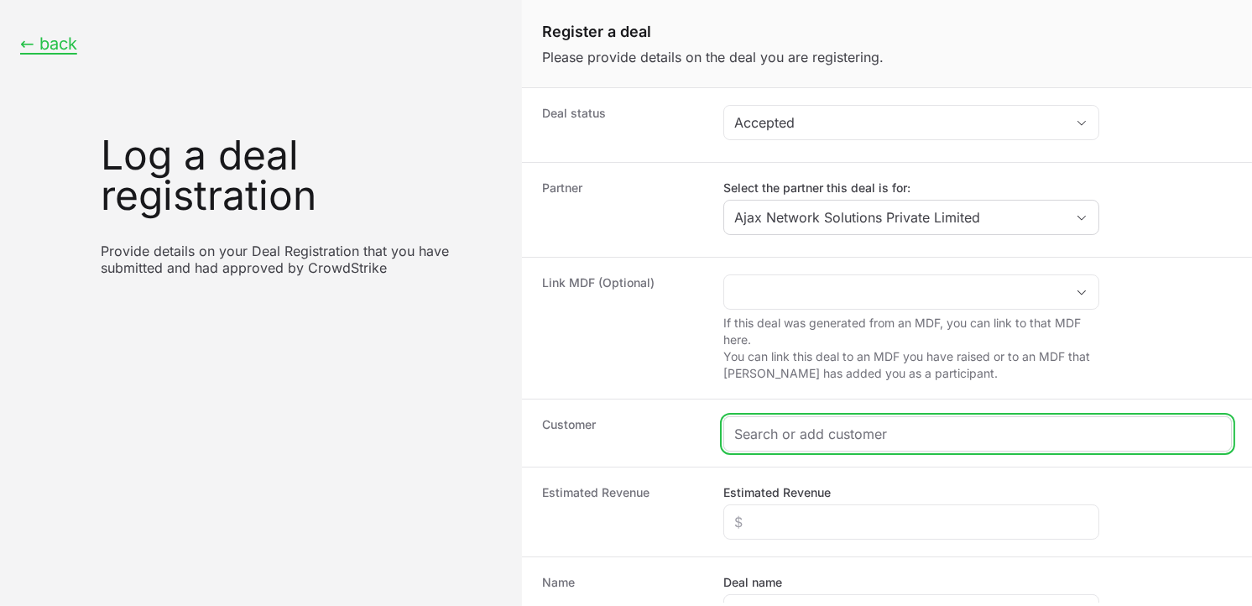
click at [792, 431] on input "Create activity form" at bounding box center [977, 434] width 487 height 20
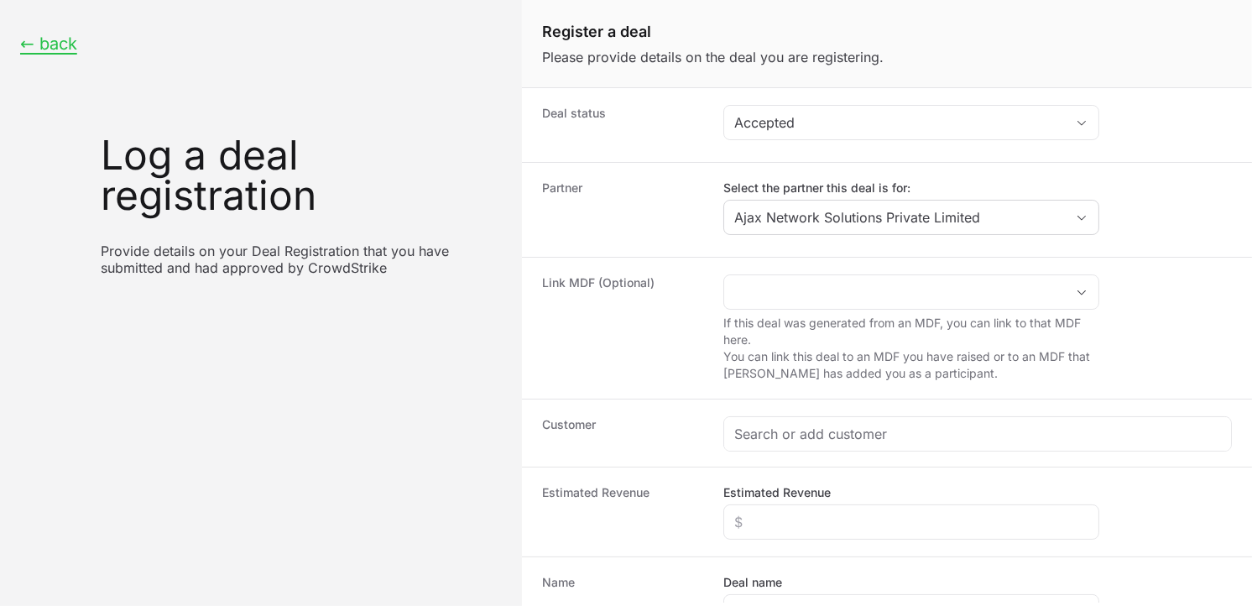
click at [519, 605] on html "← back Log a deal registration Provide details on your Deal Registration that y…" at bounding box center [626, 303] width 1252 height 606
click at [39, 40] on button "← back" at bounding box center [48, 44] width 57 height 21
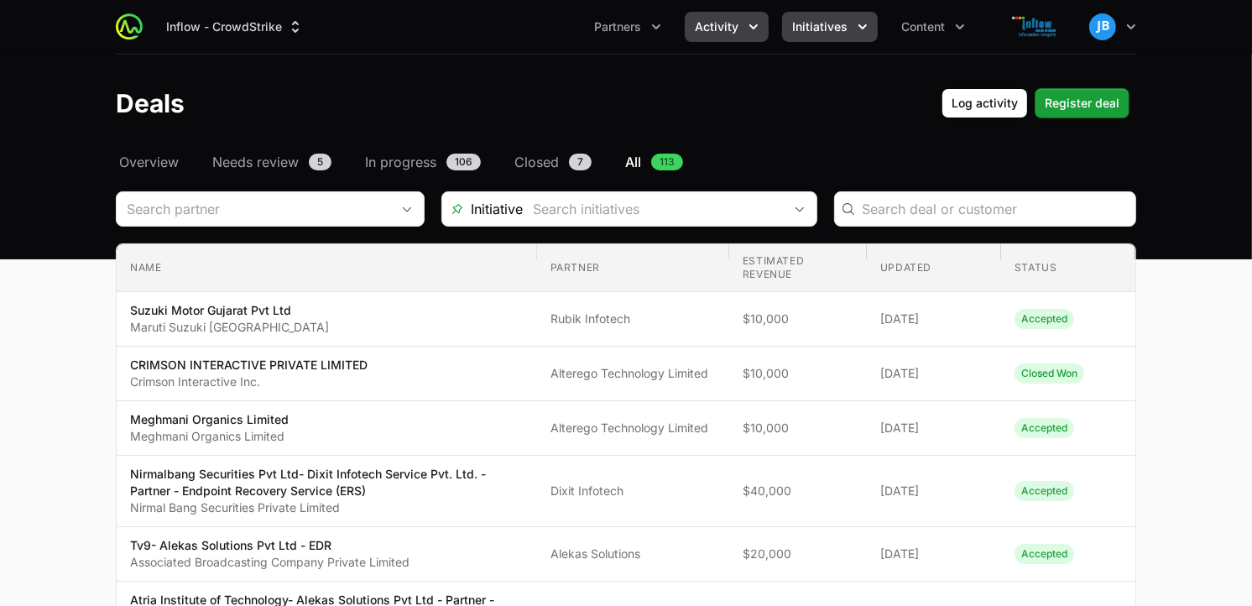
click at [865, 34] on icon "Initiatives menu" at bounding box center [863, 26] width 17 height 17
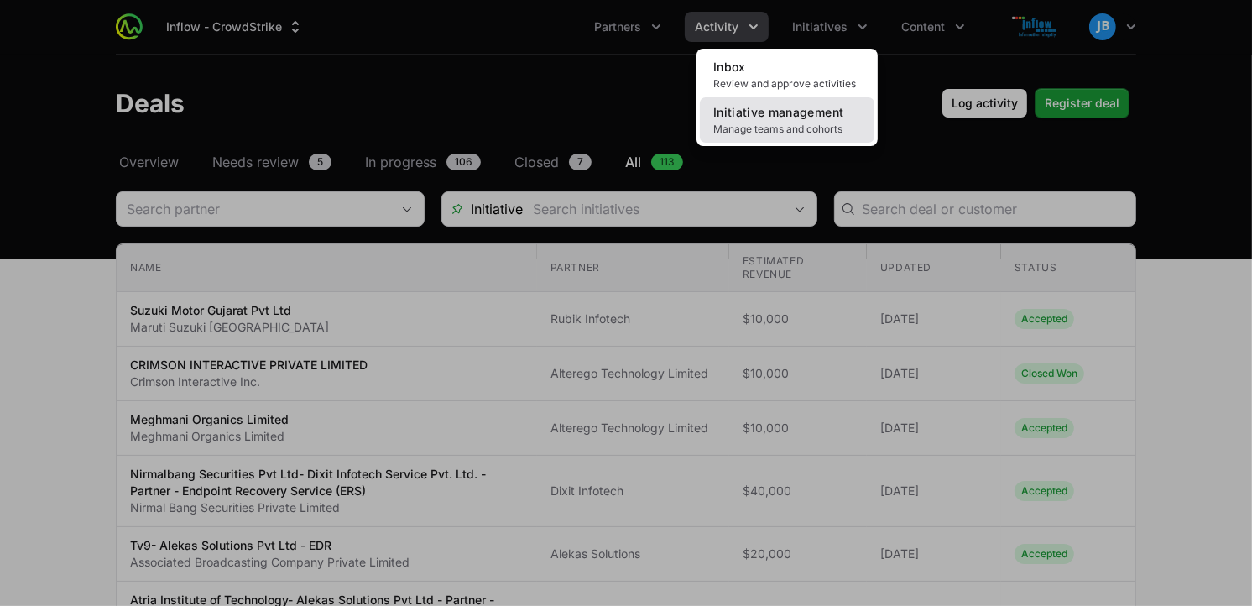
click at [803, 110] on span "Initiative management" at bounding box center [778, 112] width 130 height 14
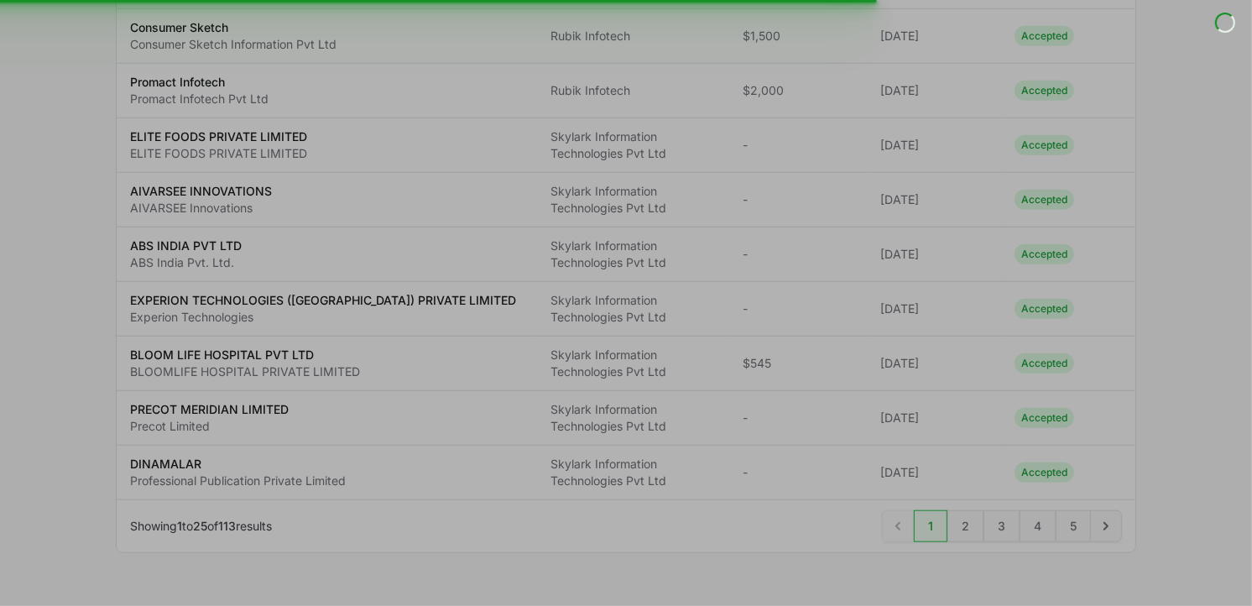
scroll to position [1287, 0]
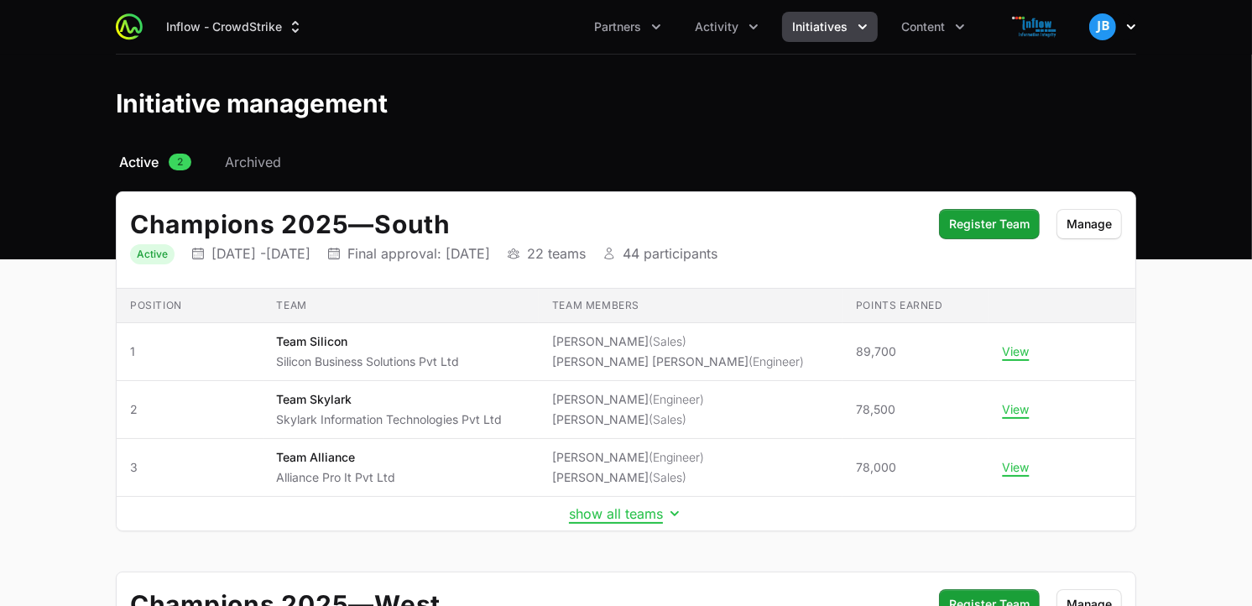
click at [1134, 19] on icon "button" at bounding box center [1131, 26] width 17 height 17
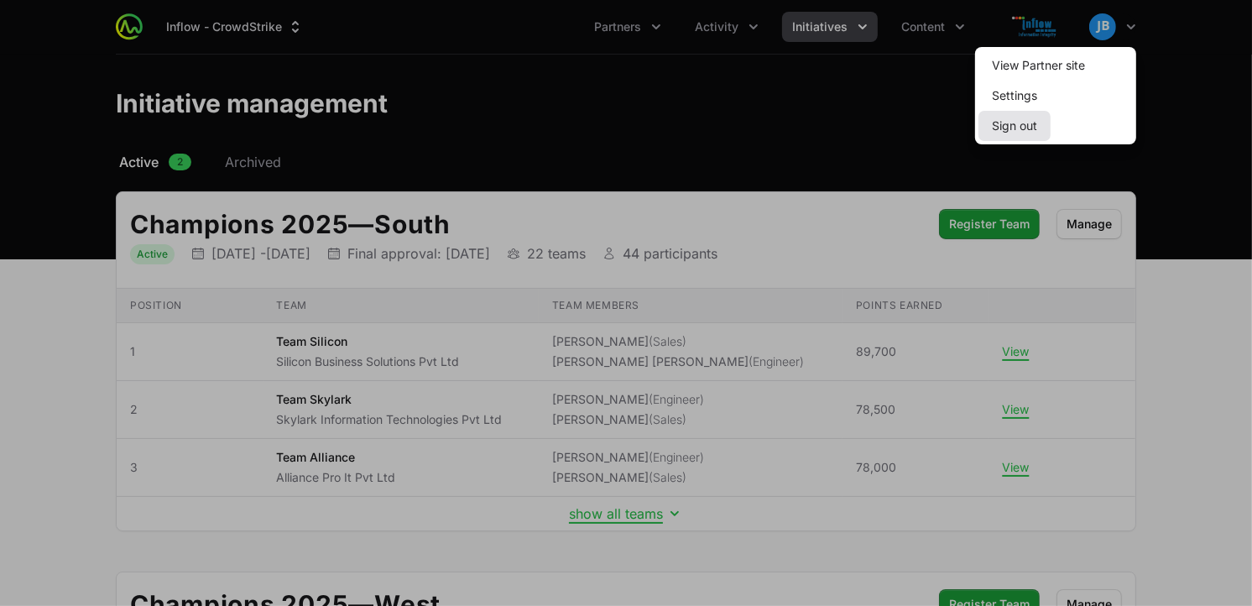
click at [1019, 124] on button "Sign out" at bounding box center [1015, 126] width 72 height 30
